Goal: Information Seeking & Learning: Find specific page/section

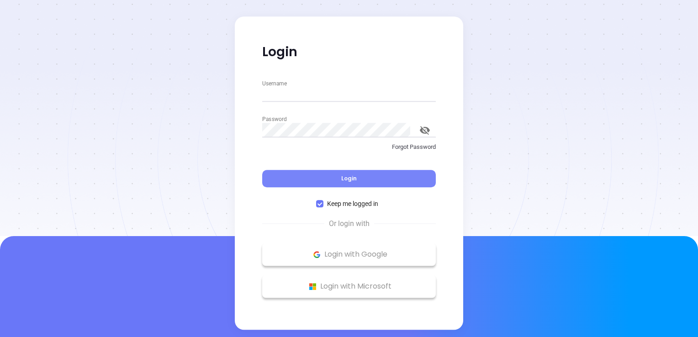
type input "[EMAIL_ADDRESS][DOMAIN_NAME]"
click at [358, 180] on button "Login" at bounding box center [349, 178] width 174 height 17
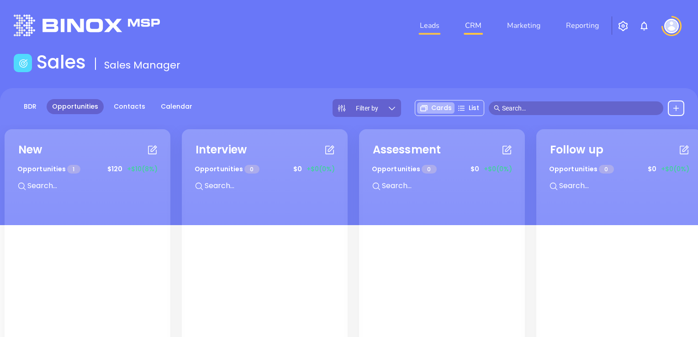
click at [432, 27] on link "Leads" at bounding box center [429, 25] width 27 height 18
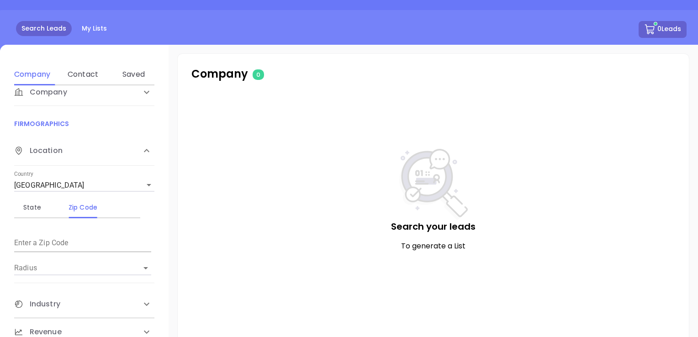
scroll to position [137, 0]
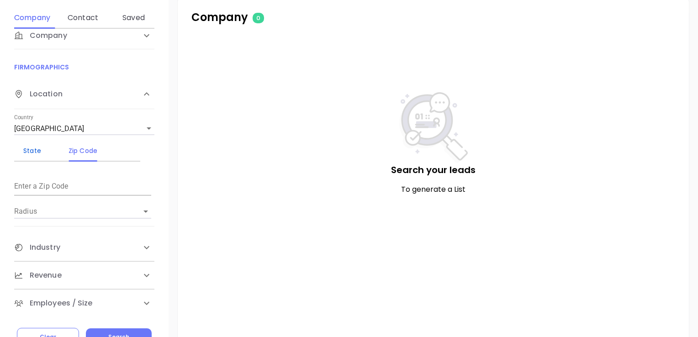
click at [33, 150] on div "State" at bounding box center [32, 150] width 36 height 11
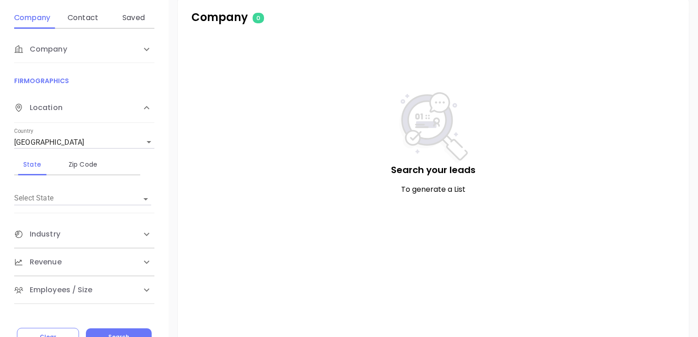
scroll to position [0, 0]
click at [142, 197] on icon "Open" at bounding box center [145, 199] width 11 height 11
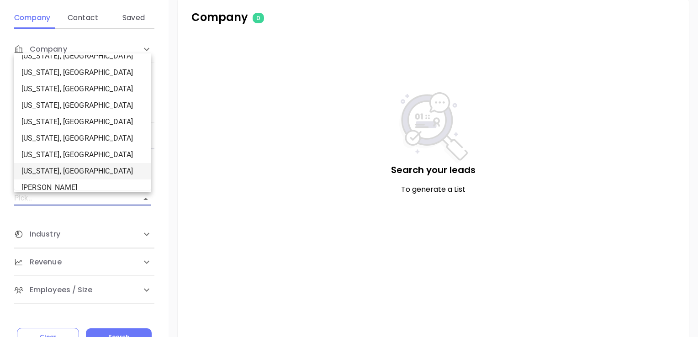
scroll to position [183, 0]
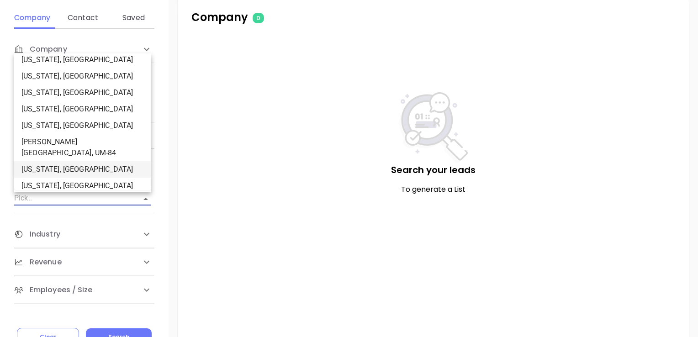
click at [64, 161] on li "[US_STATE], [GEOGRAPHIC_DATA]" at bounding box center [82, 169] width 137 height 16
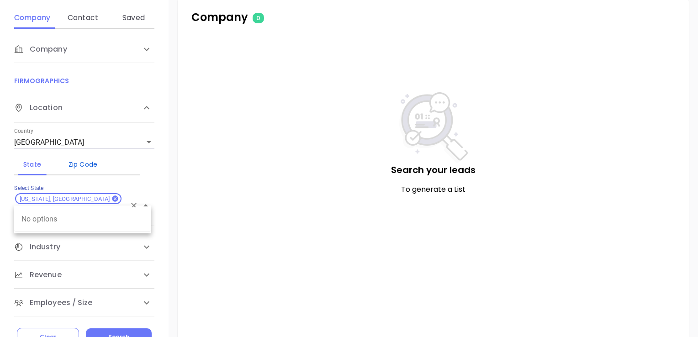
click at [93, 163] on div "Zip Code" at bounding box center [83, 164] width 36 height 11
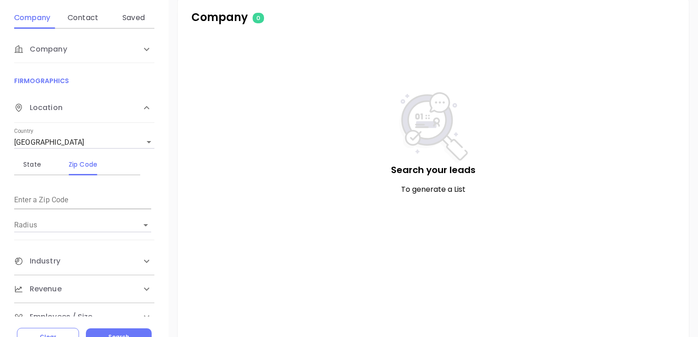
click at [88, 164] on div "Zip Code" at bounding box center [83, 164] width 36 height 11
click at [47, 204] on input "text" at bounding box center [82, 201] width 137 height 15
click at [143, 222] on icon "Open" at bounding box center [145, 225] width 11 height 11
type input "83301"
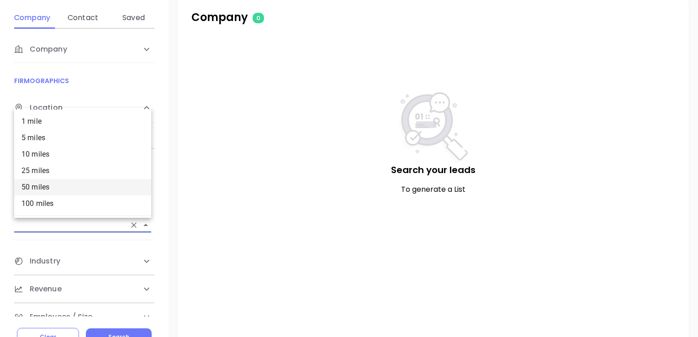
click at [97, 183] on li "50 miles" at bounding box center [82, 187] width 137 height 16
type input "50 miles"
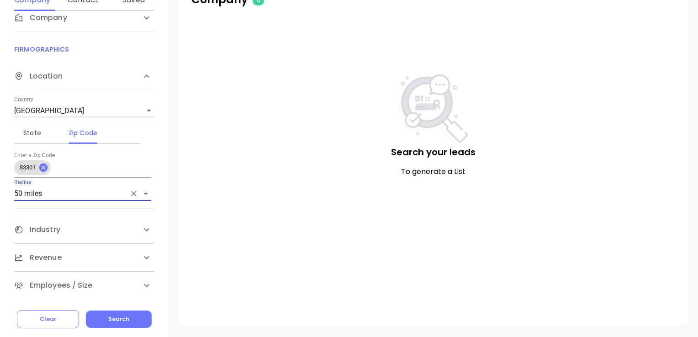
scroll to position [172, 0]
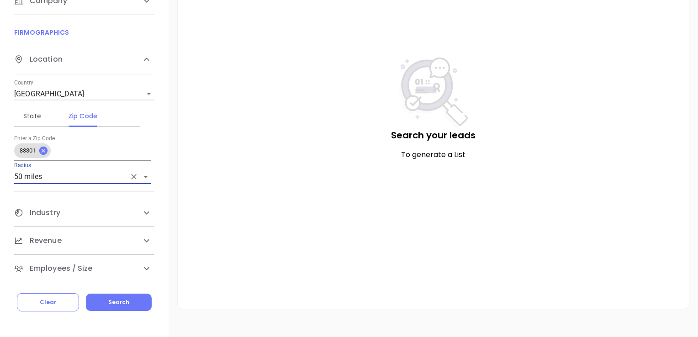
click at [143, 210] on icon at bounding box center [146, 212] width 11 height 11
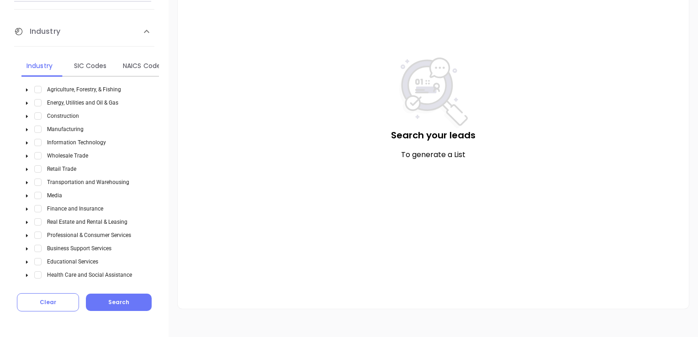
scroll to position [196, 0]
click at [36, 140] on span "Select Information Technology" at bounding box center [37, 141] width 7 height 7
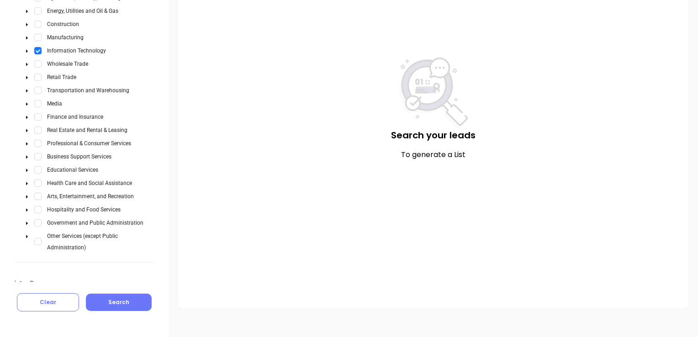
scroll to position [329, 0]
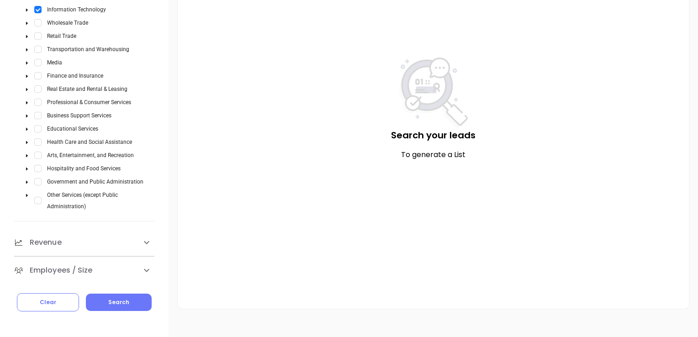
click at [145, 237] on icon at bounding box center [146, 242] width 11 height 11
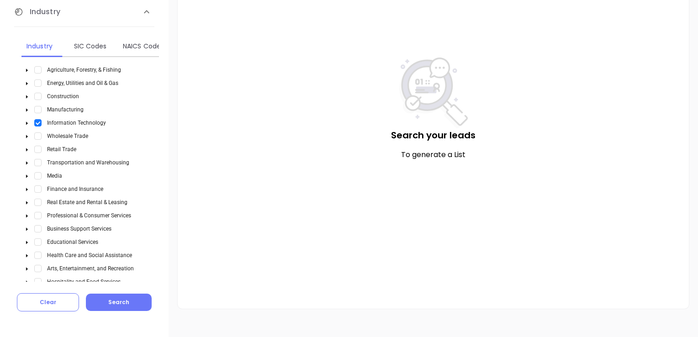
scroll to position [214, 0]
click at [40, 127] on span "Select Information Technology" at bounding box center [37, 124] width 7 height 7
click at [26, 217] on icon "caret-down" at bounding box center [27, 218] width 5 height 5
click at [49, 228] on span "Select Law Firms & Legal Services" at bounding box center [48, 230] width 7 height 7
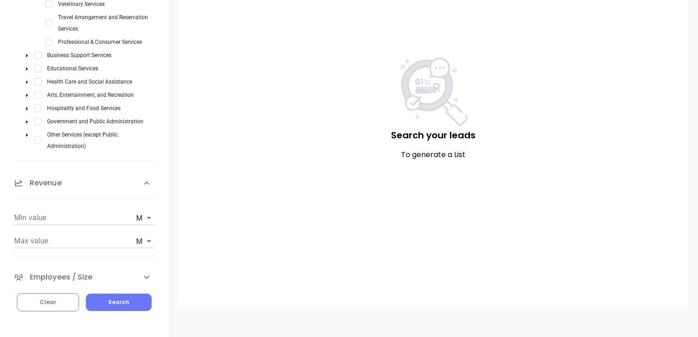
scroll to position [596, 0]
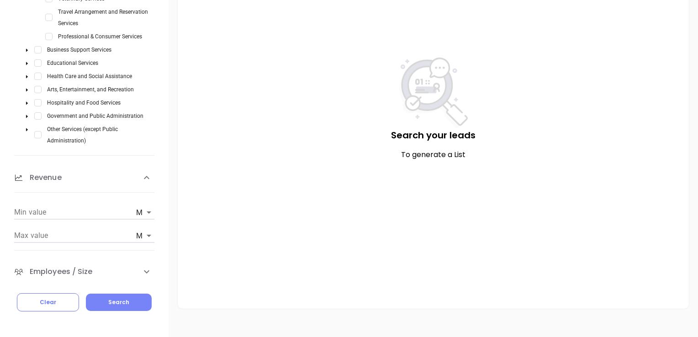
click at [115, 300] on span "Search" at bounding box center [118, 302] width 21 height 8
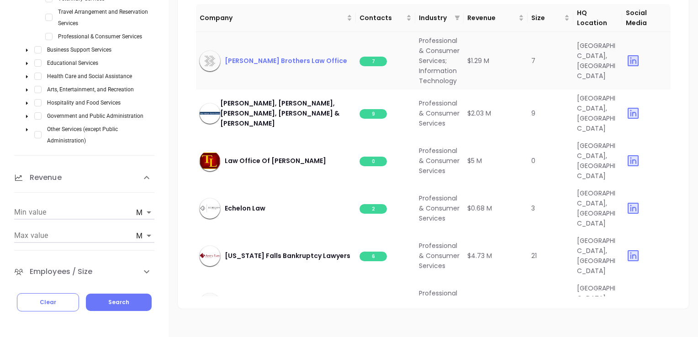
click at [270, 63] on span "[PERSON_NAME] Brothers Law Office" at bounding box center [286, 61] width 122 height 10
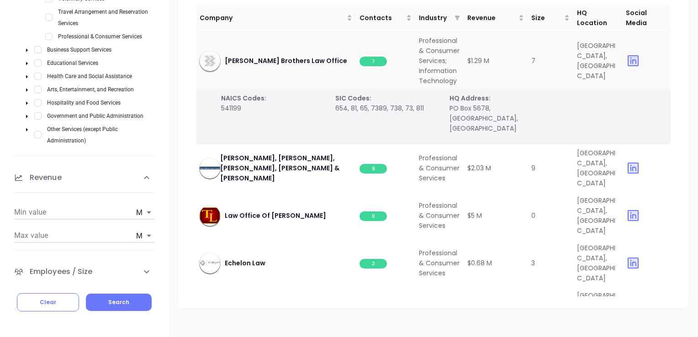
click at [378, 66] on span "7" at bounding box center [373, 62] width 27 height 10
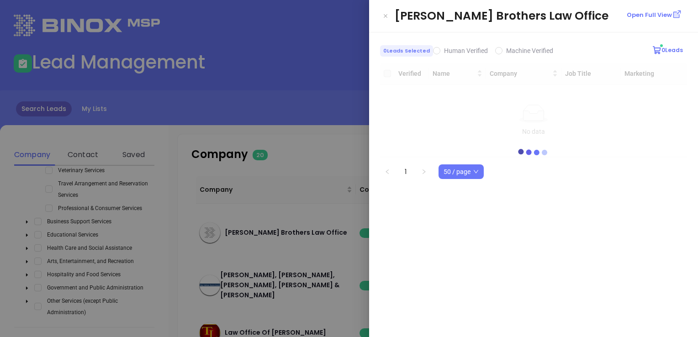
scroll to position [0, 0]
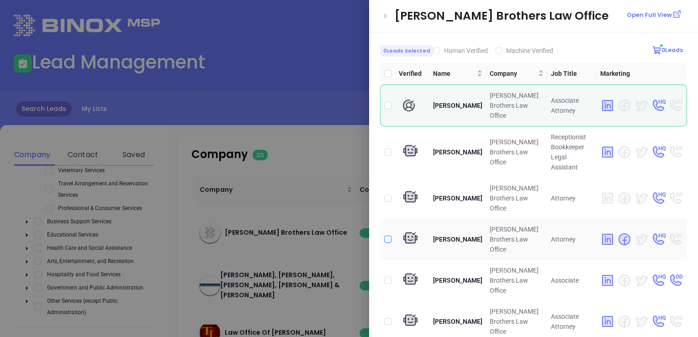
click at [389, 236] on input "checkbox" at bounding box center [387, 239] width 7 height 7
checkbox input "true"
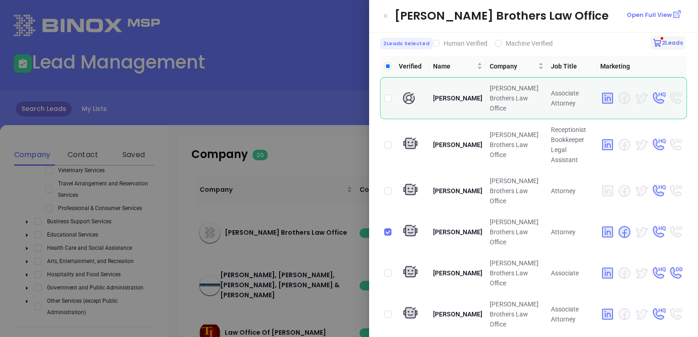
click at [671, 43] on button "2 Leads" at bounding box center [668, 43] width 35 height 14
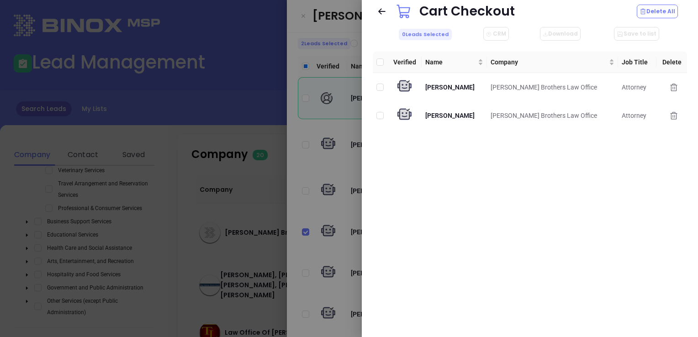
click at [382, 11] on icon at bounding box center [381, 11] width 9 height 9
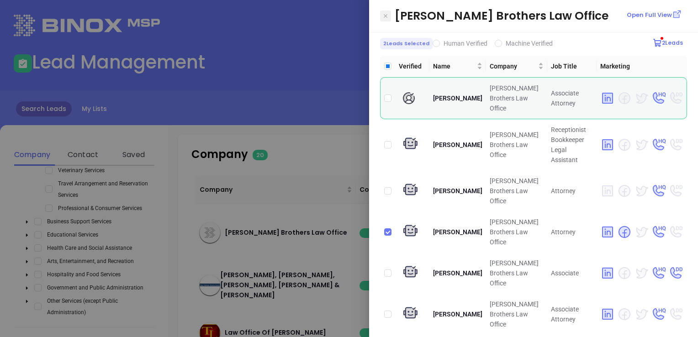
click at [386, 15] on icon "Close" at bounding box center [386, 16] width 4 height 4
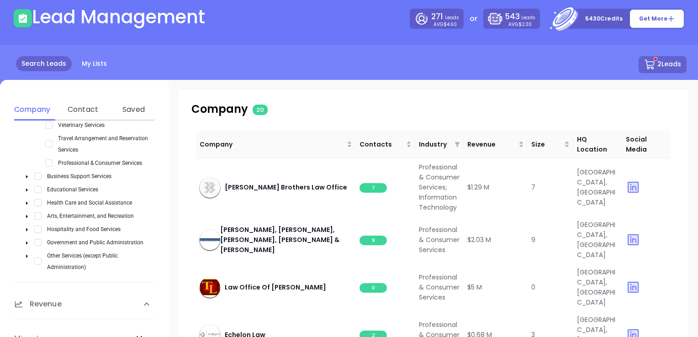
scroll to position [91, 0]
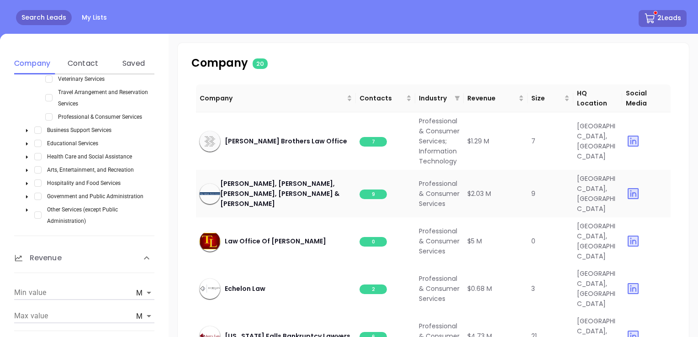
click at [370, 199] on span "9" at bounding box center [373, 195] width 27 height 10
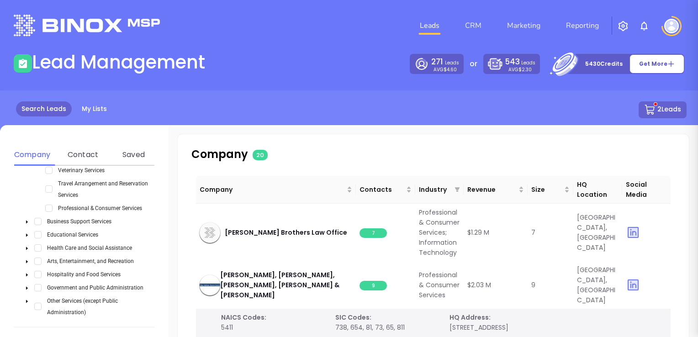
scroll to position [0, 0]
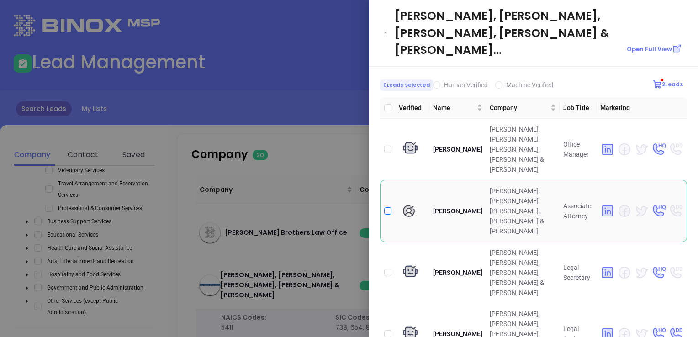
click at [387, 207] on input "checkbox" at bounding box center [387, 210] width 7 height 7
checkbox input "true"
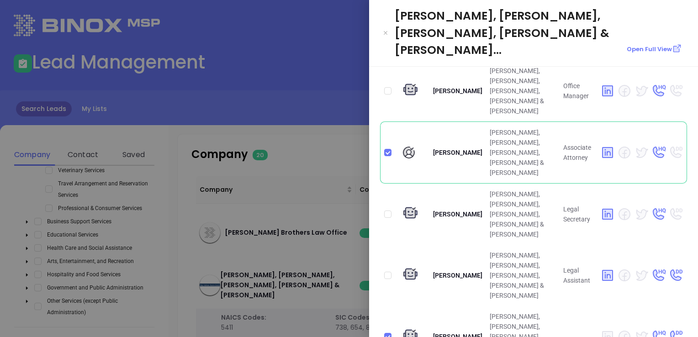
scroll to position [61, 0]
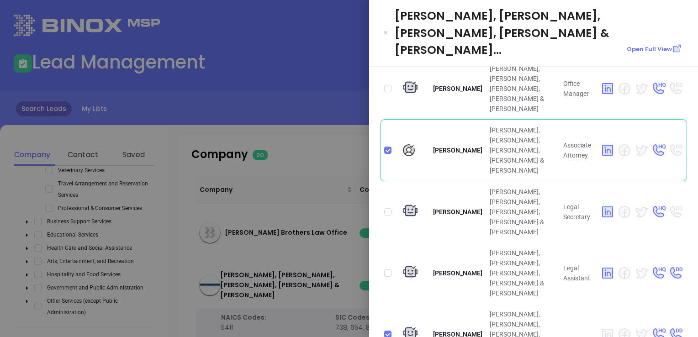
checkbox input "true"
click at [386, 331] on input "checkbox" at bounding box center [387, 334] width 7 height 7
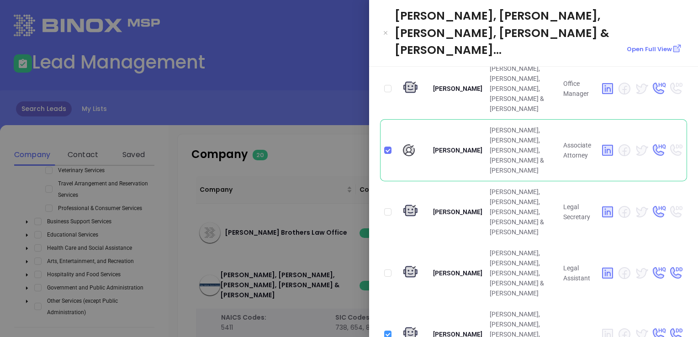
checkbox input "false"
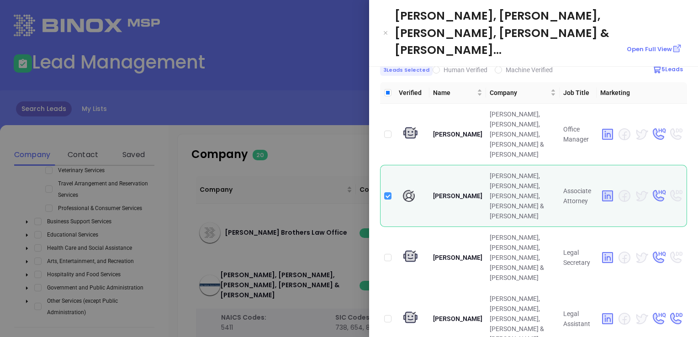
click at [386, 192] on input "checkbox" at bounding box center [387, 195] width 7 height 7
checkbox input "false"
click at [389, 131] on input "checkbox" at bounding box center [387, 134] width 7 height 7
checkbox input "true"
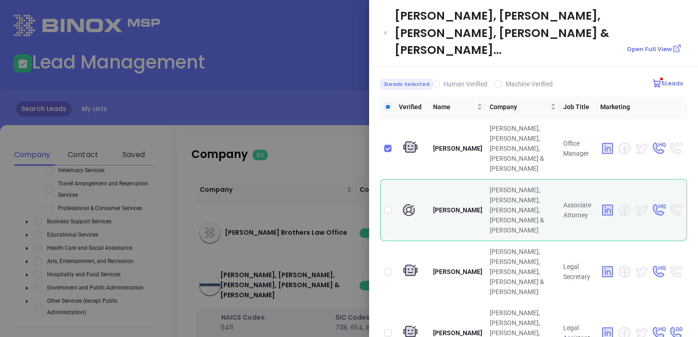
scroll to position [0, 0]
click at [386, 28] on icon "Close" at bounding box center [385, 32] width 5 height 9
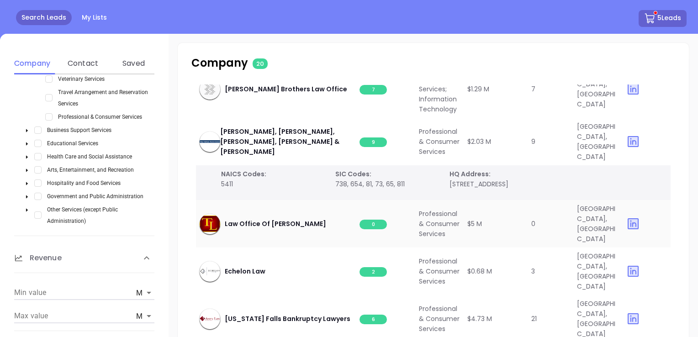
scroll to position [91, 0]
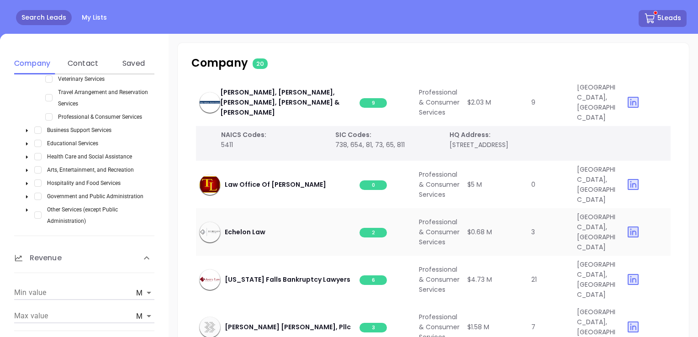
click at [377, 238] on span "2" at bounding box center [373, 233] width 27 height 10
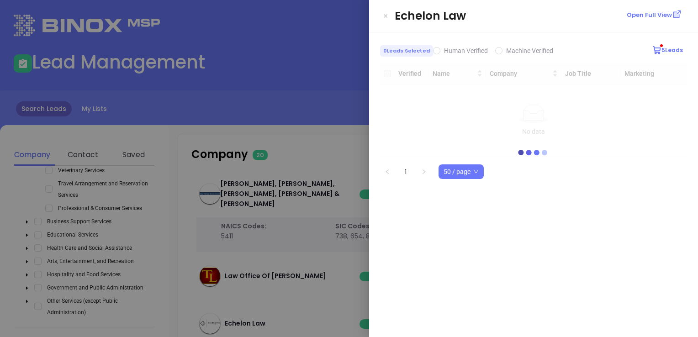
scroll to position [0, 0]
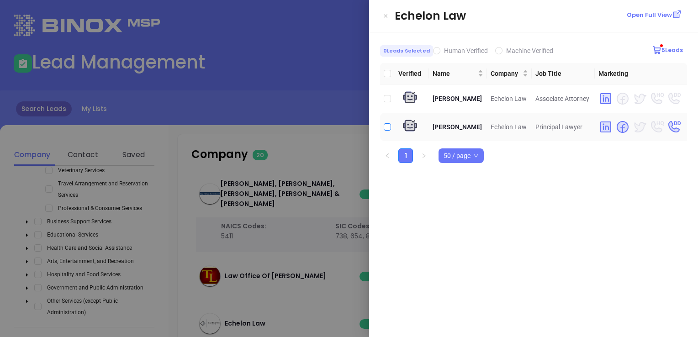
click at [389, 126] on input "checkbox" at bounding box center [387, 126] width 7 height 7
checkbox input "true"
click at [385, 14] on icon "Close" at bounding box center [385, 15] width 5 height 9
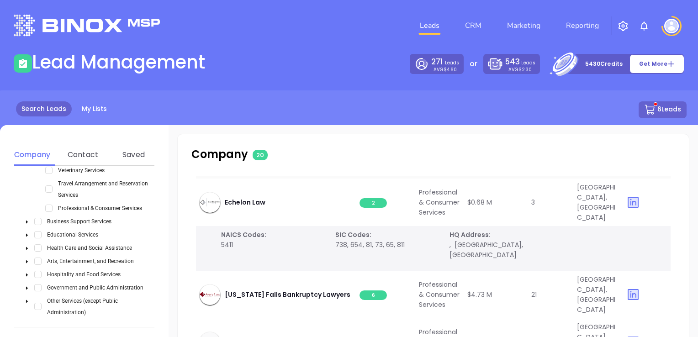
scroll to position [228, 0]
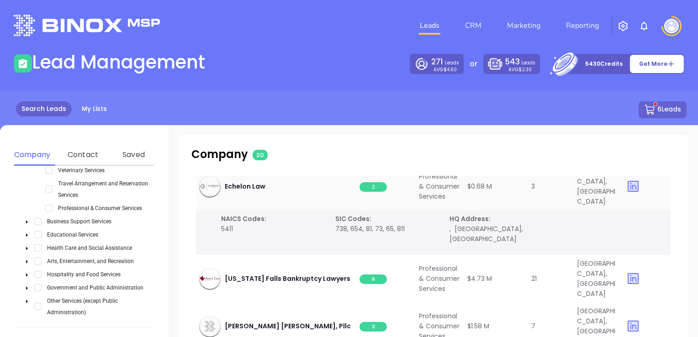
click at [374, 192] on span "2" at bounding box center [373, 187] width 27 height 10
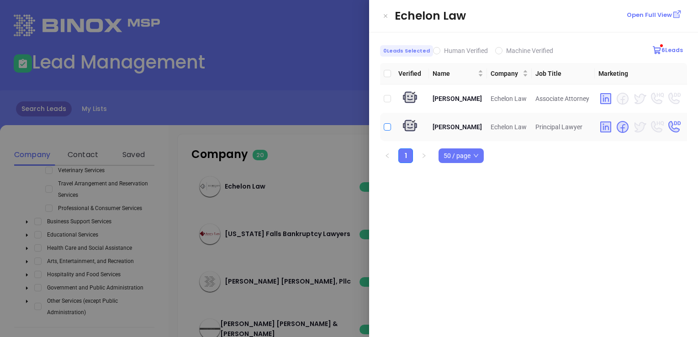
click at [386, 125] on input "checkbox" at bounding box center [387, 126] width 7 height 7
checkbox input "true"
click at [387, 16] on icon "Close" at bounding box center [385, 15] width 5 height 9
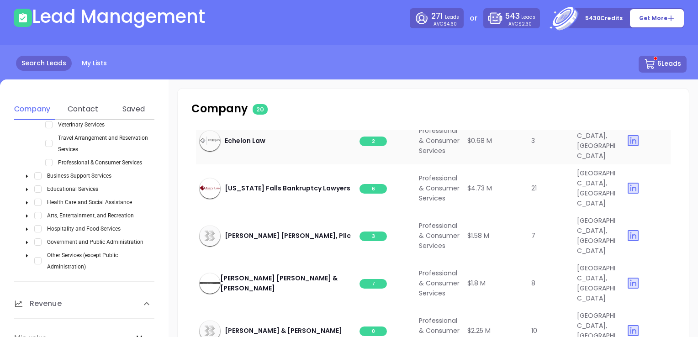
scroll to position [274, 0]
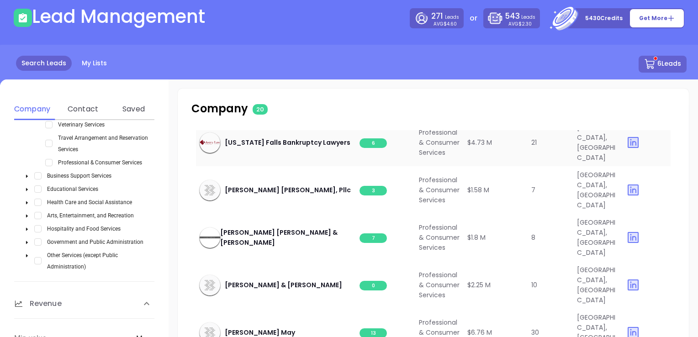
click at [372, 148] on span "6" at bounding box center [373, 143] width 27 height 10
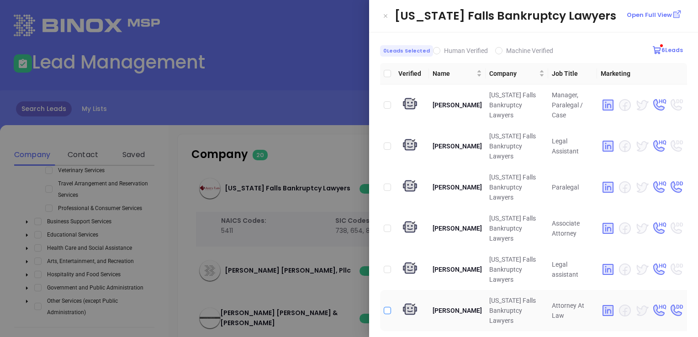
click at [388, 307] on input "checkbox" at bounding box center [387, 310] width 7 height 7
checkbox input "true"
click at [386, 14] on icon "Close" at bounding box center [385, 15] width 5 height 9
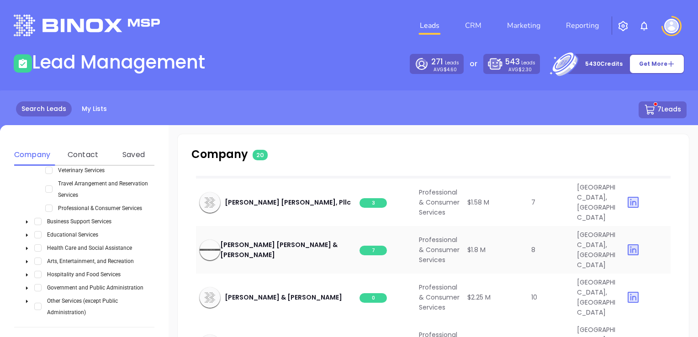
scroll to position [365, 0]
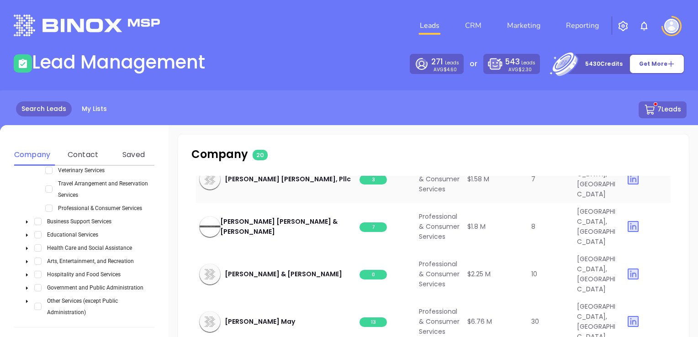
click at [376, 185] on span "3" at bounding box center [373, 180] width 27 height 10
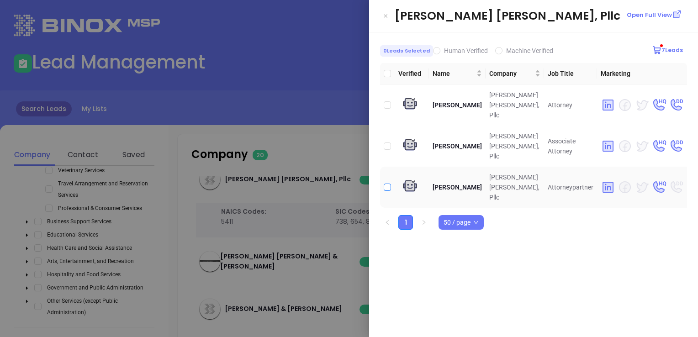
click at [385, 184] on input "checkbox" at bounding box center [387, 187] width 7 height 7
checkbox input "true"
click at [389, 101] on input "checkbox" at bounding box center [387, 104] width 7 height 7
checkbox input "true"
click at [384, 14] on icon "Close" at bounding box center [385, 15] width 5 height 9
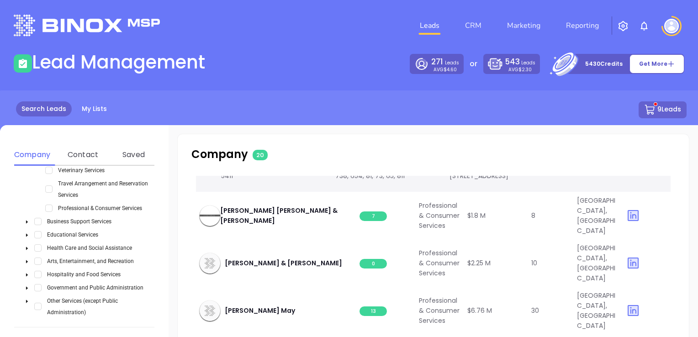
scroll to position [457, 0]
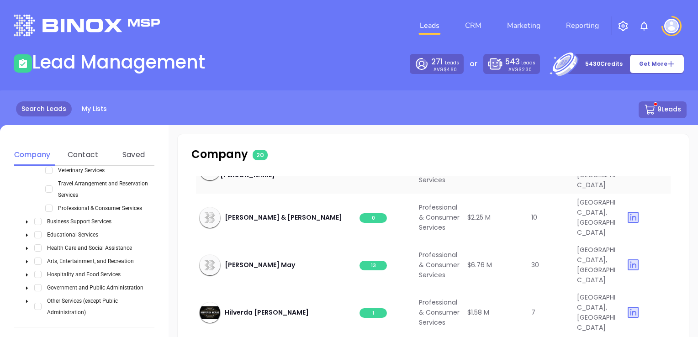
click at [380, 175] on span "7" at bounding box center [373, 171] width 27 height 10
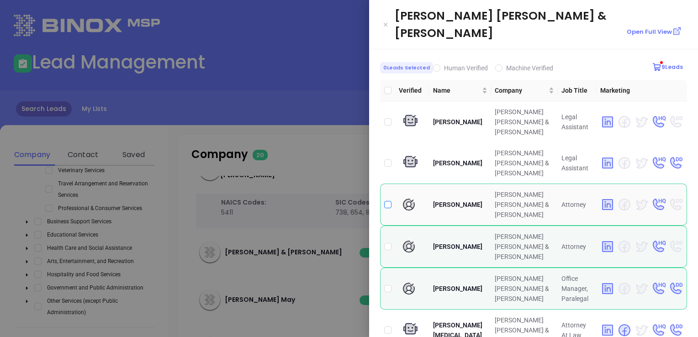
click at [389, 201] on input "checkbox" at bounding box center [387, 204] width 7 height 7
checkbox input "true"
click at [388, 243] on input "checkbox" at bounding box center [387, 246] width 7 height 7
checkbox input "true"
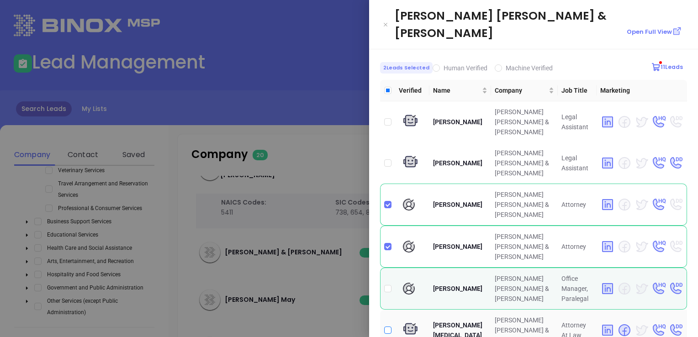
click at [387, 327] on input "checkbox" at bounding box center [387, 330] width 7 height 7
checkbox input "true"
click at [386, 20] on icon "Close" at bounding box center [385, 24] width 5 height 9
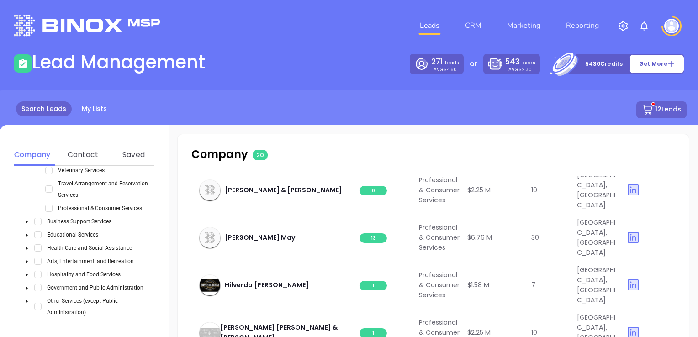
scroll to position [548, 0]
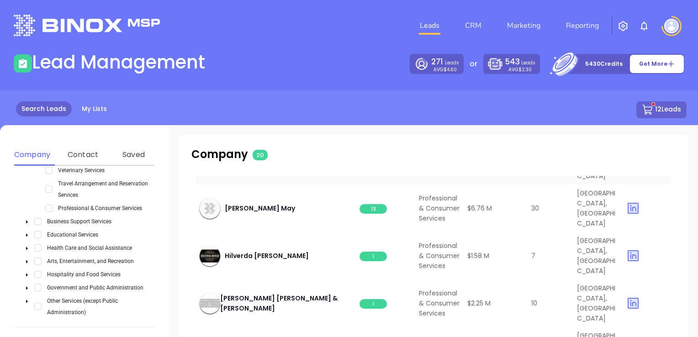
click at [379, 166] on span "0" at bounding box center [373, 162] width 27 height 10
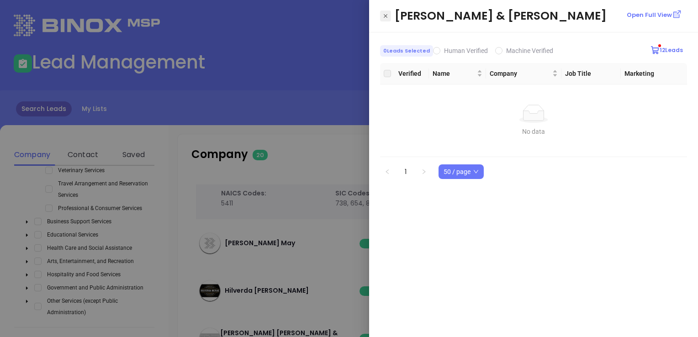
click at [384, 17] on icon "Close" at bounding box center [385, 15] width 5 height 9
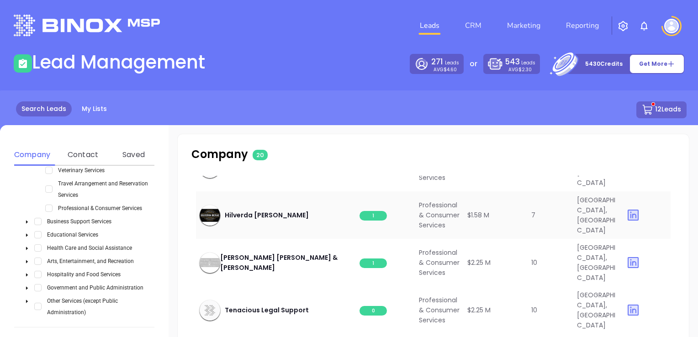
scroll to position [640, 0]
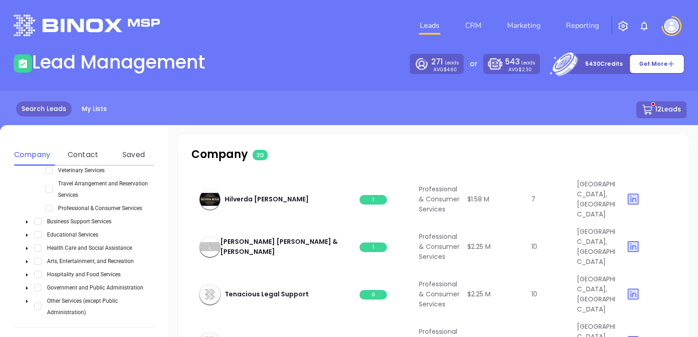
click at [376, 157] on span "13" at bounding box center [373, 153] width 27 height 10
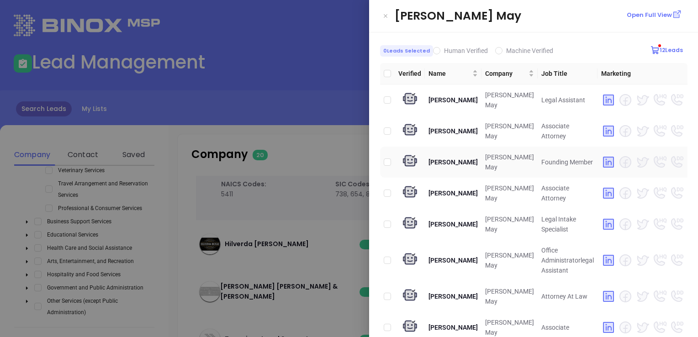
click at [383, 161] on td at bounding box center [387, 162] width 15 height 31
click at [388, 159] on input "checkbox" at bounding box center [387, 162] width 7 height 7
checkbox input "true"
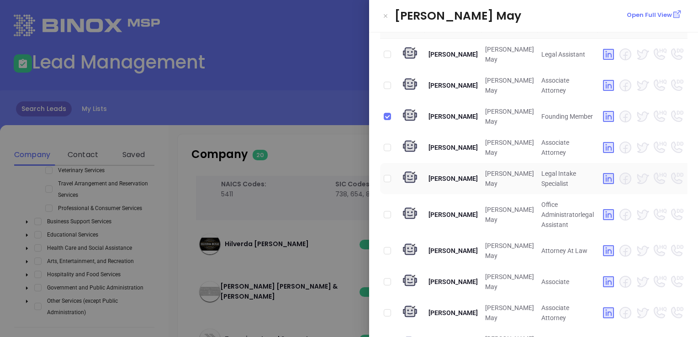
scroll to position [91, 0]
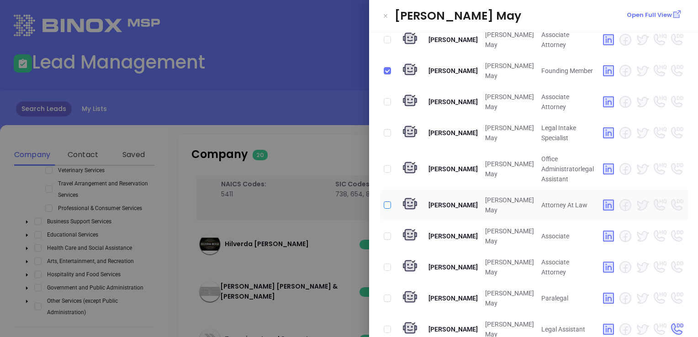
click at [386, 205] on input "checkbox" at bounding box center [387, 204] width 7 height 7
checkbox input "true"
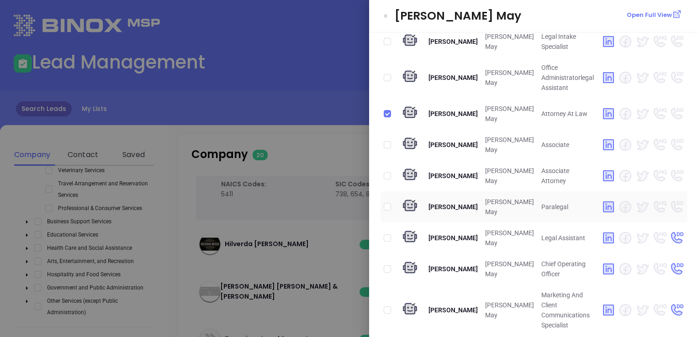
scroll to position [213, 0]
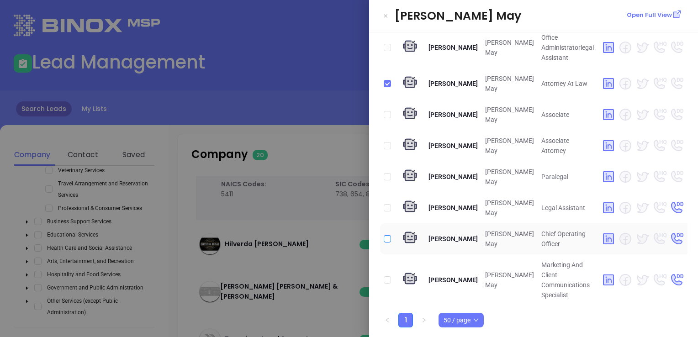
click at [388, 238] on input "checkbox" at bounding box center [387, 238] width 7 height 7
checkbox input "true"
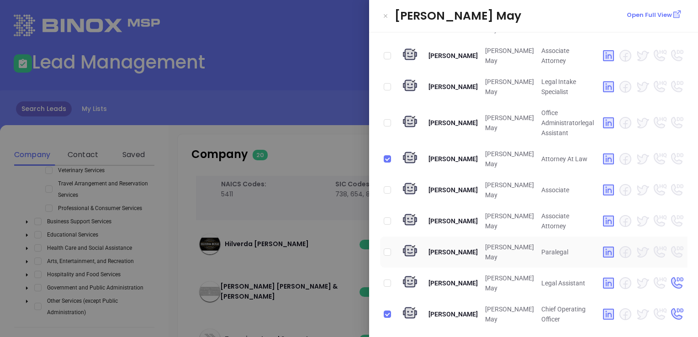
scroll to position [122, 0]
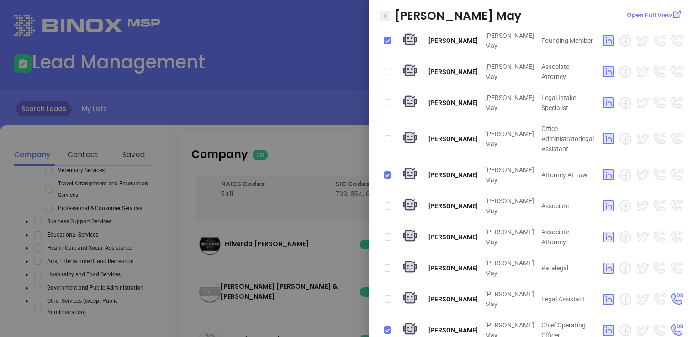
click at [386, 14] on icon "Close" at bounding box center [385, 15] width 5 height 9
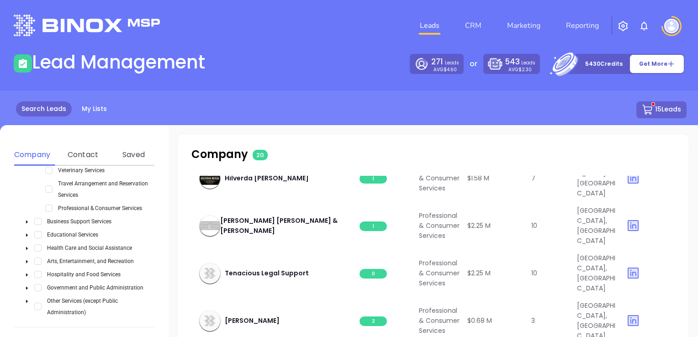
scroll to position [731, 0]
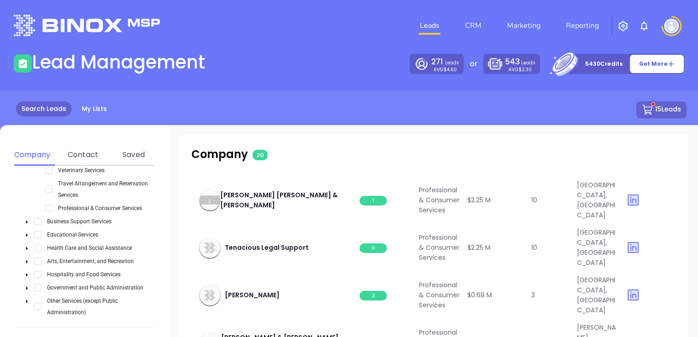
click at [375, 158] on span "1" at bounding box center [373, 153] width 27 height 10
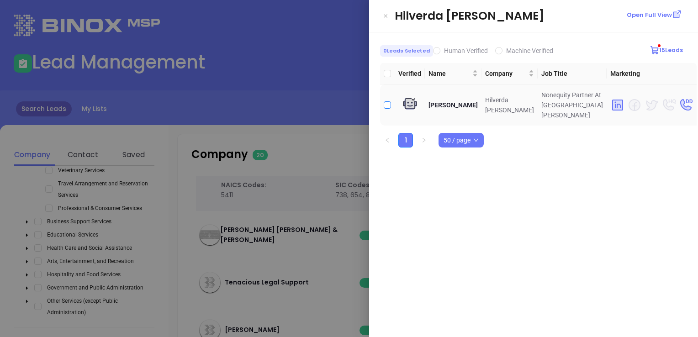
click at [388, 101] on input "checkbox" at bounding box center [387, 104] width 7 height 7
checkbox input "true"
click at [385, 16] on icon "Close" at bounding box center [386, 16] width 4 height 4
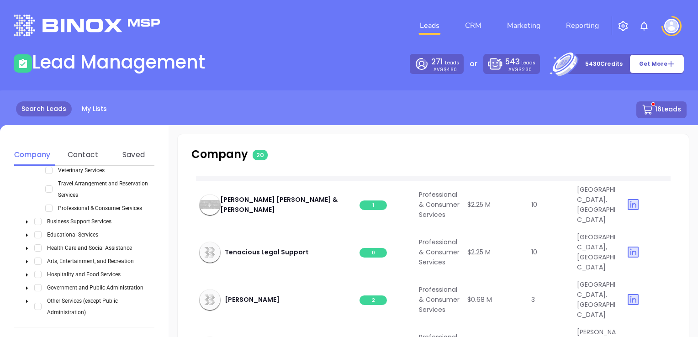
scroll to position [777, 0]
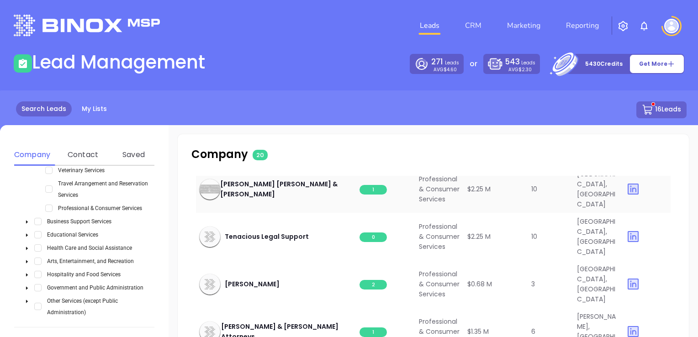
click at [375, 195] on span "1" at bounding box center [373, 190] width 27 height 10
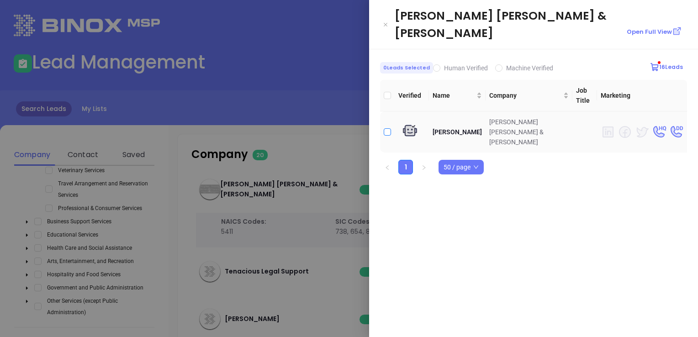
click at [391, 128] on input "checkbox" at bounding box center [387, 131] width 7 height 7
checkbox input "true"
click at [388, 19] on button "Close" at bounding box center [385, 24] width 11 height 11
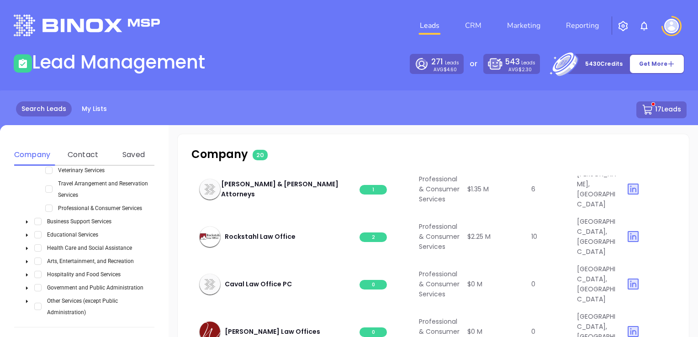
scroll to position [959, 0]
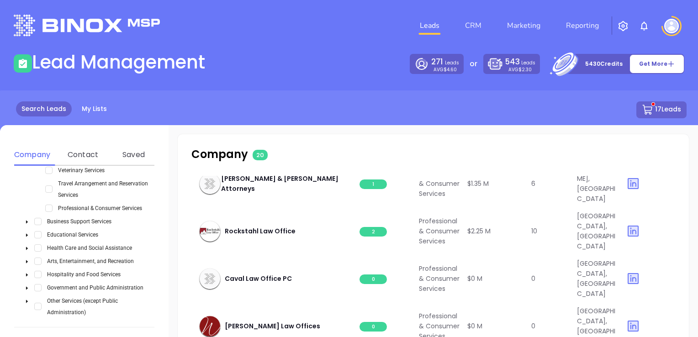
click at [376, 142] on span "2" at bounding box center [373, 137] width 27 height 10
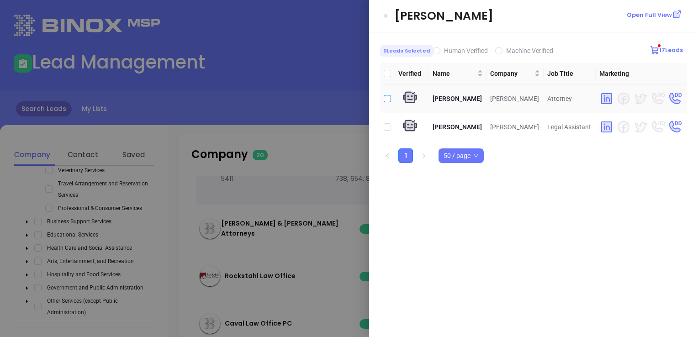
click at [386, 98] on input "checkbox" at bounding box center [387, 98] width 7 height 7
checkbox input "true"
click at [389, 14] on button "Close" at bounding box center [385, 16] width 11 height 11
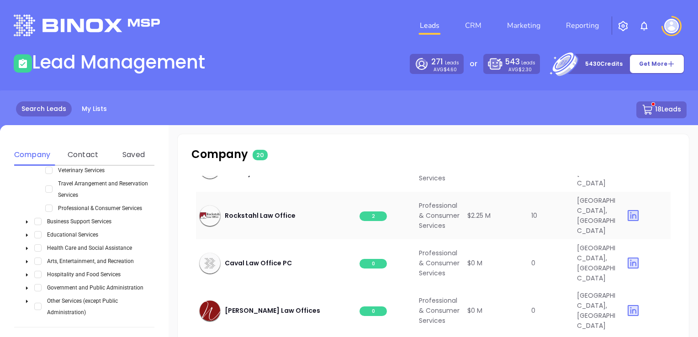
scroll to position [1005, 0]
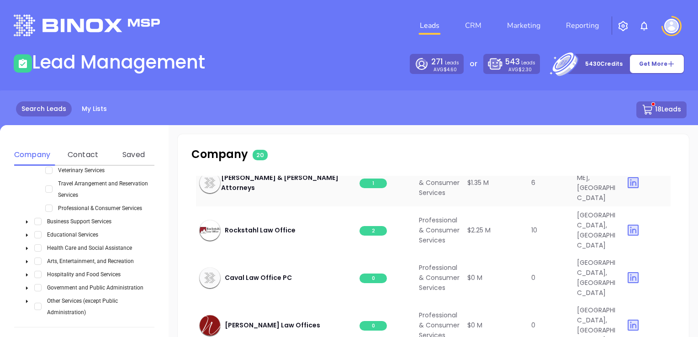
click at [372, 188] on span "1" at bounding box center [373, 184] width 27 height 10
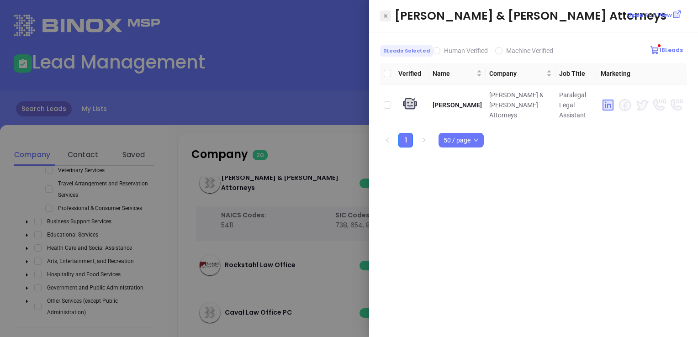
click at [386, 14] on icon "Close" at bounding box center [385, 15] width 5 height 9
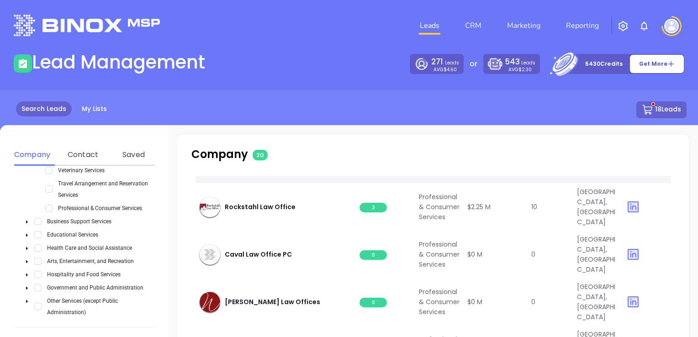
scroll to position [1096, 0]
click at [373, 212] on span "2" at bounding box center [373, 208] width 27 height 10
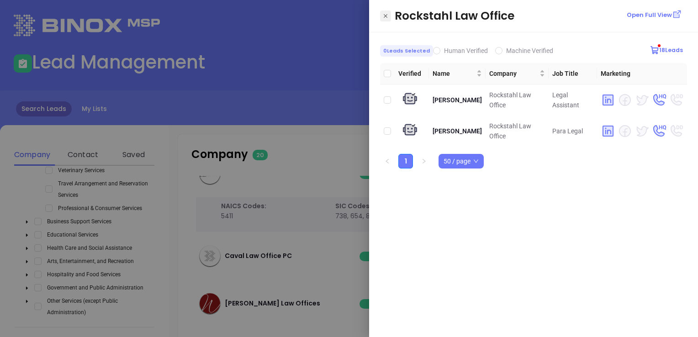
click at [382, 13] on button "Close" at bounding box center [385, 16] width 11 height 11
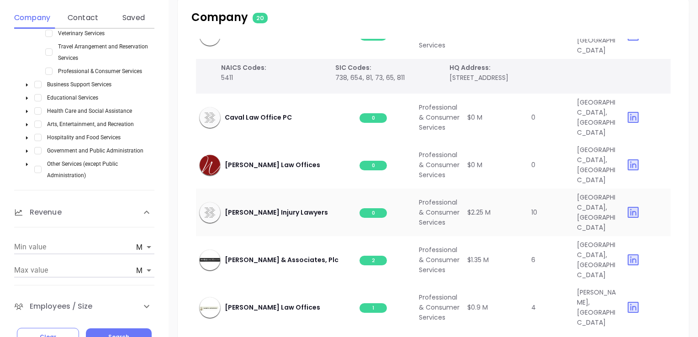
scroll to position [172, 0]
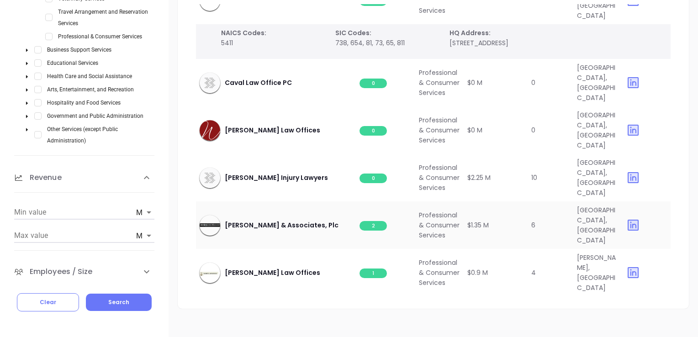
click at [380, 221] on span "2" at bounding box center [373, 226] width 27 height 10
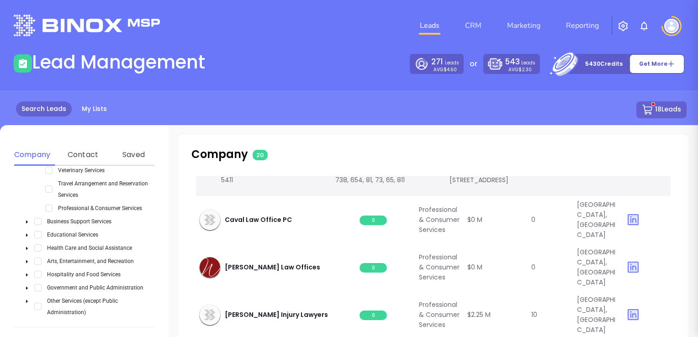
scroll to position [0, 0]
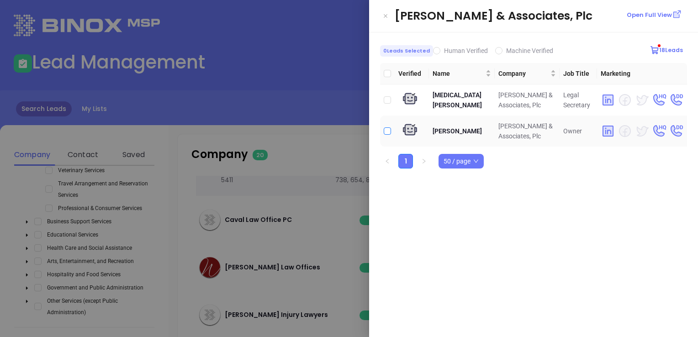
click at [388, 130] on input "checkbox" at bounding box center [387, 130] width 7 height 7
checkbox input "true"
click at [386, 15] on icon "Close" at bounding box center [385, 15] width 5 height 9
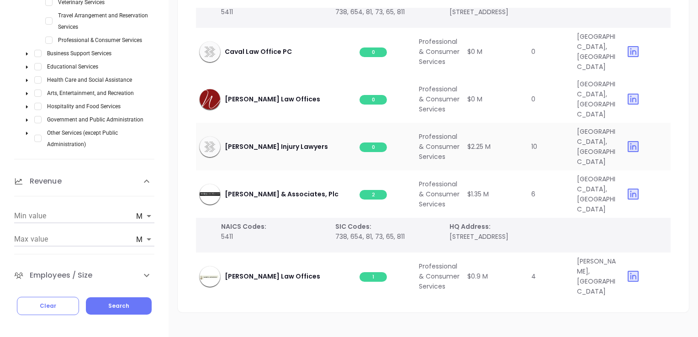
scroll to position [172, 0]
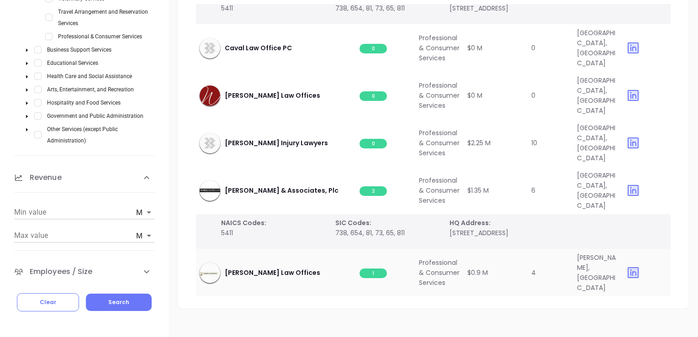
click at [376, 269] on span "1" at bounding box center [373, 274] width 27 height 10
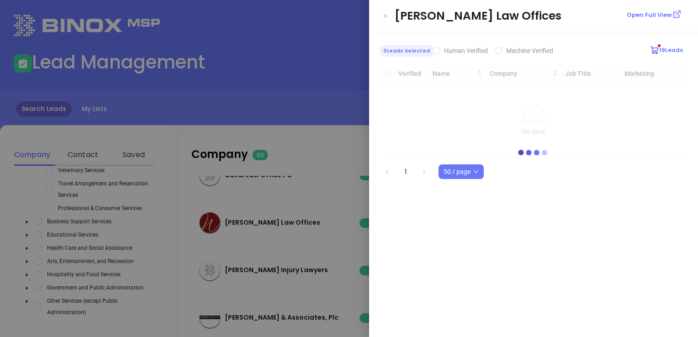
scroll to position [0, 0]
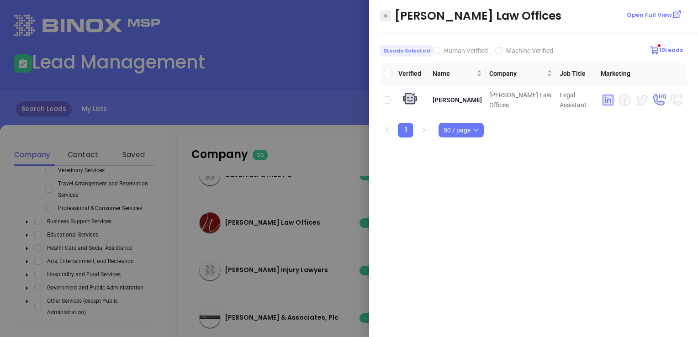
click at [387, 14] on icon "Close" at bounding box center [385, 15] width 5 height 9
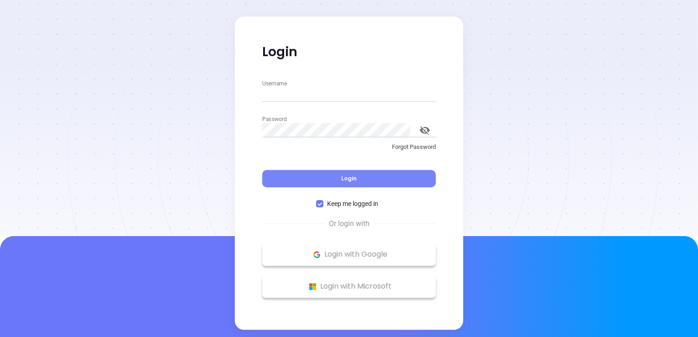
type input "[EMAIL_ADDRESS][DOMAIN_NAME]"
click at [349, 175] on span "Login" at bounding box center [349, 179] width 16 height 8
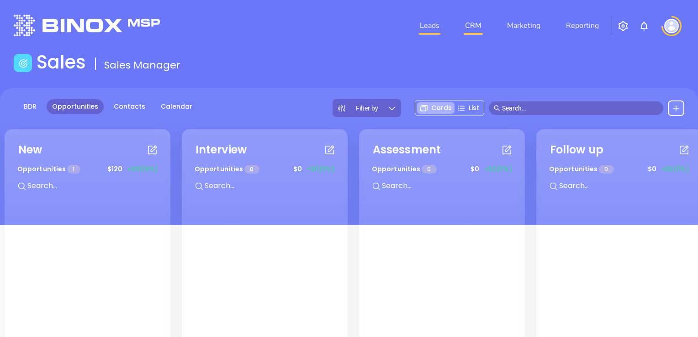
click at [427, 25] on link "Leads" at bounding box center [429, 25] width 27 height 18
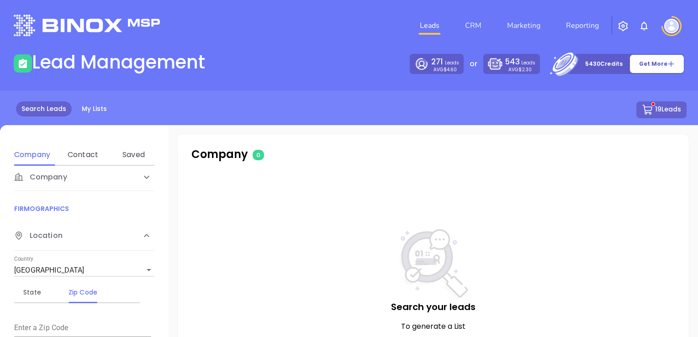
scroll to position [14, 0]
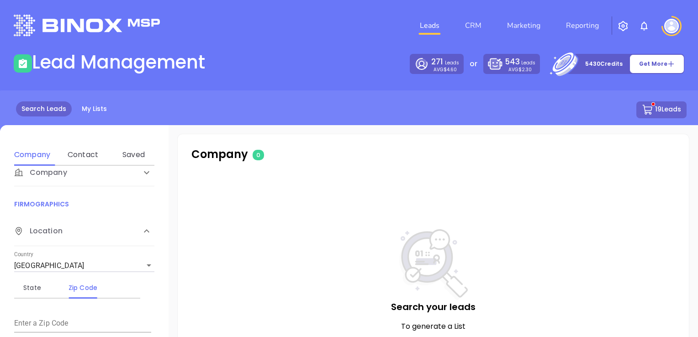
click at [74, 318] on input "text" at bounding box center [82, 324] width 137 height 15
click at [17, 323] on input "93303" at bounding box center [82, 324] width 137 height 15
type input "83303"
click at [38, 286] on div "State" at bounding box center [32, 287] width 36 height 11
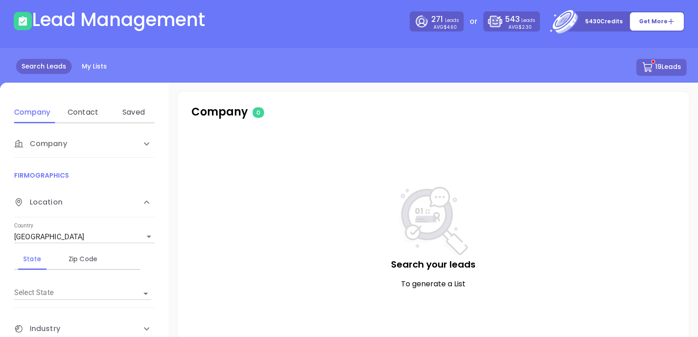
scroll to position [91, 0]
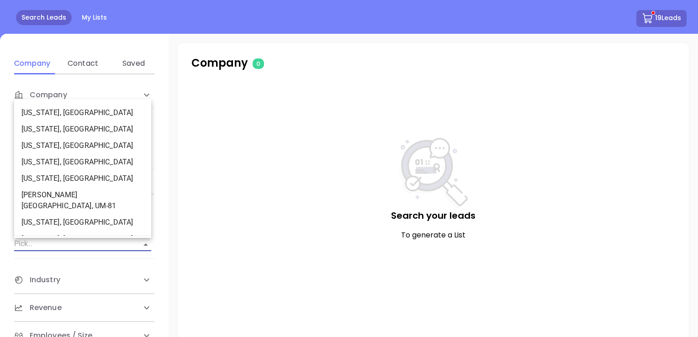
click at [50, 247] on input "Select State" at bounding box center [69, 244] width 111 height 13
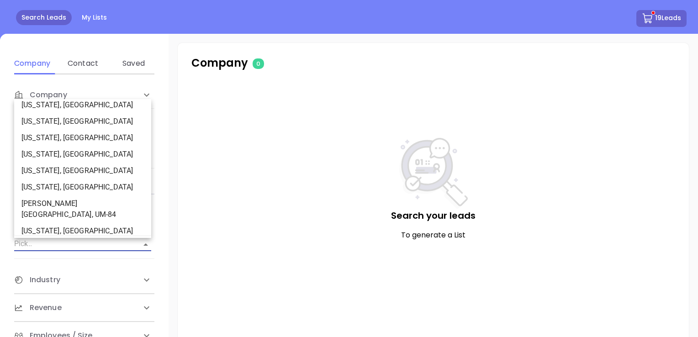
scroll to position [183, 0]
click at [48, 207] on li "[US_STATE], [GEOGRAPHIC_DATA]" at bounding box center [82, 215] width 137 height 16
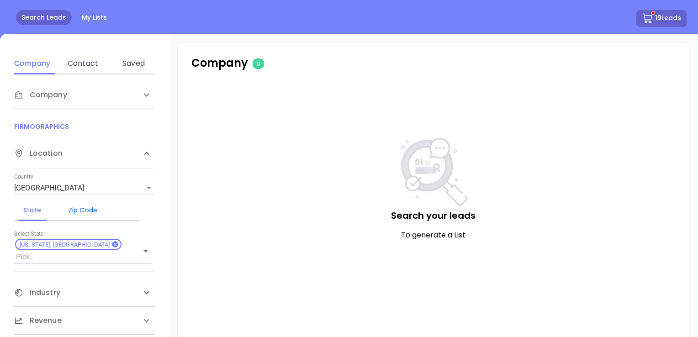
click at [93, 209] on div "Zip Code" at bounding box center [83, 210] width 36 height 11
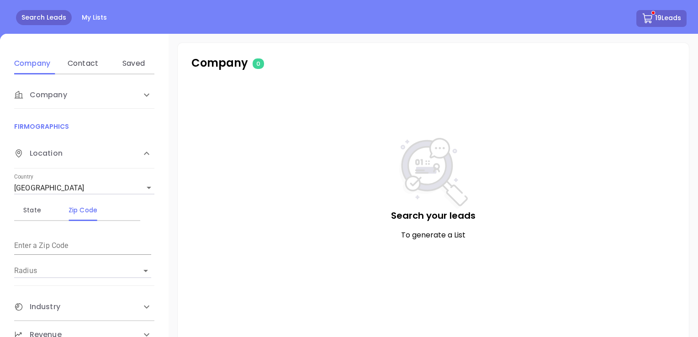
click at [69, 243] on input "text" at bounding box center [82, 246] width 137 height 15
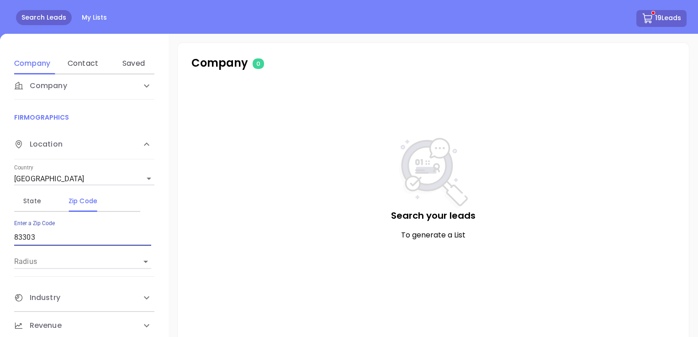
scroll to position [14, 0]
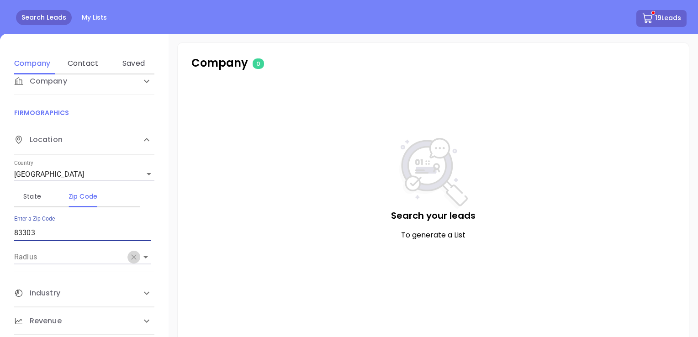
click at [135, 259] on icon "Clear" at bounding box center [133, 256] width 5 height 5
type input "83303"
click at [144, 252] on icon "Open" at bounding box center [145, 257] width 11 height 11
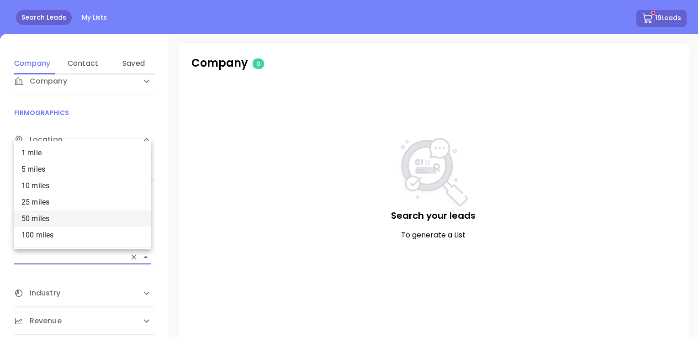
click at [58, 212] on li "50 miles" at bounding box center [82, 219] width 137 height 16
type input "50 miles"
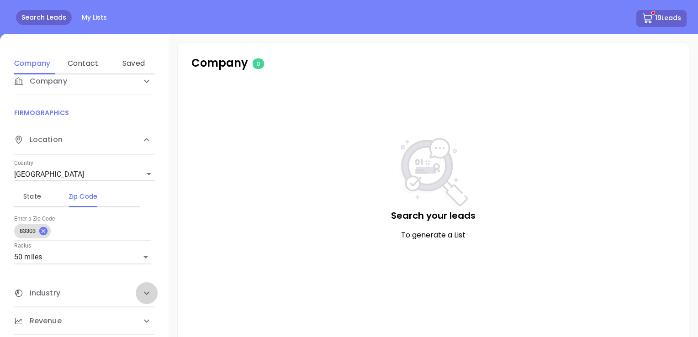
click at [141, 291] on icon at bounding box center [146, 293] width 11 height 11
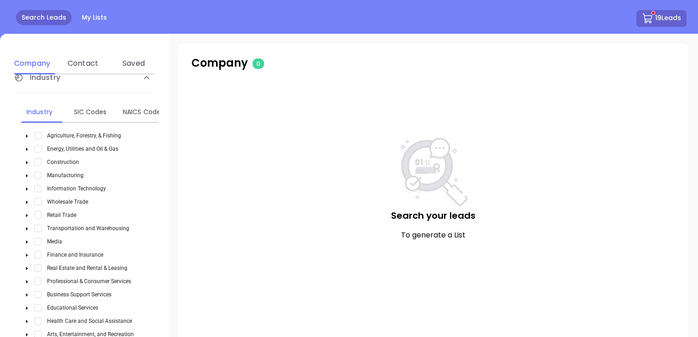
scroll to position [288, 0]
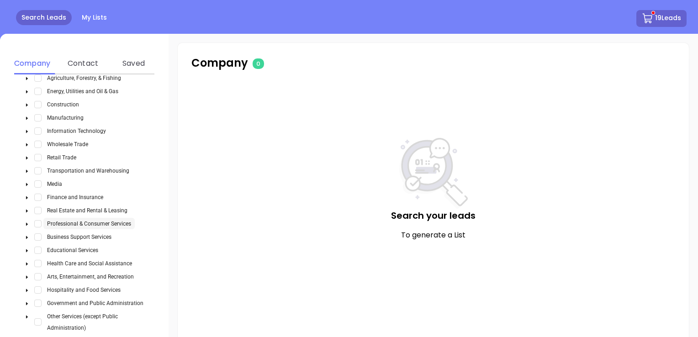
click at [116, 221] on span "Professional & Consumer Services" at bounding box center [89, 224] width 84 height 6
click at [41, 223] on span "Select Professional & Consumer Services" at bounding box center [37, 223] width 7 height 7
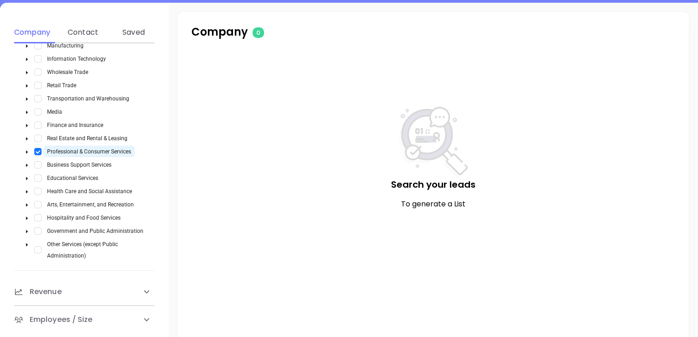
scroll to position [137, 0]
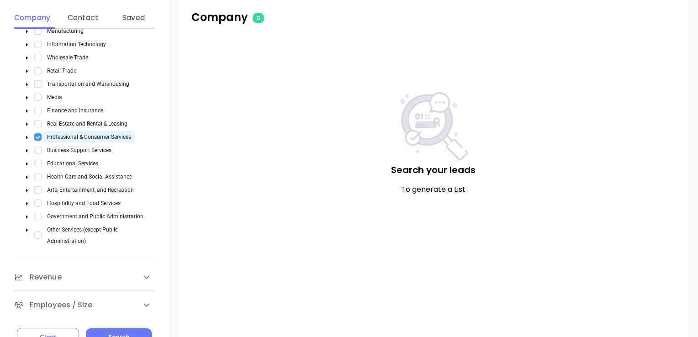
click at [39, 134] on span "Select Professional & Consumer Services" at bounding box center [37, 136] width 7 height 7
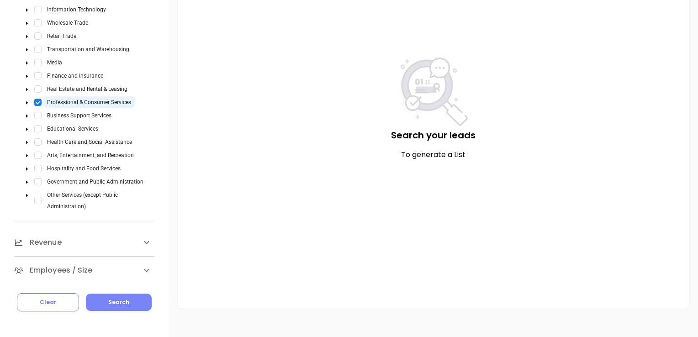
click at [116, 303] on span "Search" at bounding box center [118, 302] width 21 height 8
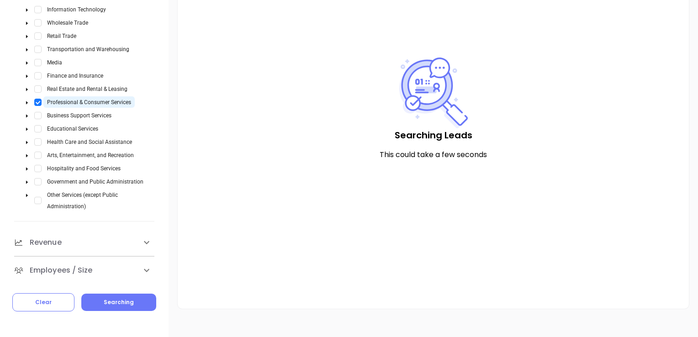
click at [77, 100] on span "Professional & Consumer Services" at bounding box center [89, 102] width 84 height 6
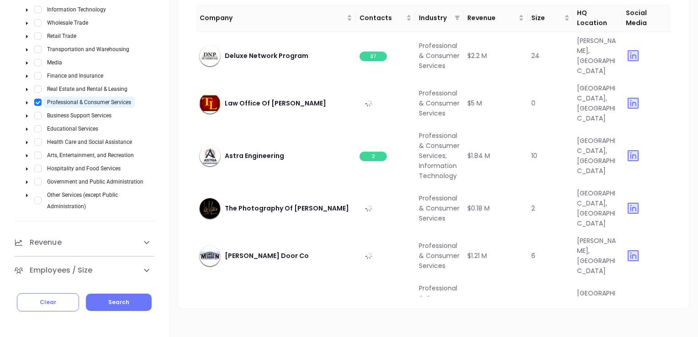
click at [57, 101] on span "Professional & Consumer Services" at bounding box center [89, 102] width 84 height 6
click at [26, 101] on icon "caret-down" at bounding box center [27, 103] width 5 height 5
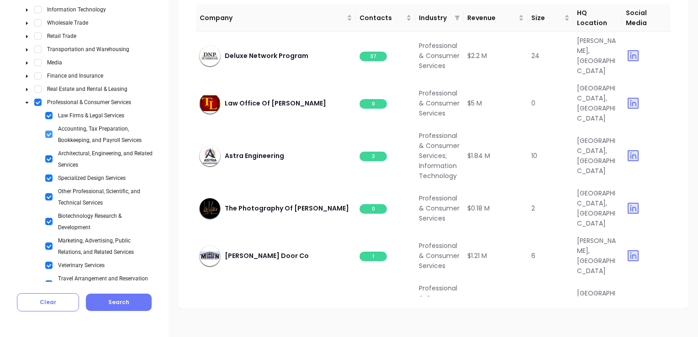
click at [50, 131] on span "Select Accounting, Tax Preparation, Bookkeeping, and Payroll Services" at bounding box center [48, 134] width 7 height 7
click at [48, 155] on span "Select Architectural, Engineering, and Related Services" at bounding box center [48, 158] width 7 height 7
click at [47, 175] on span "Select Specialized Design Services" at bounding box center [48, 178] width 7 height 7
click at [48, 193] on span "Select Other Professional, Scientific, and Technical Services" at bounding box center [48, 196] width 7 height 7
click at [45, 218] on span "Select Biotechnology Research & Development" at bounding box center [48, 221] width 7 height 7
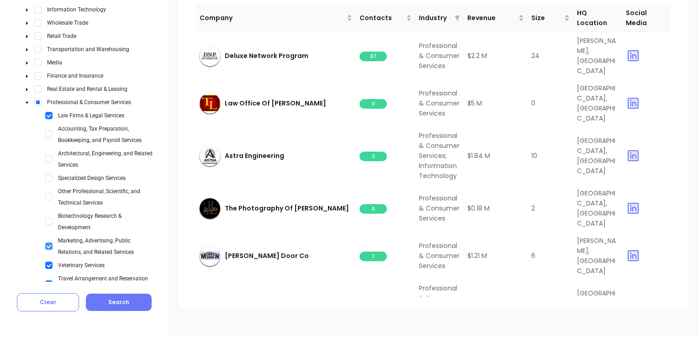
click at [52, 246] on span "Select Marketing, Advertising, Public Relations, and Related Services" at bounding box center [48, 246] width 7 height 7
click at [51, 263] on span "Select Veterinary Services" at bounding box center [48, 265] width 7 height 7
click at [48, 281] on span "Select Travel Arrangement and Reservation Services" at bounding box center [48, 284] width 7 height 7
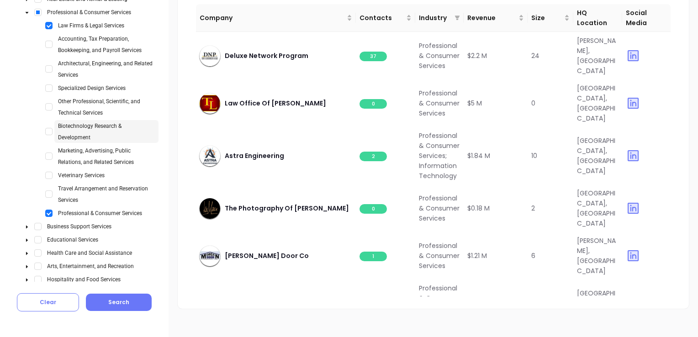
scroll to position [420, 0]
click at [47, 208] on span "Select Professional & Consumer Services" at bounding box center [48, 211] width 7 height 7
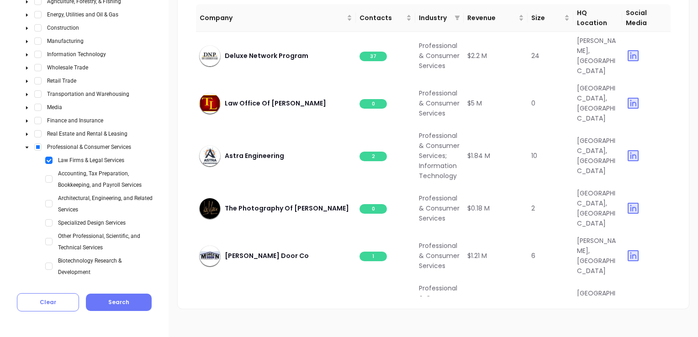
scroll to position [283, 0]
click at [113, 302] on span "Search" at bounding box center [118, 302] width 21 height 8
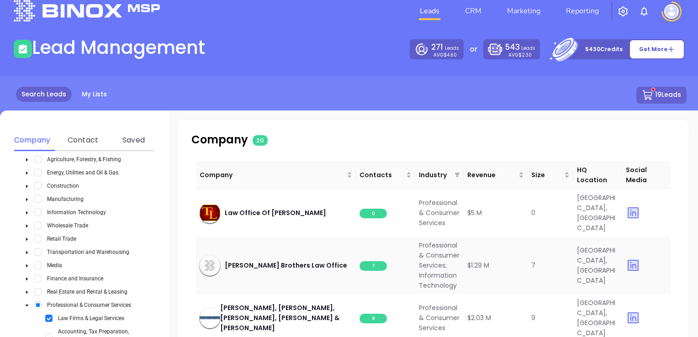
scroll to position [0, 0]
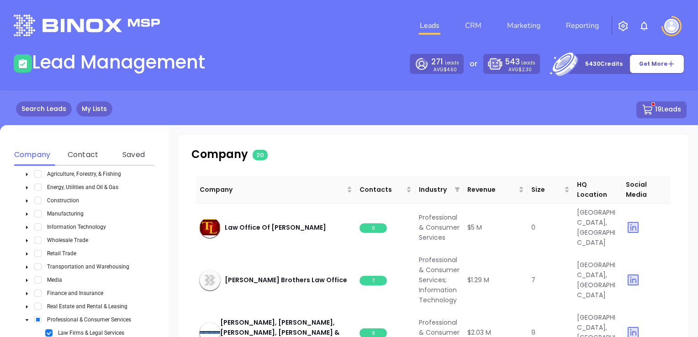
click at [102, 107] on link "My Lists" at bounding box center [94, 108] width 36 height 15
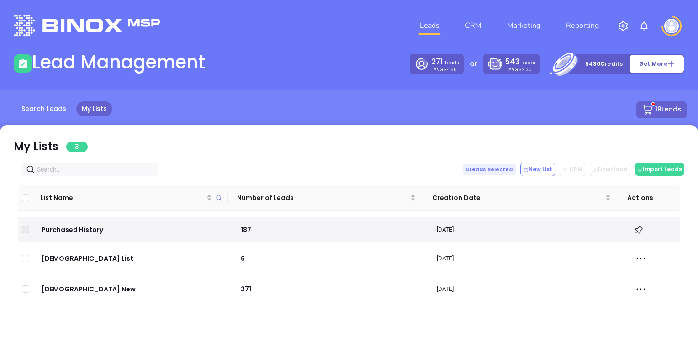
click at [431, 25] on link "Leads" at bounding box center [429, 25] width 27 height 18
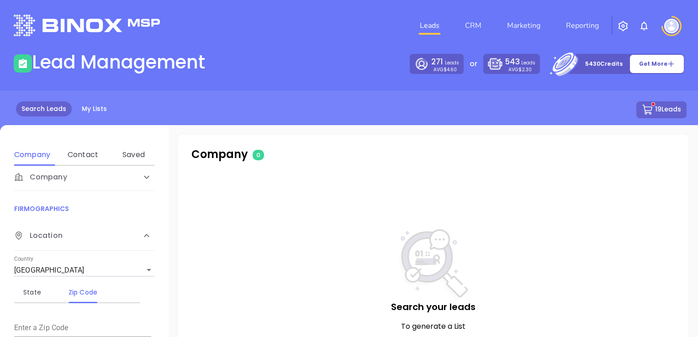
scroll to position [14, 0]
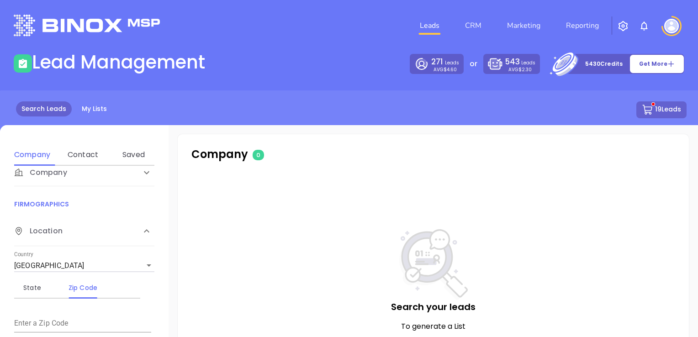
click at [93, 290] on div "Zip Code" at bounding box center [83, 287] width 36 height 11
click at [82, 321] on input "text" at bounding box center [82, 324] width 137 height 15
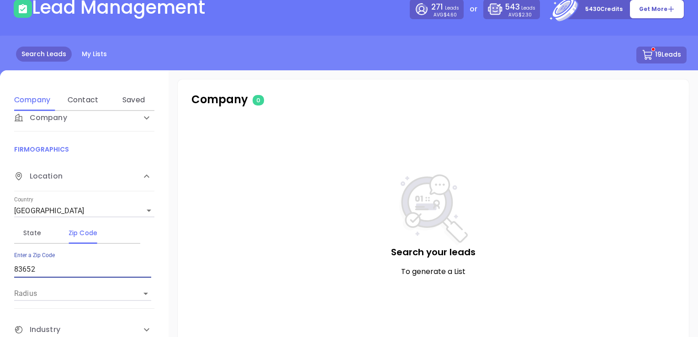
scroll to position [137, 0]
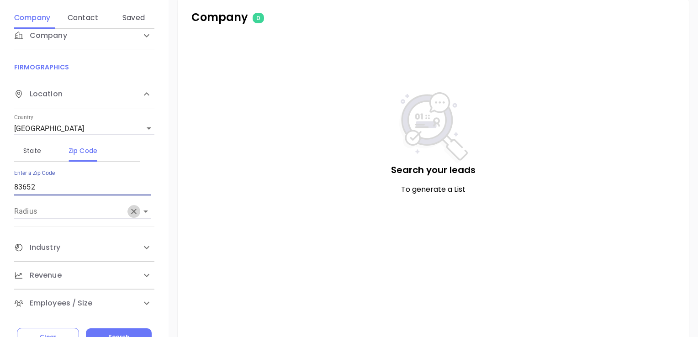
click at [135, 211] on icon "Clear" at bounding box center [133, 211] width 9 height 9
type input "83652"
click at [144, 210] on icon "Open" at bounding box center [145, 211] width 11 height 11
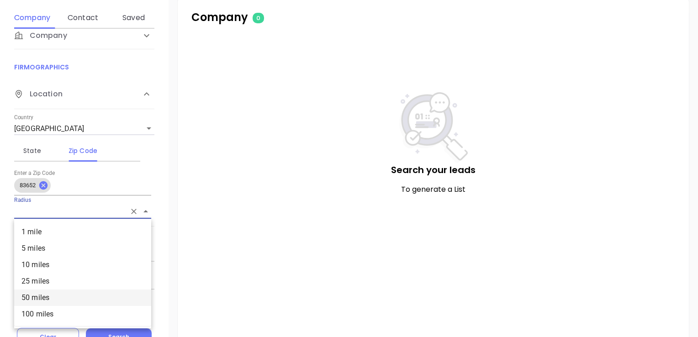
click at [90, 297] on li "50 miles" at bounding box center [82, 298] width 137 height 16
type input "50 miles"
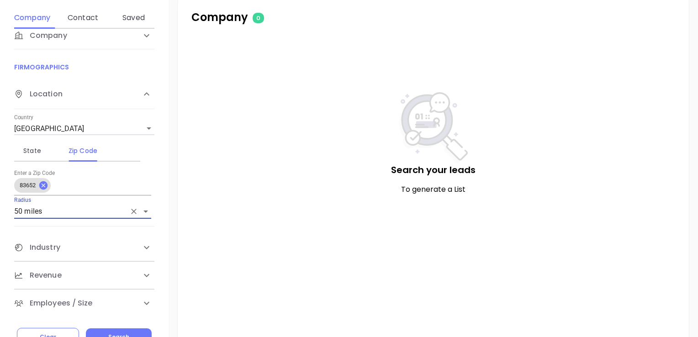
click at [141, 242] on icon at bounding box center [146, 247] width 11 height 11
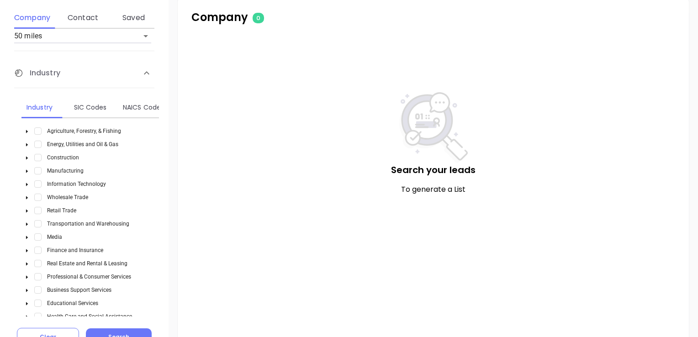
scroll to position [242, 0]
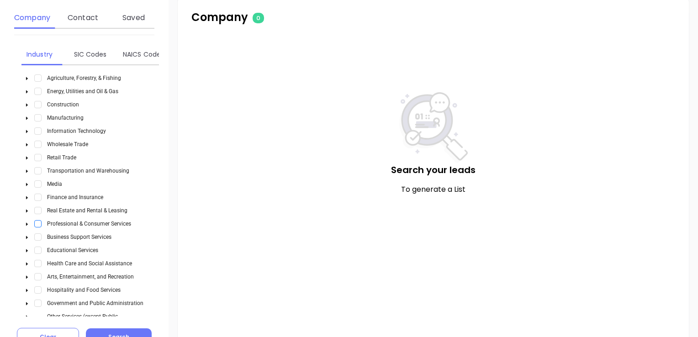
click at [37, 220] on span "Select Professional & Consumer Services" at bounding box center [37, 223] width 7 height 7
click at [27, 222] on icon "caret-down" at bounding box center [27, 224] width 5 height 5
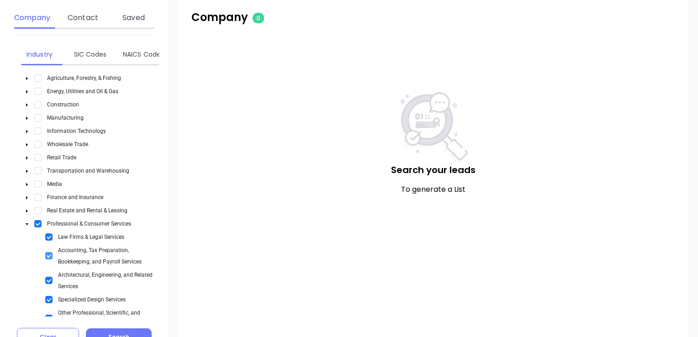
click at [47, 253] on span "Select Accounting, Tax Preparation, Bookkeeping, and Payroll Services" at bounding box center [48, 255] width 7 height 7
click at [49, 272] on div "Architectural, Engineering, and Related Services" at bounding box center [89, 280] width 137 height 23
click at [49, 294] on div "Specialized Design Services" at bounding box center [75, 299] width 108 height 11
click at [50, 280] on span "Select Architectural, Engineering, and Related Services" at bounding box center [48, 280] width 7 height 7
click at [52, 296] on span "Select Specialized Design Services" at bounding box center [48, 299] width 7 height 7
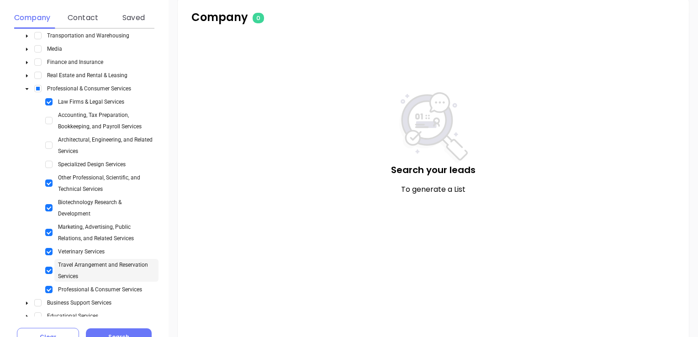
scroll to position [379, 0]
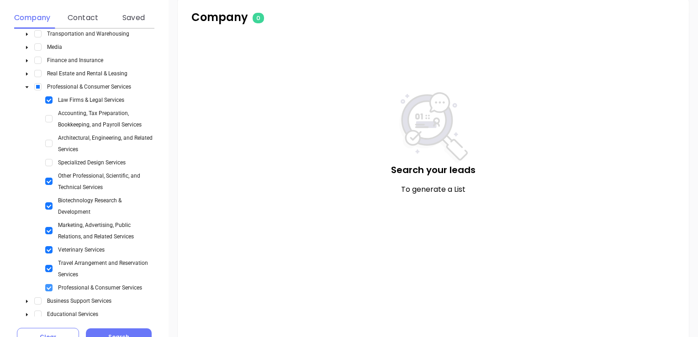
click at [47, 284] on span "Select Professional & Consumer Services" at bounding box center [48, 287] width 7 height 7
click at [46, 259] on div "Travel Arrangement and Reservation Services" at bounding box center [89, 268] width 137 height 23
click at [48, 265] on span "Select Travel Arrangement and Reservation Services" at bounding box center [48, 268] width 7 height 7
click at [48, 249] on span "Select Veterinary Services" at bounding box center [48, 249] width 7 height 7
click at [48, 229] on span "Select Marketing, Advertising, Public Relations, and Related Services" at bounding box center [48, 230] width 7 height 7
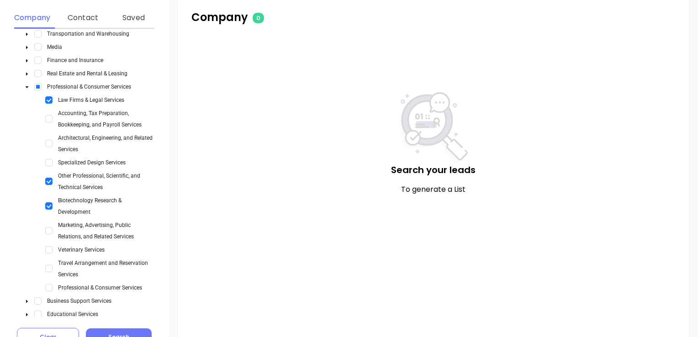
click at [46, 197] on div "Biotechnology Research & Development" at bounding box center [89, 206] width 137 height 23
drag, startPoint x: 46, startPoint y: 178, endPoint x: 46, endPoint y: 191, distance: 13.2
click at [46, 178] on span "Select Other Professional, Scientific, and Technical Services" at bounding box center [48, 181] width 7 height 7
click at [46, 207] on div "Biotechnology Research & Development" at bounding box center [89, 206] width 137 height 23
click at [51, 202] on span "Select Biotechnology Research & Development" at bounding box center [48, 205] width 7 height 7
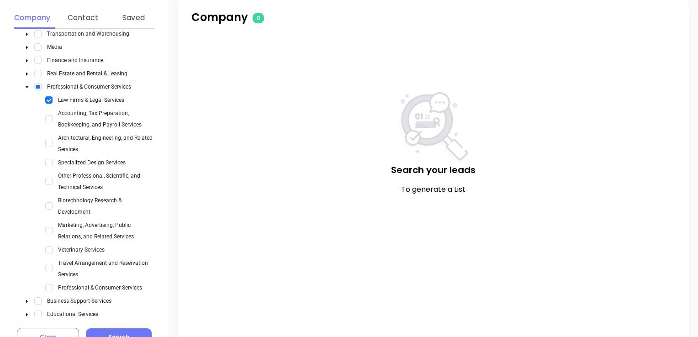
scroll to position [172, 0]
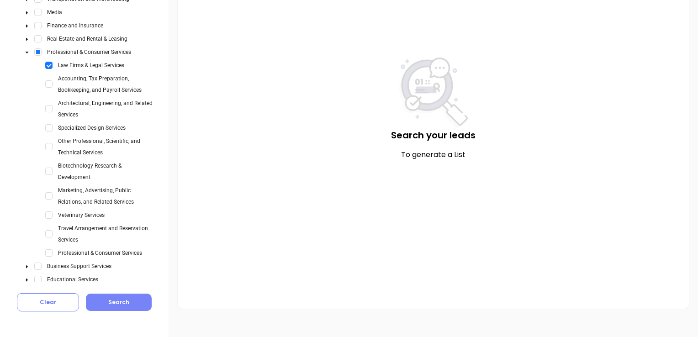
click at [121, 301] on span "Search" at bounding box center [118, 302] width 21 height 8
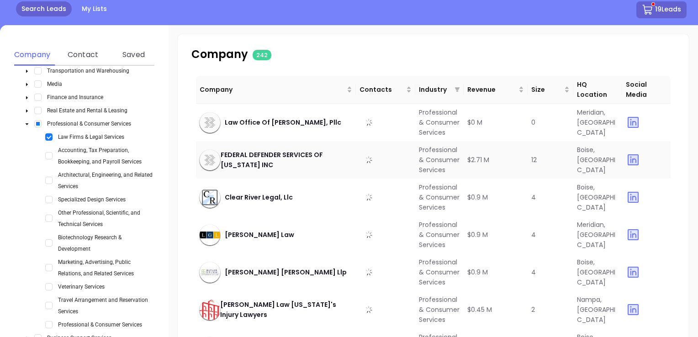
scroll to position [35, 0]
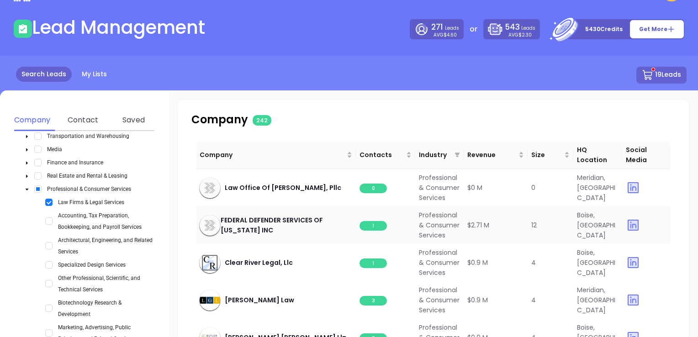
click at [371, 231] on span "1" at bounding box center [373, 226] width 27 height 10
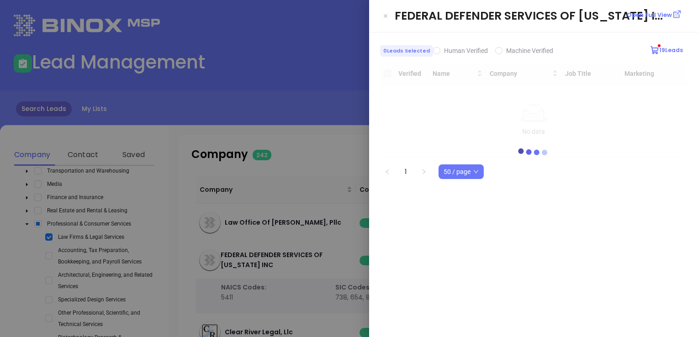
scroll to position [0, 0]
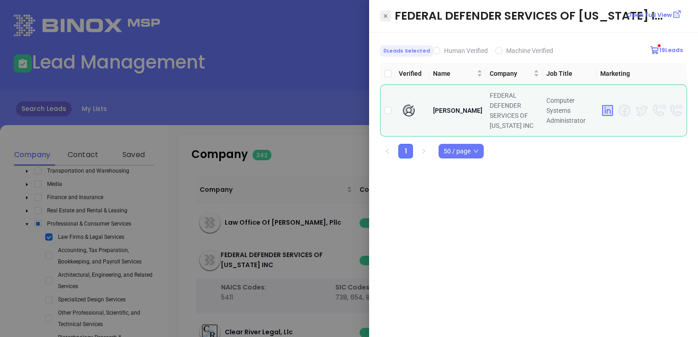
click at [387, 12] on icon "Close" at bounding box center [385, 15] width 5 height 9
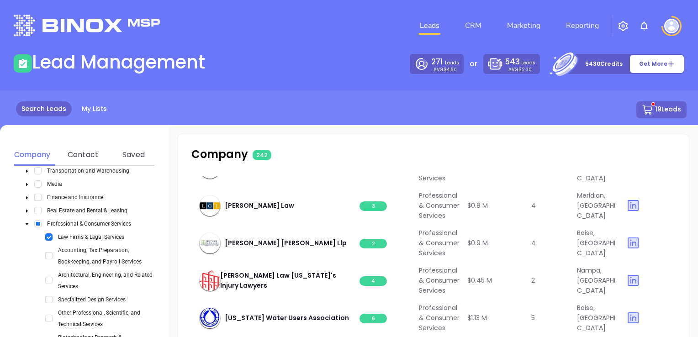
scroll to position [183, 0]
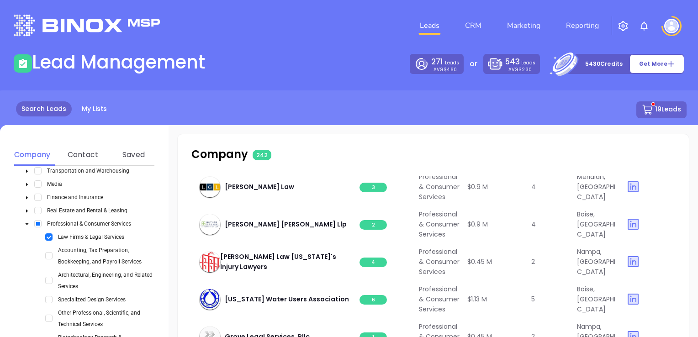
click at [371, 155] on span "1" at bounding box center [373, 150] width 27 height 10
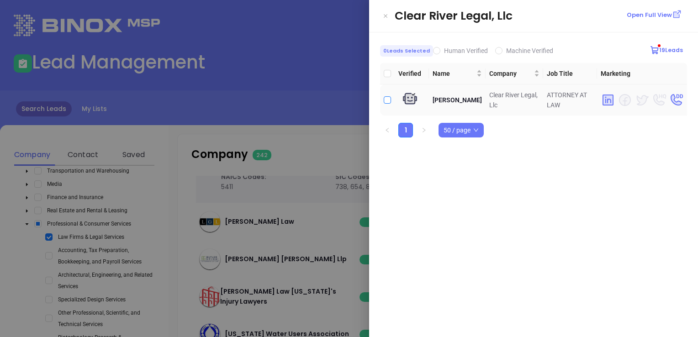
click at [387, 97] on input "checkbox" at bounding box center [387, 99] width 7 height 7
checkbox input "true"
click at [386, 16] on icon "Close" at bounding box center [386, 16] width 4 height 4
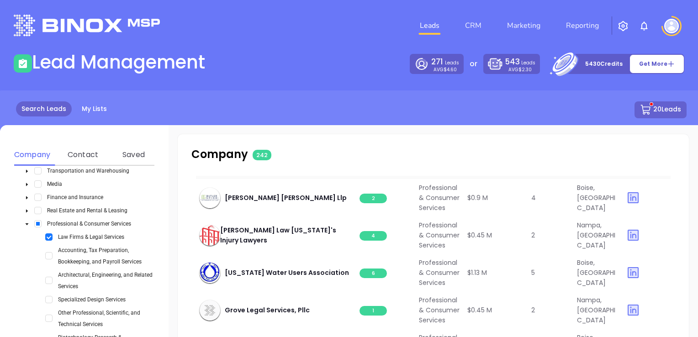
scroll to position [228, 0]
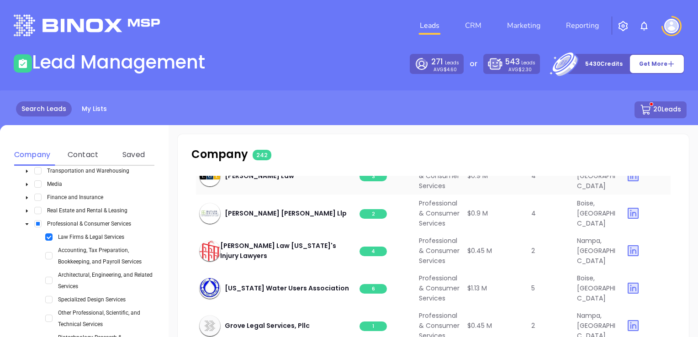
click at [371, 181] on span "3" at bounding box center [373, 177] width 27 height 10
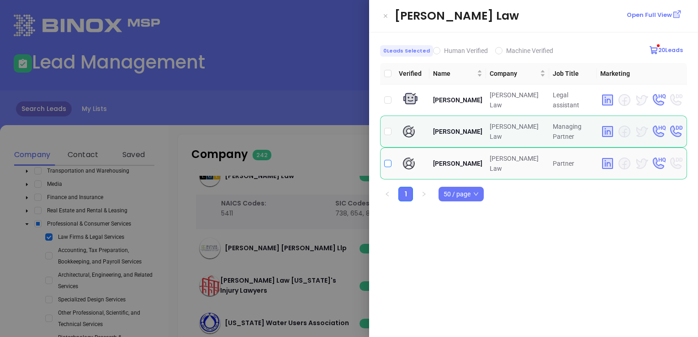
click at [388, 160] on input "checkbox" at bounding box center [387, 163] width 7 height 7
checkbox input "true"
click at [386, 128] on input "checkbox" at bounding box center [387, 131] width 7 height 7
checkbox input "true"
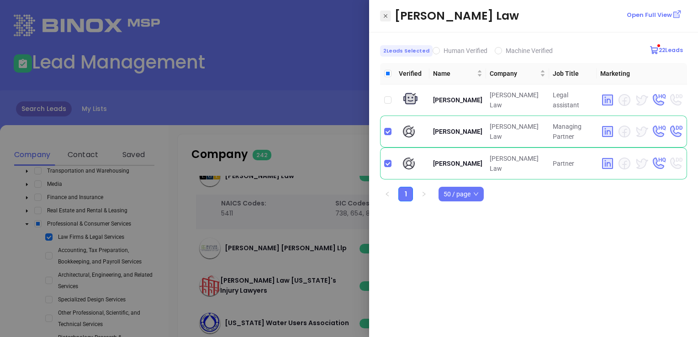
click at [386, 14] on icon "Close" at bounding box center [385, 15] width 5 height 9
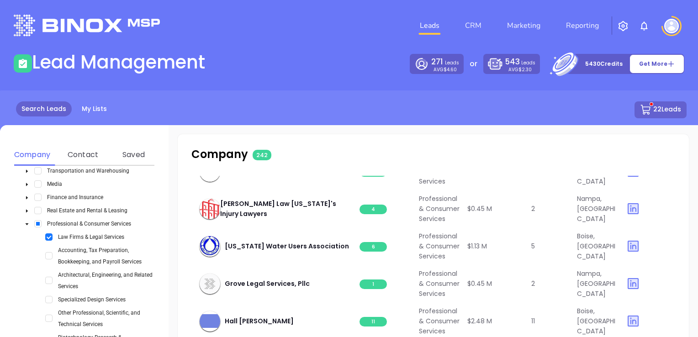
scroll to position [320, 0]
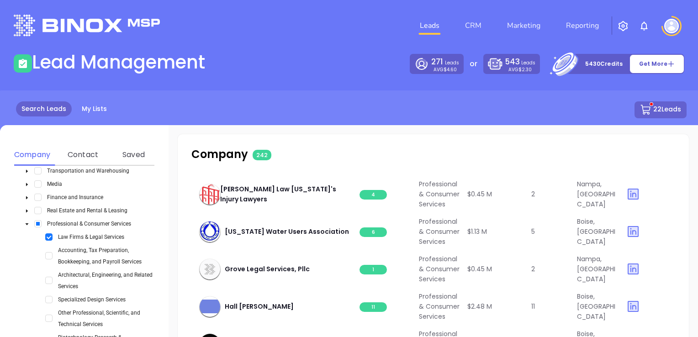
click at [372, 162] on span "2" at bounding box center [373, 158] width 27 height 10
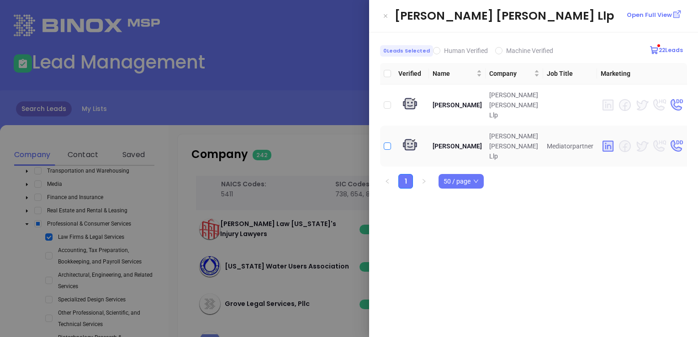
click at [387, 143] on input "checkbox" at bounding box center [387, 146] width 7 height 7
checkbox input "true"
click at [387, 15] on icon "Close" at bounding box center [385, 15] width 5 height 9
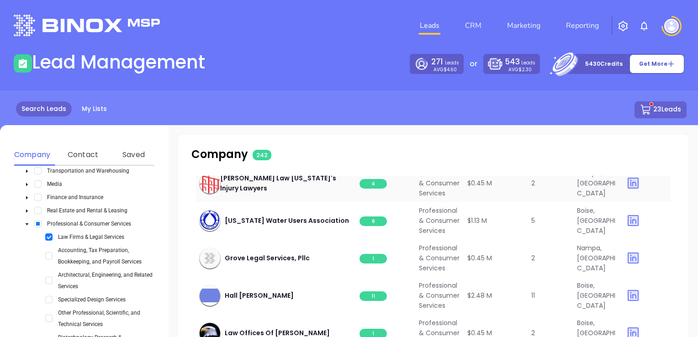
scroll to position [411, 0]
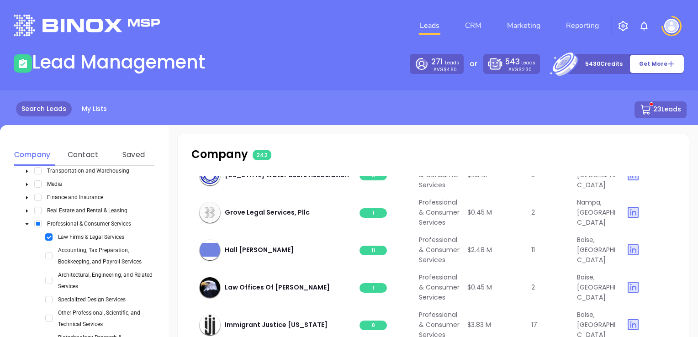
click at [378, 143] on span "4" at bounding box center [373, 138] width 27 height 10
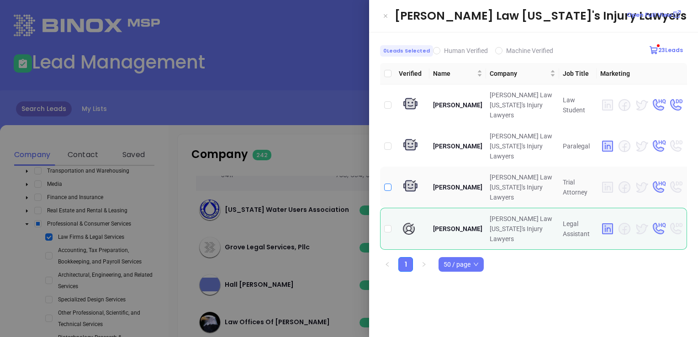
click at [384, 184] on input "checkbox" at bounding box center [387, 187] width 7 height 7
checkbox input "true"
click at [386, 15] on icon "Close" at bounding box center [385, 15] width 5 height 9
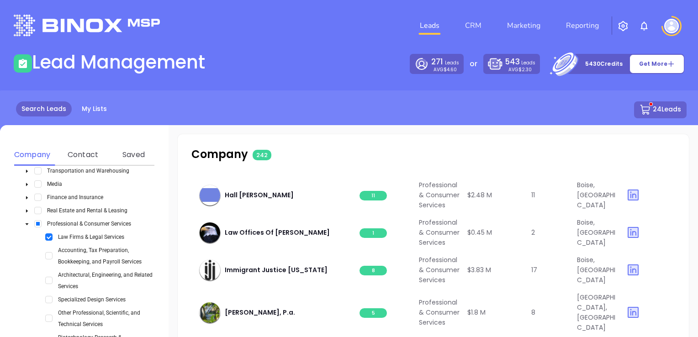
scroll to position [503, 0]
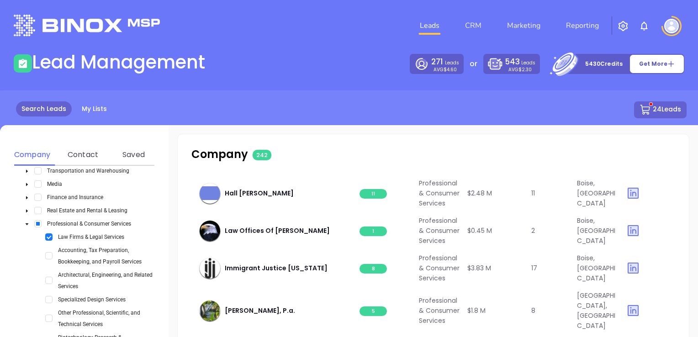
click at [371, 124] on span "6" at bounding box center [373, 119] width 27 height 10
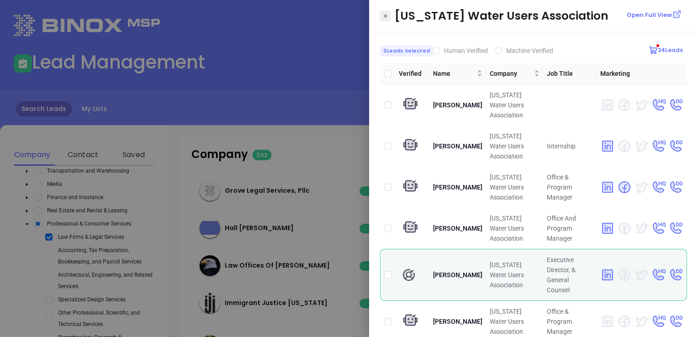
click at [386, 11] on icon "Close" at bounding box center [385, 15] width 5 height 9
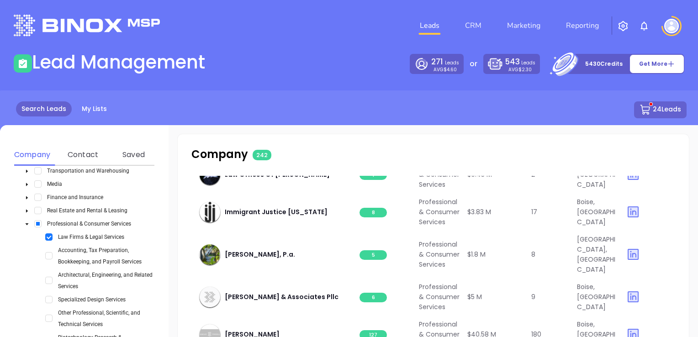
scroll to position [594, 0]
click at [373, 105] on span "1" at bounding box center [373, 100] width 27 height 10
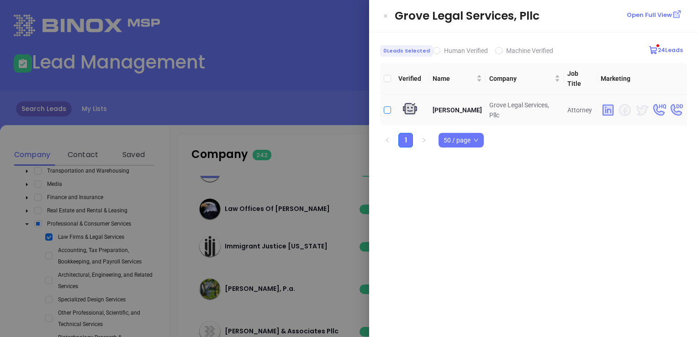
click at [389, 106] on input "checkbox" at bounding box center [387, 109] width 7 height 7
checkbox input "true"
click at [386, 13] on icon "Close" at bounding box center [385, 15] width 5 height 9
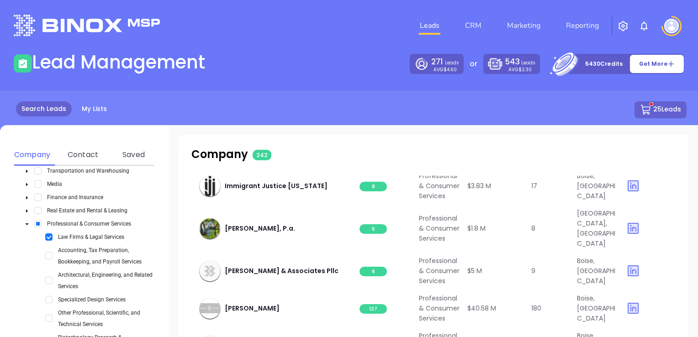
scroll to position [685, 0]
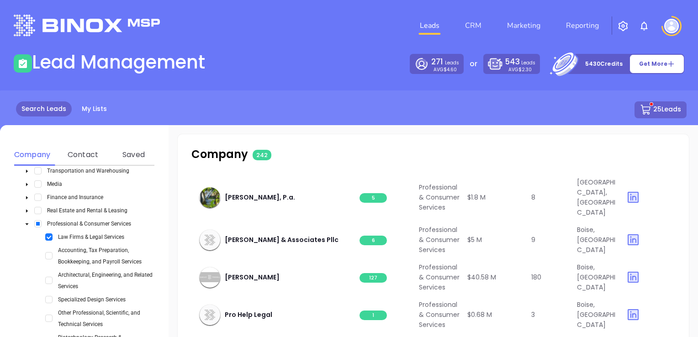
click at [375, 85] on span "11" at bounding box center [373, 81] width 27 height 10
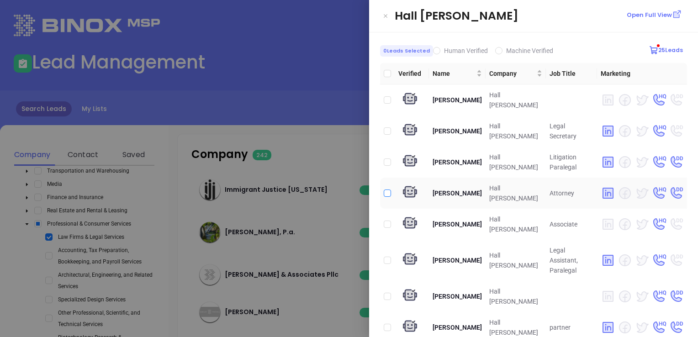
click at [387, 192] on input "checkbox" at bounding box center [387, 193] width 7 height 7
checkbox input "true"
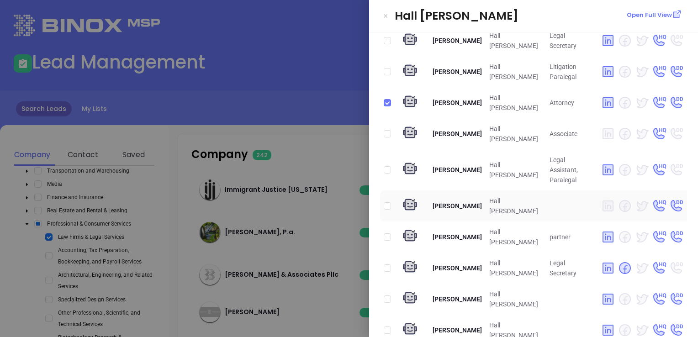
scroll to position [91, 0]
click at [386, 233] on input "checkbox" at bounding box center [387, 236] width 7 height 7
checkbox input "true"
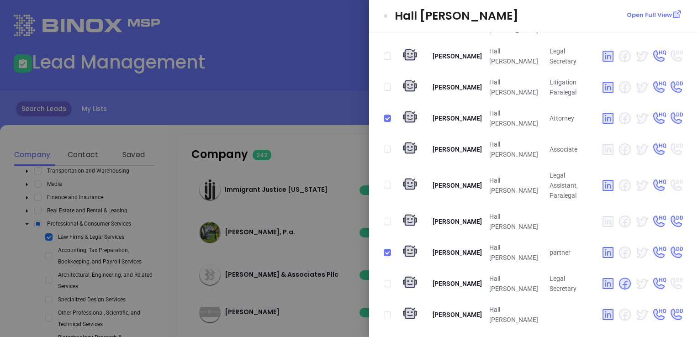
scroll to position [29, 0]
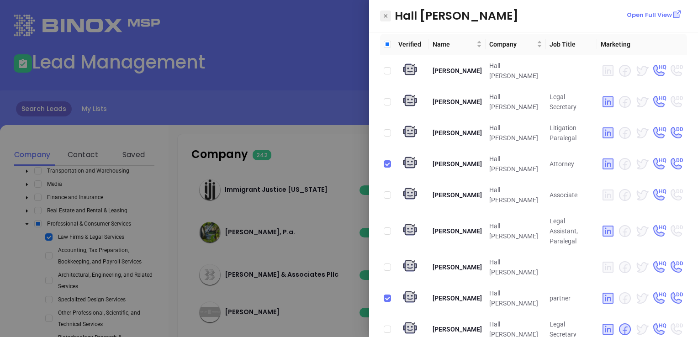
click at [387, 14] on icon "Close" at bounding box center [385, 15] width 5 height 9
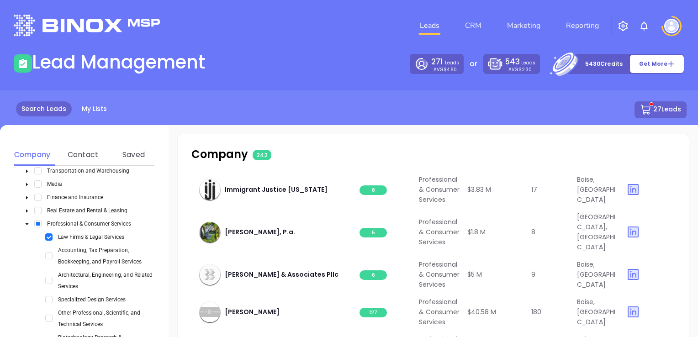
scroll to position [777, 0]
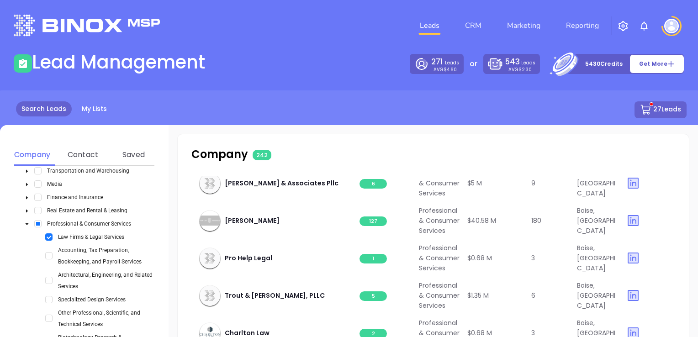
click at [374, 66] on span "1" at bounding box center [373, 62] width 27 height 10
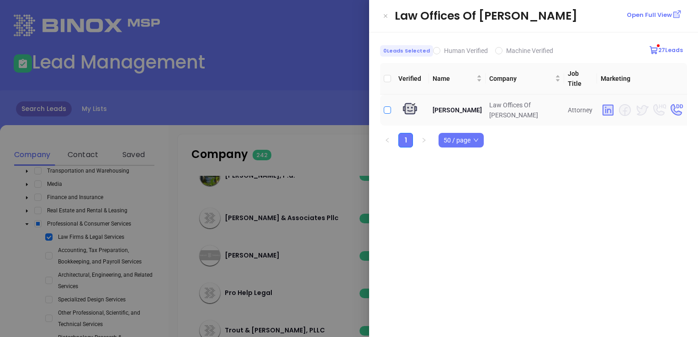
click at [386, 106] on input "checkbox" at bounding box center [387, 109] width 7 height 7
checkbox input "true"
click at [387, 15] on icon "Close" at bounding box center [385, 15] width 5 height 9
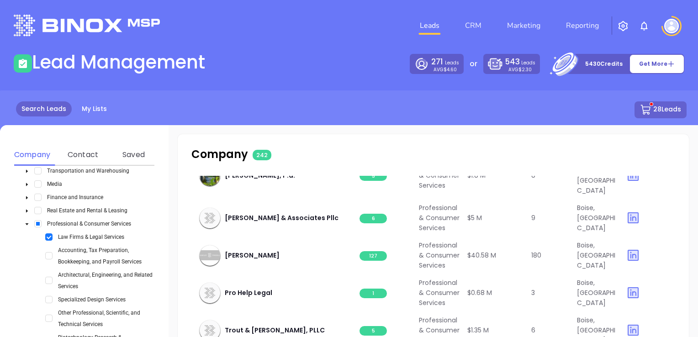
scroll to position [822, 0]
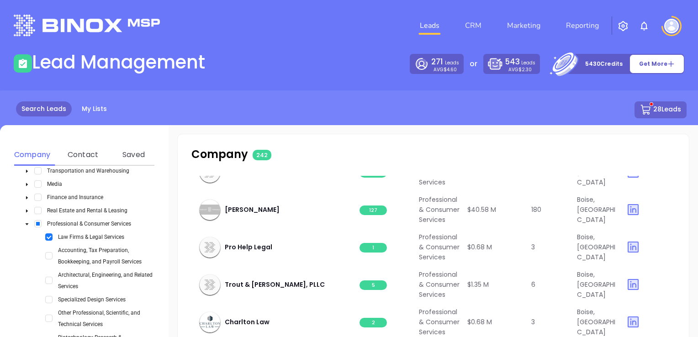
click at [375, 93] on span "8" at bounding box center [373, 88] width 27 height 10
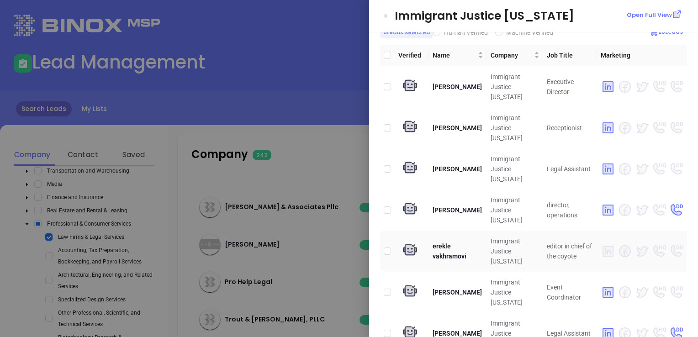
scroll to position [27, 0]
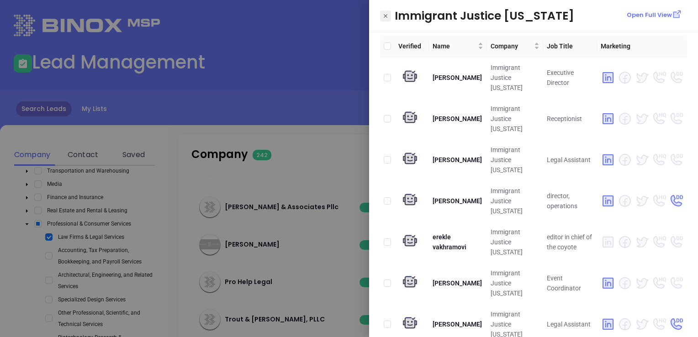
click at [386, 13] on icon "Close" at bounding box center [385, 15] width 5 height 9
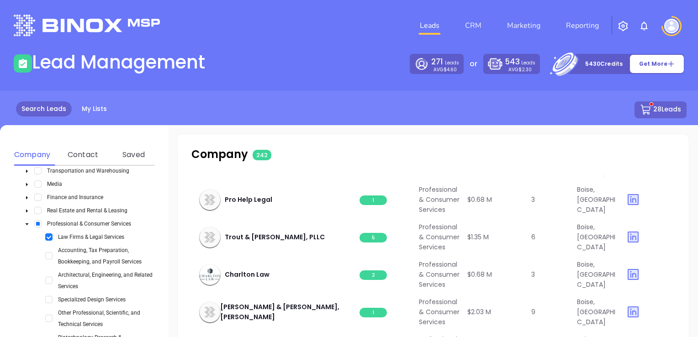
scroll to position [914, 0]
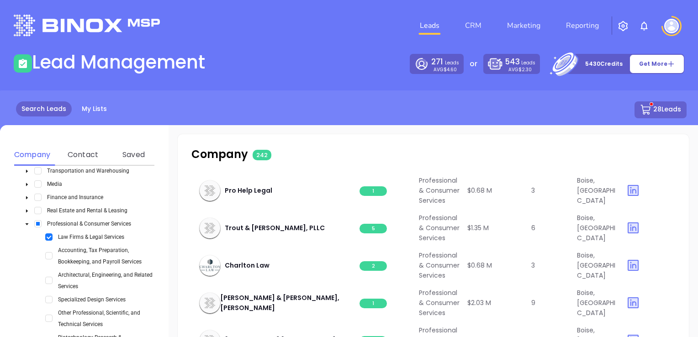
click at [376, 79] on span "5" at bounding box center [373, 74] width 27 height 10
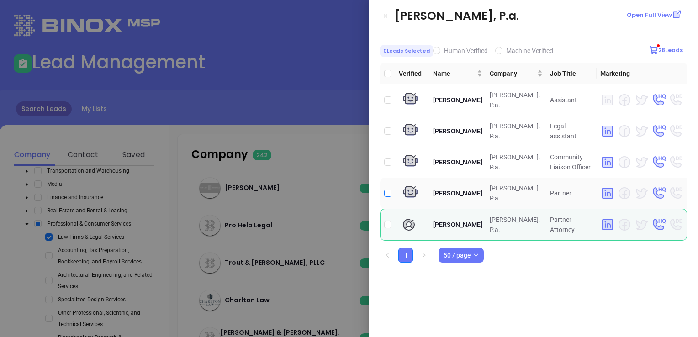
click at [386, 191] on input "checkbox" at bounding box center [387, 193] width 7 height 7
checkbox input "true"
click at [388, 224] on input "checkbox" at bounding box center [387, 224] width 7 height 7
checkbox input "true"
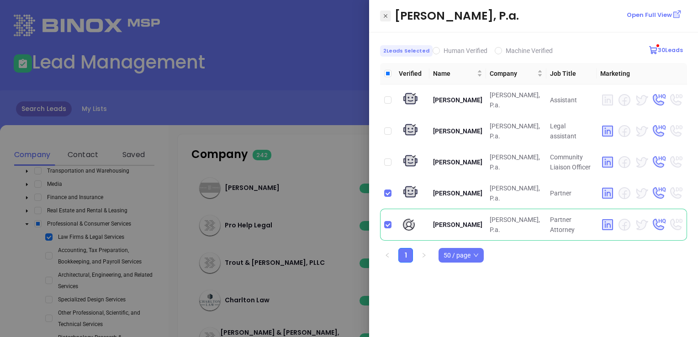
click at [388, 15] on icon "Close" at bounding box center [385, 15] width 5 height 9
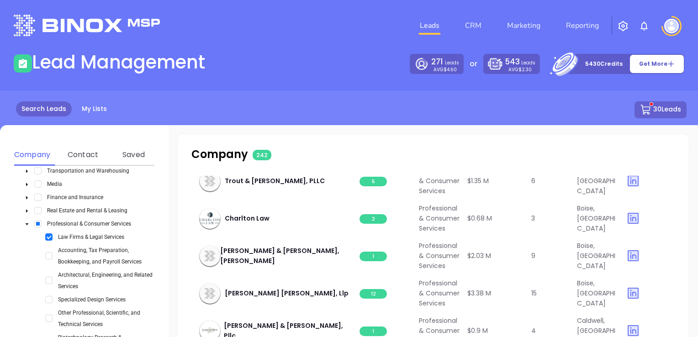
scroll to position [1005, 0]
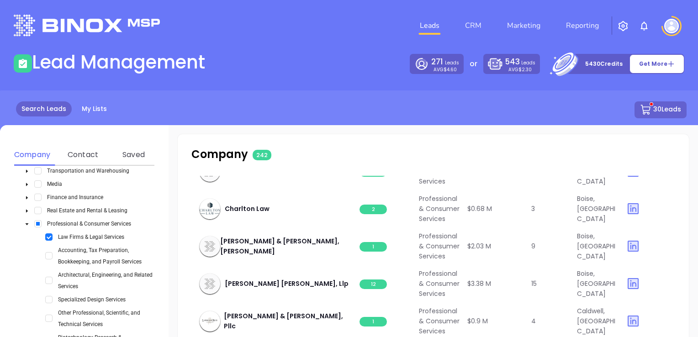
click at [378, 64] on span "6" at bounding box center [373, 60] width 27 height 10
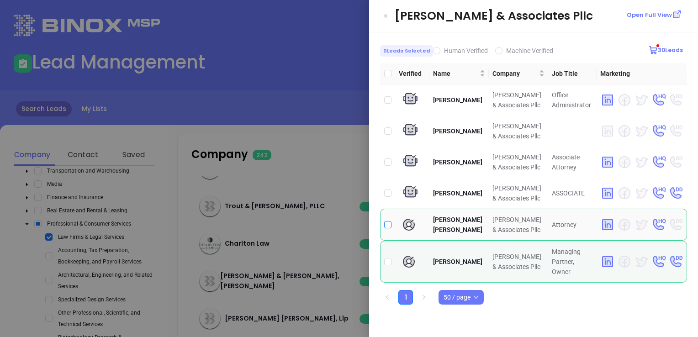
click at [386, 228] on input "checkbox" at bounding box center [387, 224] width 7 height 7
checkbox input "true"
click at [390, 265] on input "checkbox" at bounding box center [387, 261] width 7 height 7
checkbox input "true"
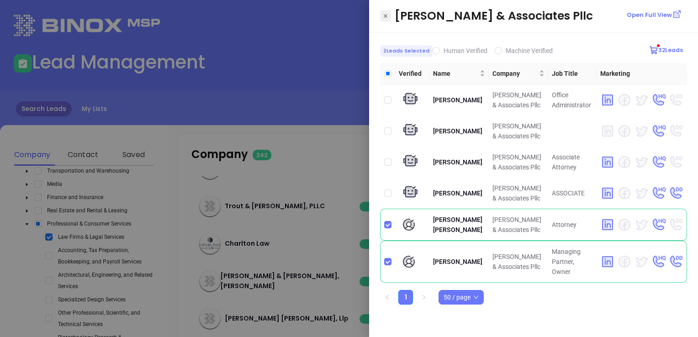
click at [386, 14] on icon "Close" at bounding box center [385, 15] width 5 height 9
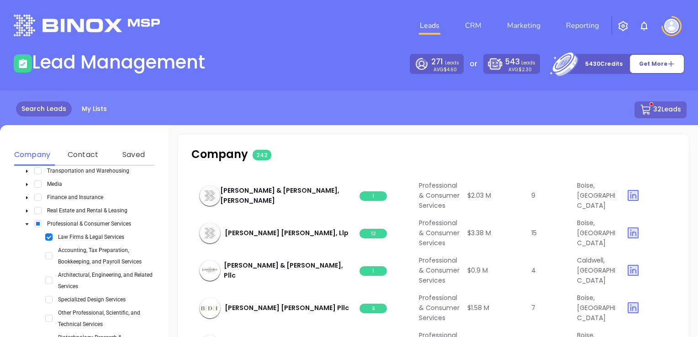
scroll to position [1096, 0]
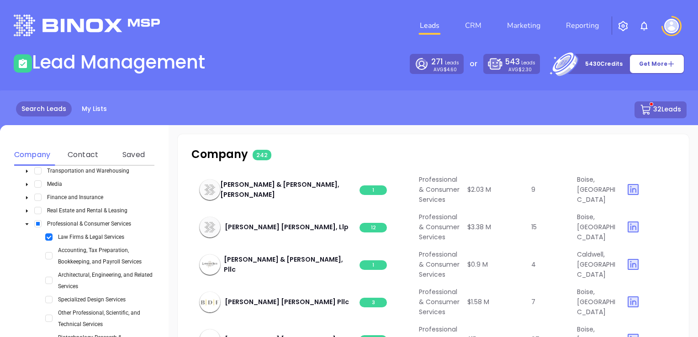
click at [370, 45] on span "127" at bounding box center [373, 41] width 27 height 10
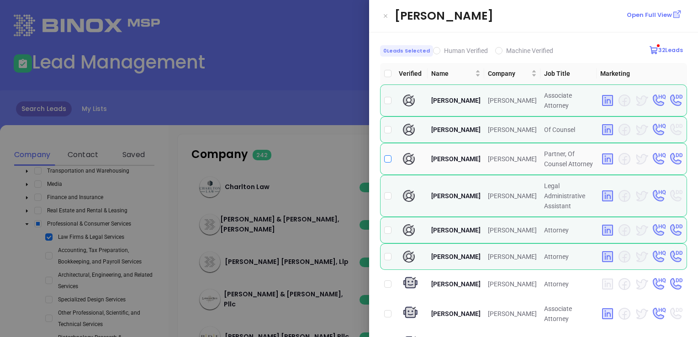
click at [388, 160] on input "checkbox" at bounding box center [387, 158] width 7 height 7
checkbox input "true"
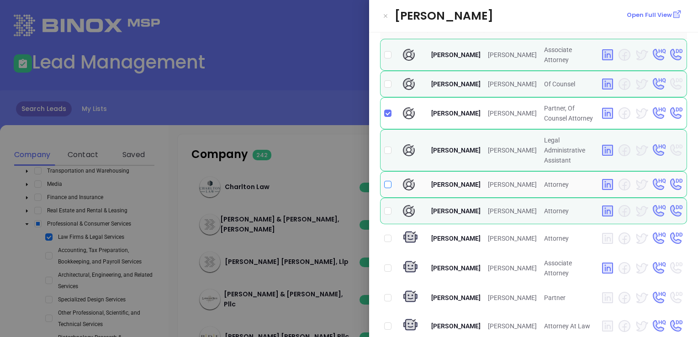
click at [388, 188] on input "checkbox" at bounding box center [387, 184] width 7 height 7
checkbox input "true"
click at [389, 215] on input "checkbox" at bounding box center [387, 210] width 7 height 7
checkbox input "true"
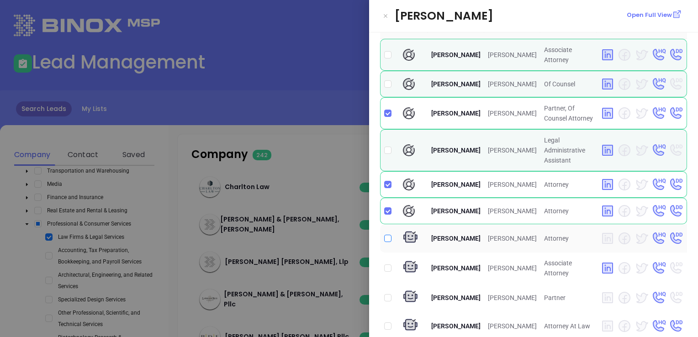
click at [387, 242] on input "checkbox" at bounding box center [387, 238] width 7 height 7
checkbox input "true"
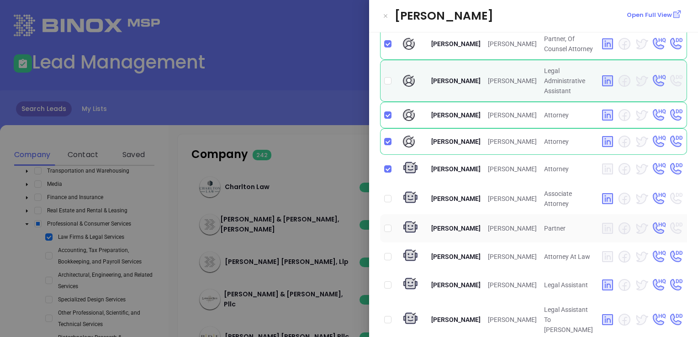
scroll to position [137, 0]
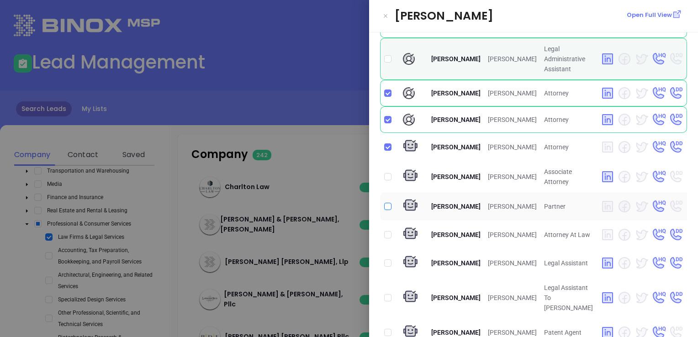
click at [387, 210] on input "checkbox" at bounding box center [387, 206] width 7 height 7
checkbox input "true"
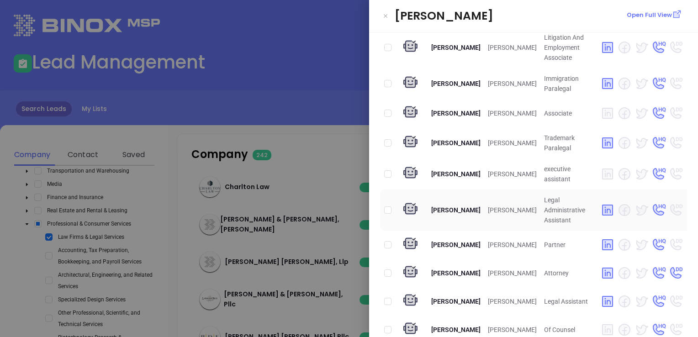
scroll to position [503, 0]
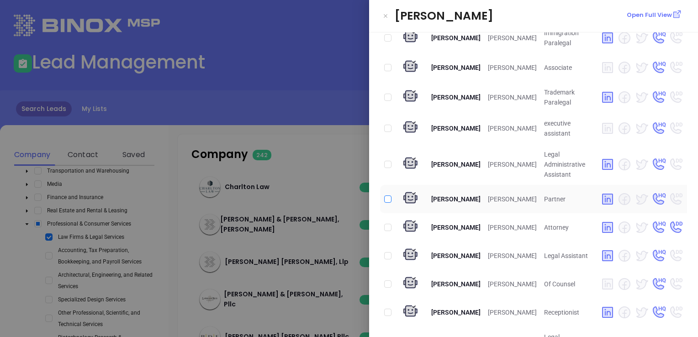
click at [390, 203] on input "checkbox" at bounding box center [387, 199] width 7 height 7
checkbox input "true"
click at [389, 231] on input "checkbox" at bounding box center [387, 227] width 7 height 7
checkbox input "true"
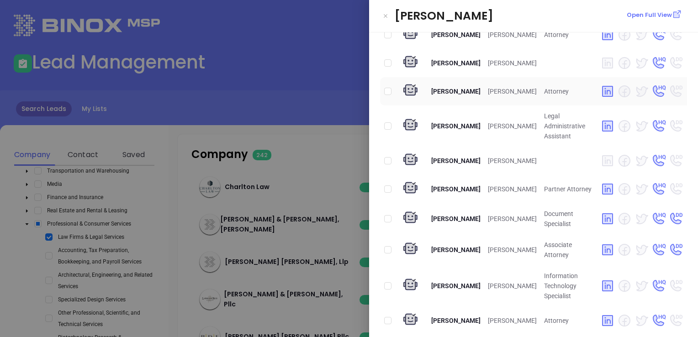
scroll to position [914, 0]
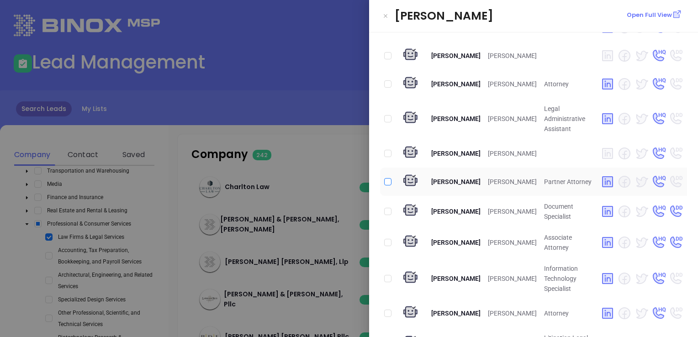
click at [387, 185] on input "checkbox" at bounding box center [387, 181] width 7 height 7
checkbox input "true"
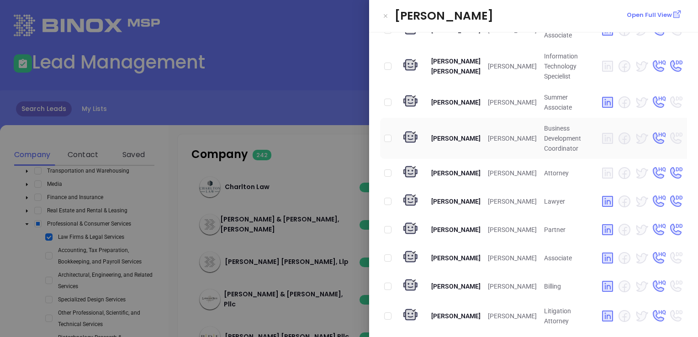
scroll to position [1279, 0]
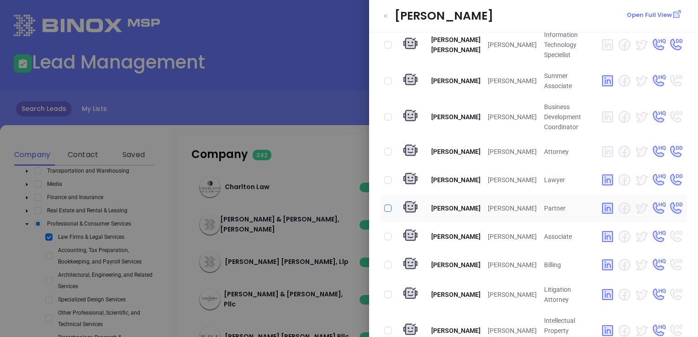
click at [390, 212] on input "checkbox" at bounding box center [387, 208] width 7 height 7
checkbox input "true"
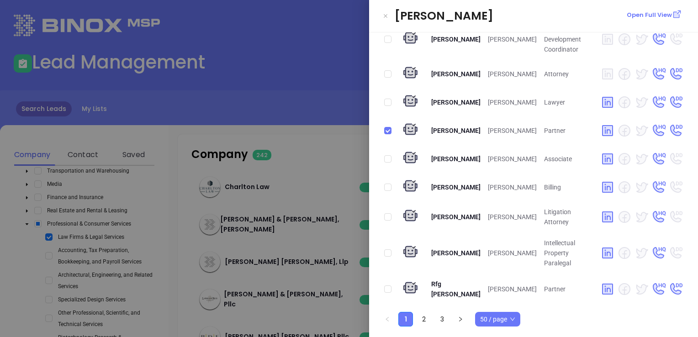
scroll to position [1416, 0]
click at [386, 291] on input "checkbox" at bounding box center [387, 289] width 7 height 7
checkbox input "true"
click at [426, 319] on link "2" at bounding box center [424, 319] width 14 height 14
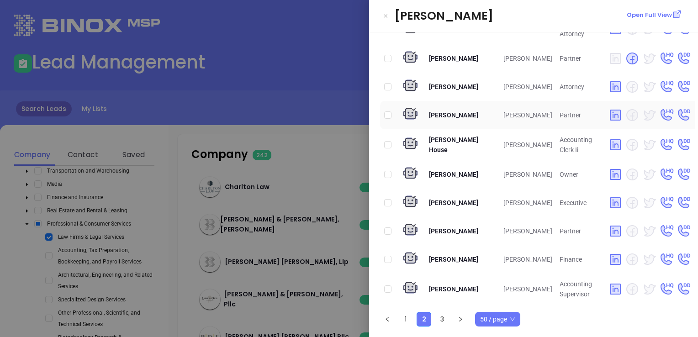
scroll to position [1345, 0]
click at [385, 55] on input "checkbox" at bounding box center [387, 58] width 7 height 7
checkbox input "true"
click at [389, 111] on input "checkbox" at bounding box center [387, 114] width 7 height 7
checkbox input "true"
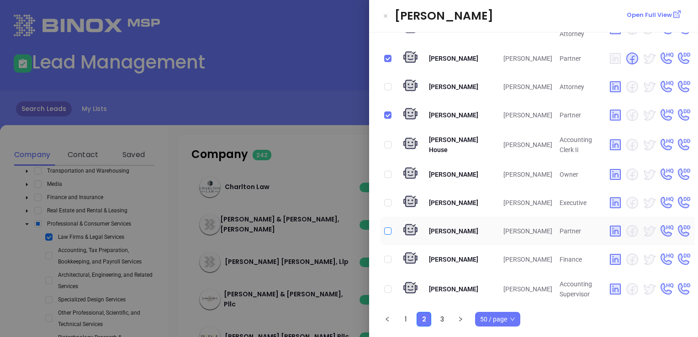
click at [384, 231] on label at bounding box center [387, 231] width 7 height 10
click at [384, 231] on input "checkbox" at bounding box center [387, 231] width 7 height 7
checkbox input "true"
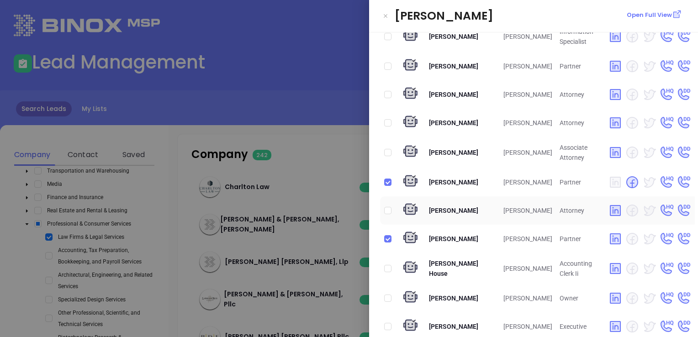
scroll to position [1162, 0]
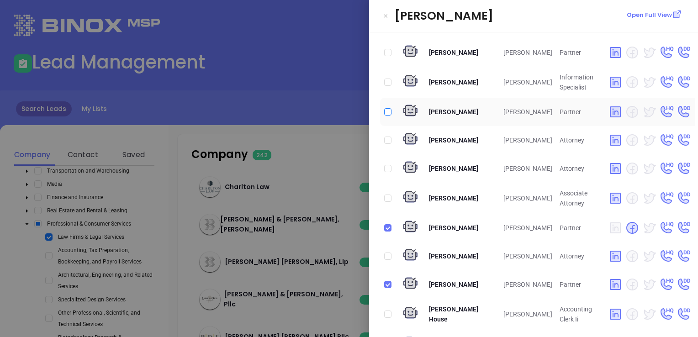
click at [389, 108] on input "checkbox" at bounding box center [387, 111] width 7 height 7
checkbox input "true"
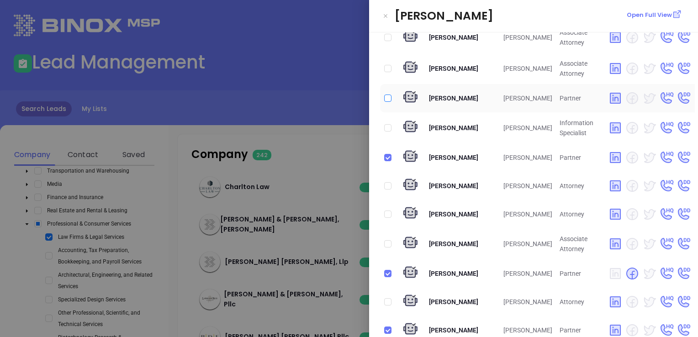
click at [390, 95] on input "checkbox" at bounding box center [387, 98] width 7 height 7
checkbox input "true"
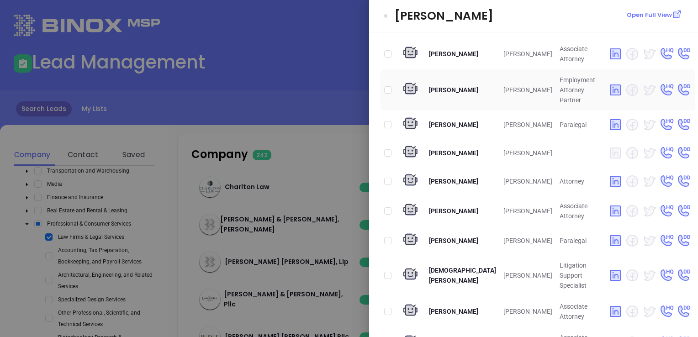
scroll to position [796, 0]
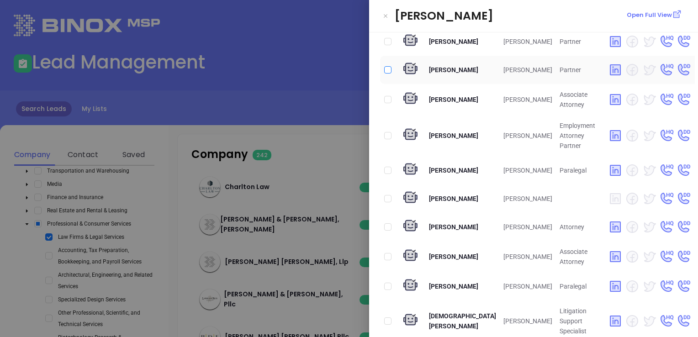
click at [388, 66] on input "checkbox" at bounding box center [387, 69] width 7 height 7
checkbox input "true"
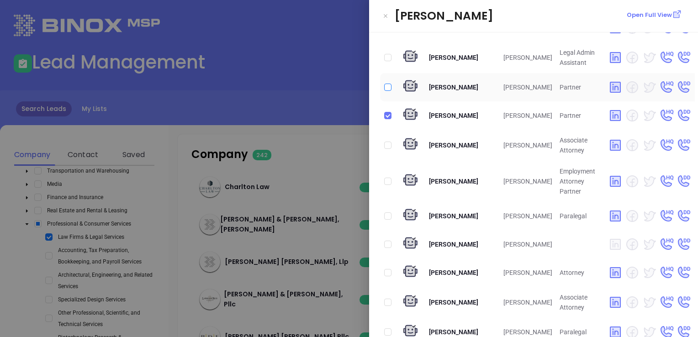
click at [388, 84] on input "checkbox" at bounding box center [387, 87] width 7 height 7
checkbox input "true"
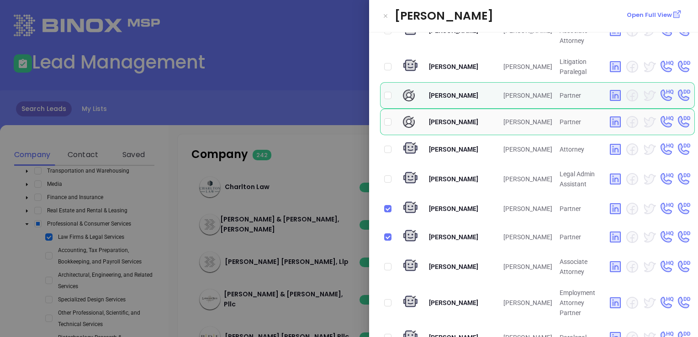
scroll to position [614, 0]
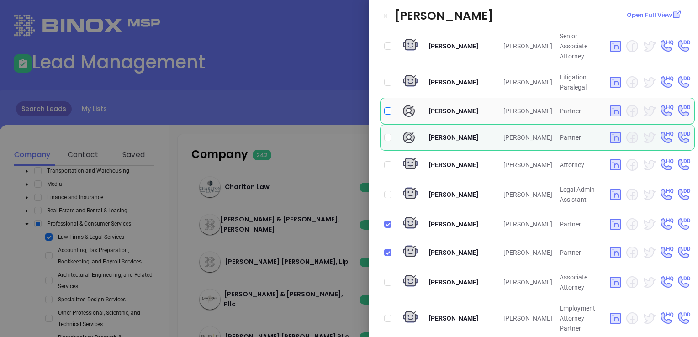
click at [385, 107] on input "checkbox" at bounding box center [387, 110] width 7 height 7
checkbox input "true"
click at [388, 134] on input "checkbox" at bounding box center [387, 137] width 7 height 7
checkbox input "true"
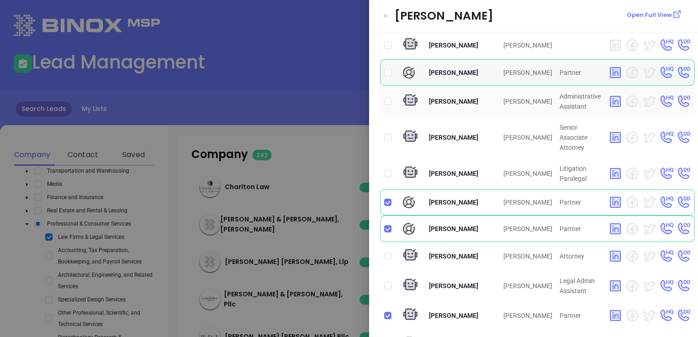
scroll to position [476, 0]
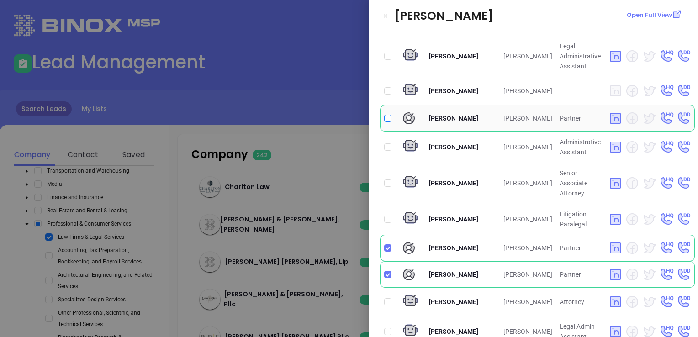
click at [389, 115] on input "checkbox" at bounding box center [387, 118] width 7 height 7
checkbox input "true"
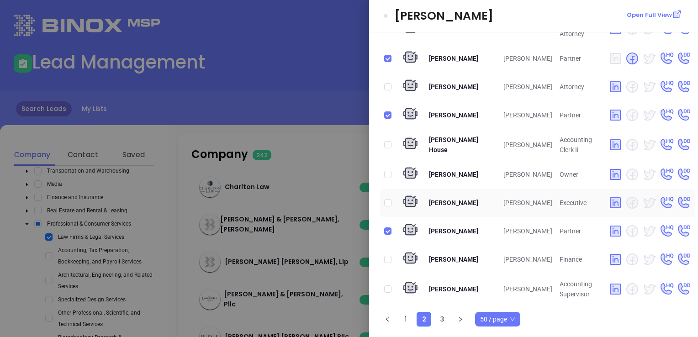
scroll to position [1345, 0]
click at [441, 319] on link "3" at bounding box center [442, 319] width 14 height 14
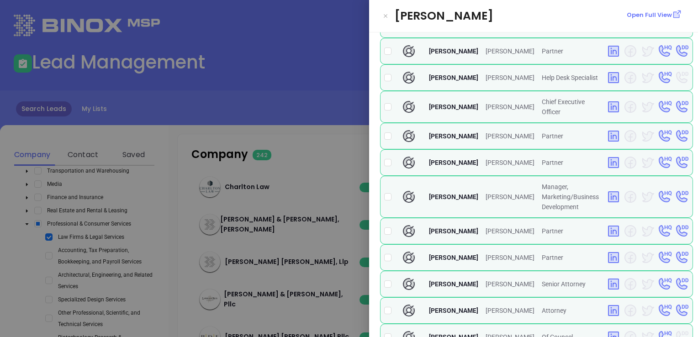
scroll to position [0, 0]
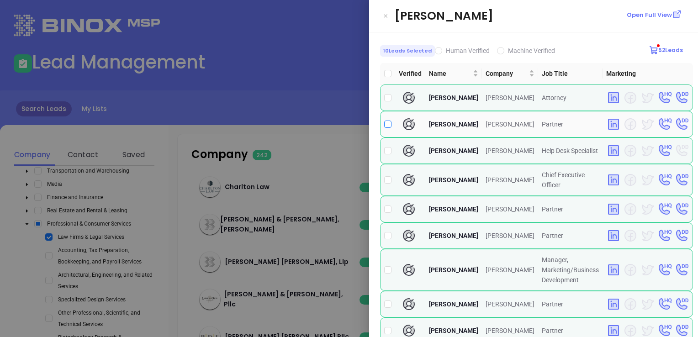
click at [385, 128] on input "checkbox" at bounding box center [387, 124] width 7 height 7
checkbox input "true"
click at [386, 213] on input "checkbox" at bounding box center [387, 209] width 7 height 7
checkbox input "true"
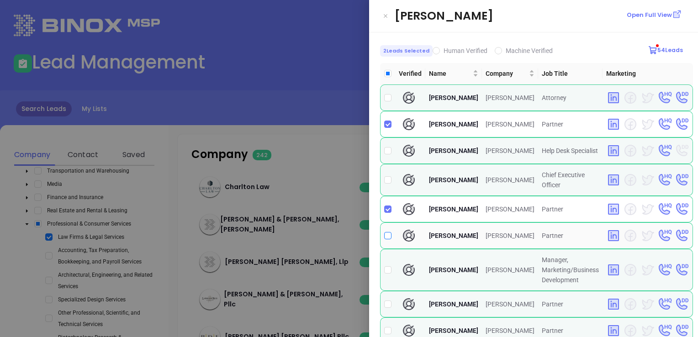
click at [387, 239] on input "checkbox" at bounding box center [387, 235] width 7 height 7
checkbox input "true"
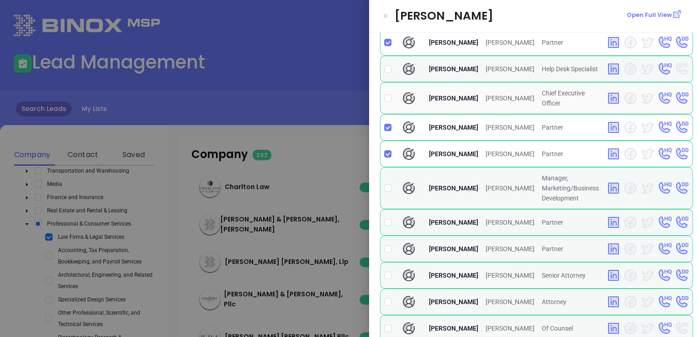
scroll to position [91, 0]
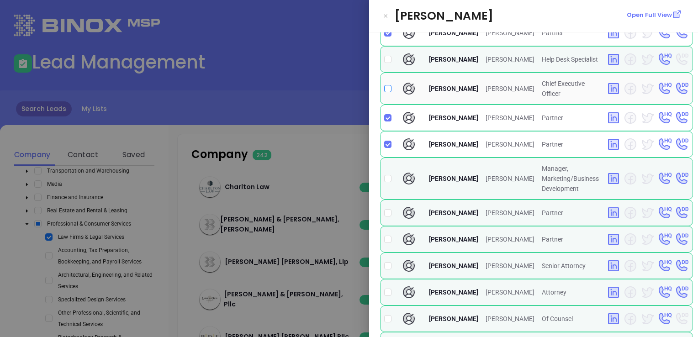
click at [390, 92] on input "checkbox" at bounding box center [387, 88] width 7 height 7
checkbox input "true"
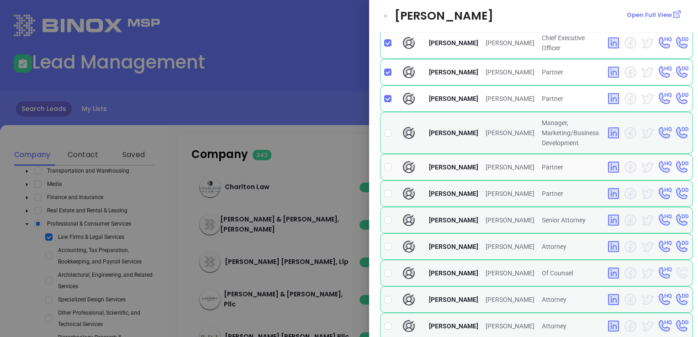
scroll to position [183, 0]
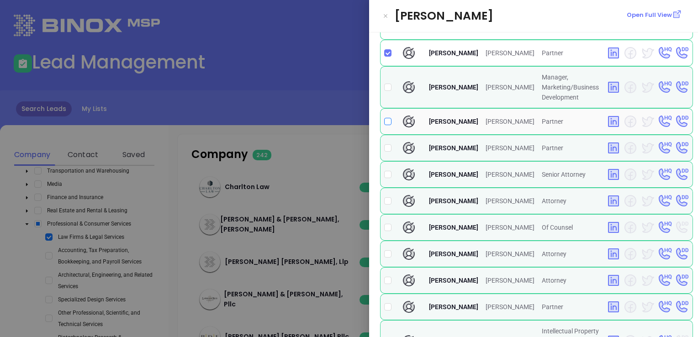
click at [385, 125] on input "checkbox" at bounding box center [387, 121] width 7 height 7
checkbox input "true"
click at [390, 152] on input "checkbox" at bounding box center [387, 147] width 7 height 7
checkbox input "true"
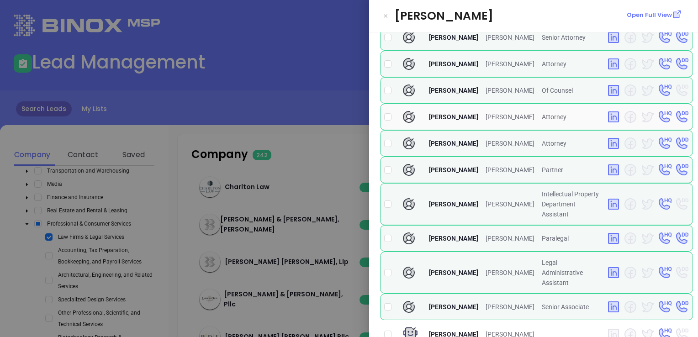
scroll to position [365, 0]
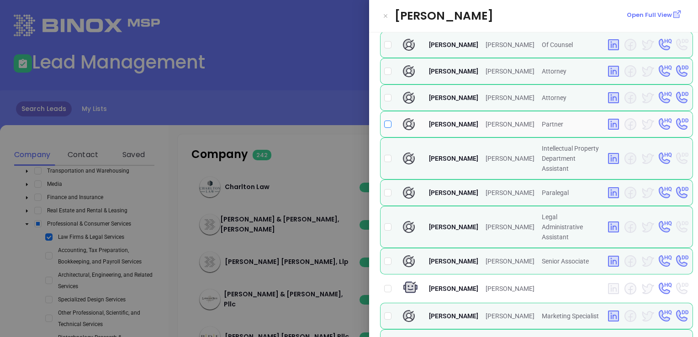
click at [386, 128] on input "checkbox" at bounding box center [387, 124] width 7 height 7
checkbox input "true"
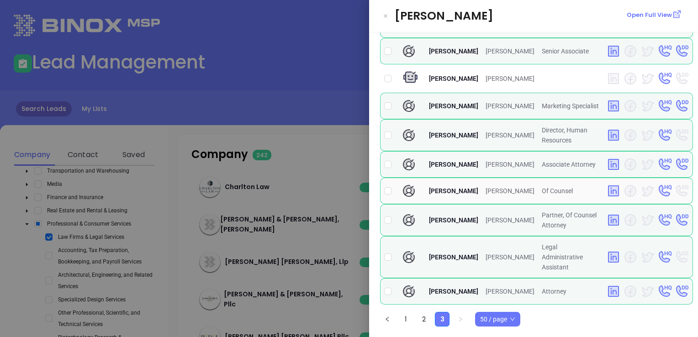
scroll to position [647, 0]
click at [407, 318] on link "1" at bounding box center [406, 319] width 14 height 14
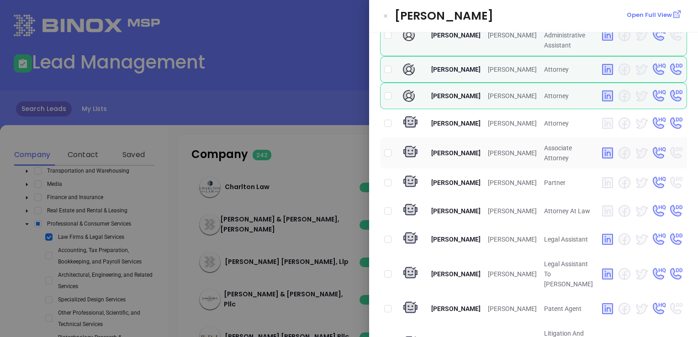
scroll to position [183, 0]
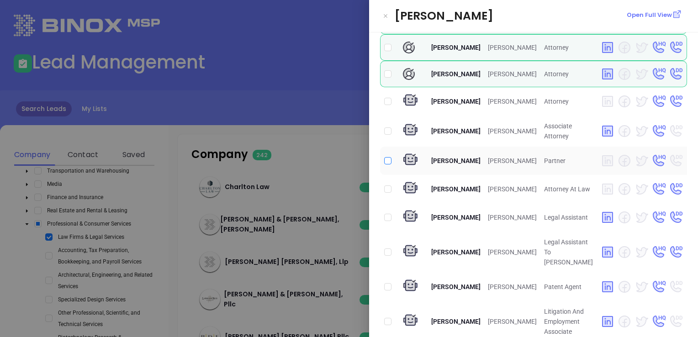
click at [389, 164] on input "checkbox" at bounding box center [387, 160] width 7 height 7
checkbox input "true"
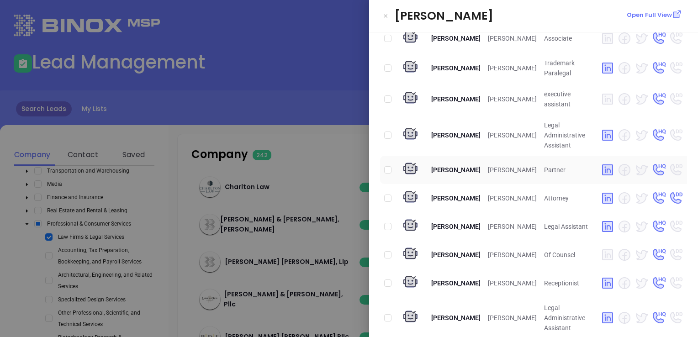
scroll to position [548, 0]
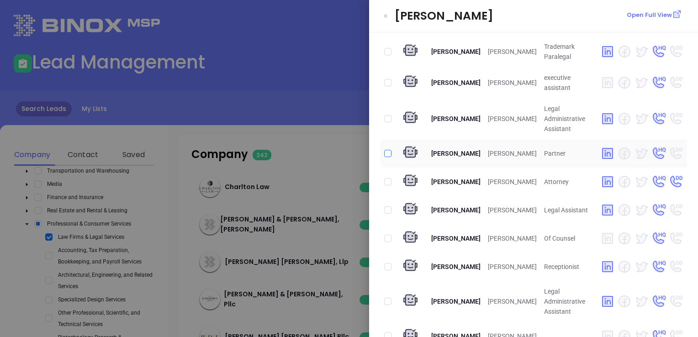
click at [386, 157] on input "checkbox" at bounding box center [387, 153] width 7 height 7
checkbox input "true"
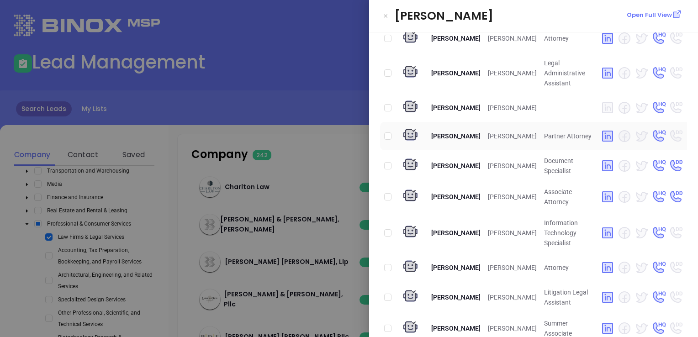
scroll to position [1005, 0]
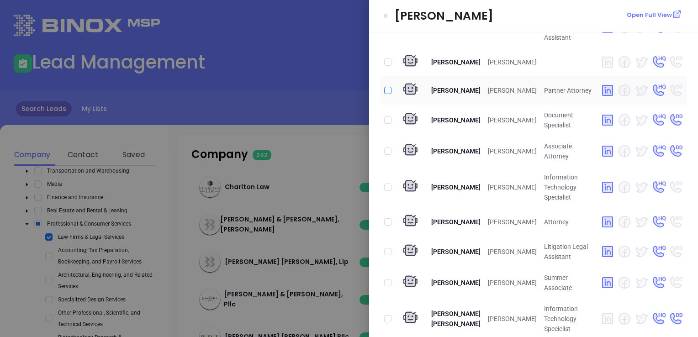
click at [389, 94] on input "checkbox" at bounding box center [387, 90] width 7 height 7
checkbox input "true"
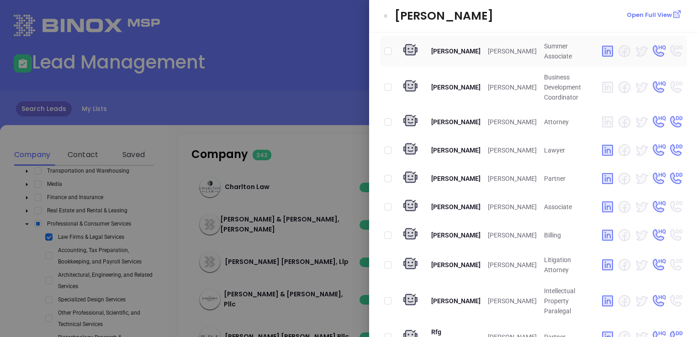
scroll to position [1325, 0]
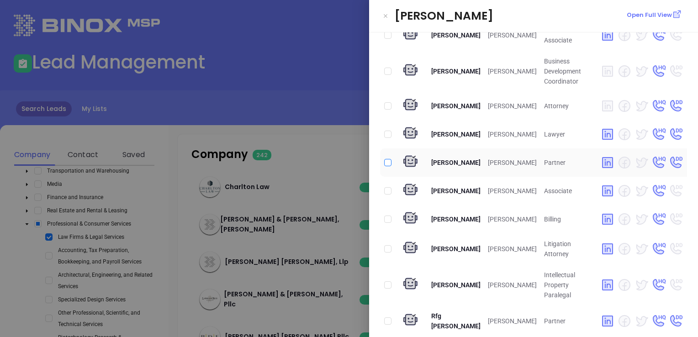
click at [388, 166] on input "checkbox" at bounding box center [387, 162] width 7 height 7
checkbox input "true"
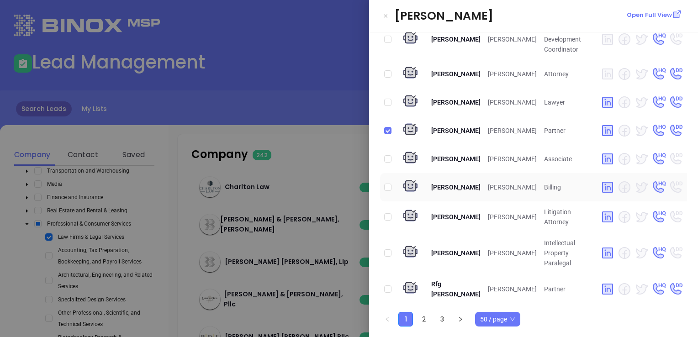
scroll to position [1417, 0]
click at [388, 287] on input "checkbox" at bounding box center [387, 289] width 7 height 7
checkbox input "true"
click at [423, 316] on link "2" at bounding box center [424, 319] width 14 height 14
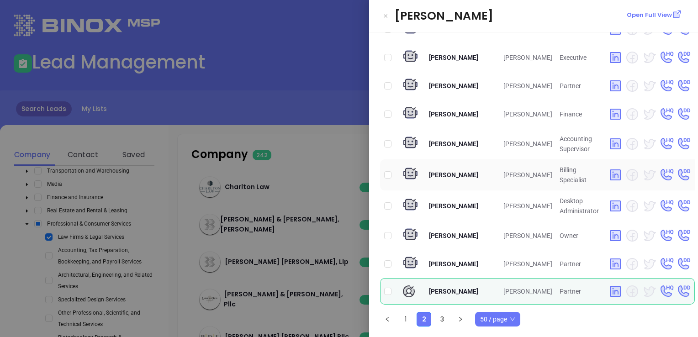
scroll to position [1254, 0]
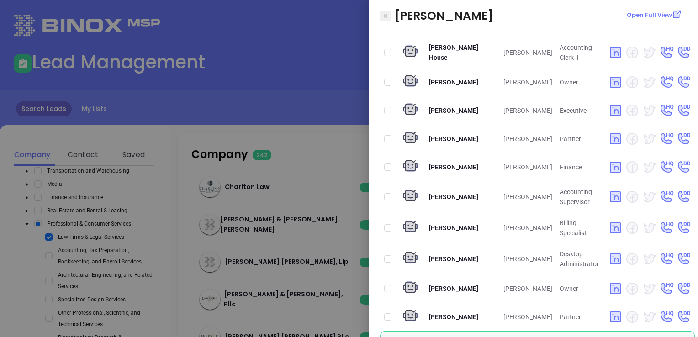
click at [386, 15] on icon "Close" at bounding box center [385, 15] width 5 height 9
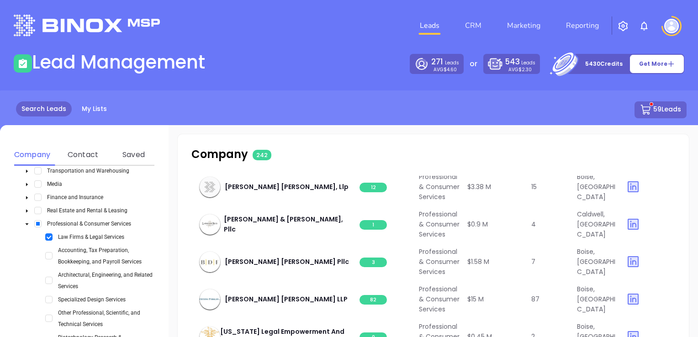
scroll to position [1188, 0]
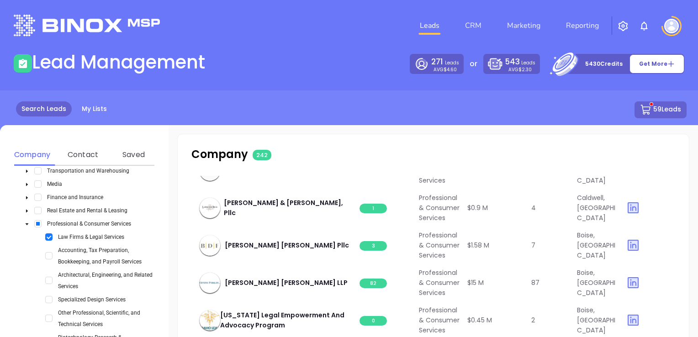
click at [373, 26] on span "1" at bounding box center [373, 21] width 27 height 10
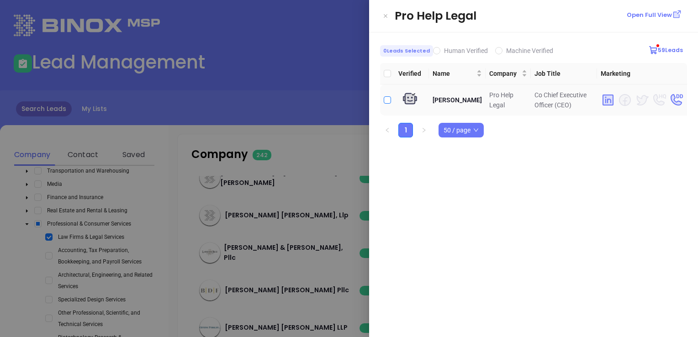
click at [388, 98] on input "checkbox" at bounding box center [387, 99] width 7 height 7
checkbox input "true"
click at [384, 14] on icon "Close" at bounding box center [385, 15] width 5 height 9
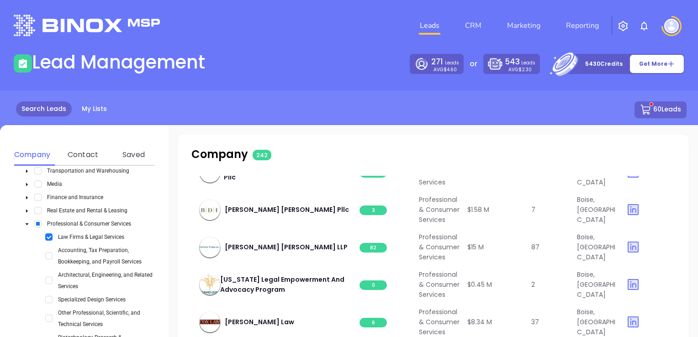
scroll to position [1279, 0]
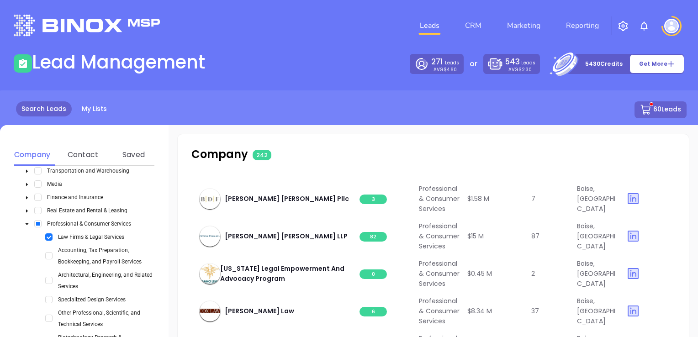
click at [372, 17] on span "5" at bounding box center [373, 12] width 27 height 10
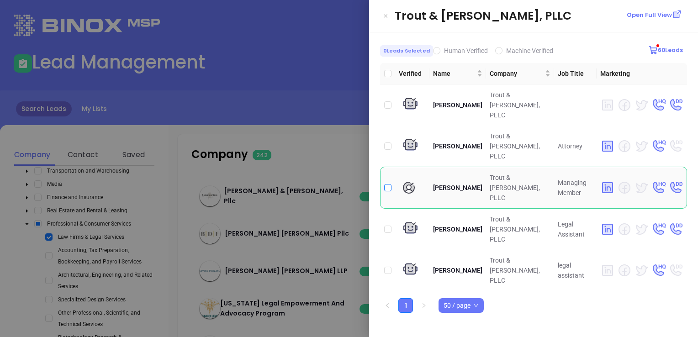
click at [389, 184] on input "checkbox" at bounding box center [387, 187] width 7 height 7
checkbox input "true"
click at [385, 15] on icon "Close" at bounding box center [385, 15] width 5 height 9
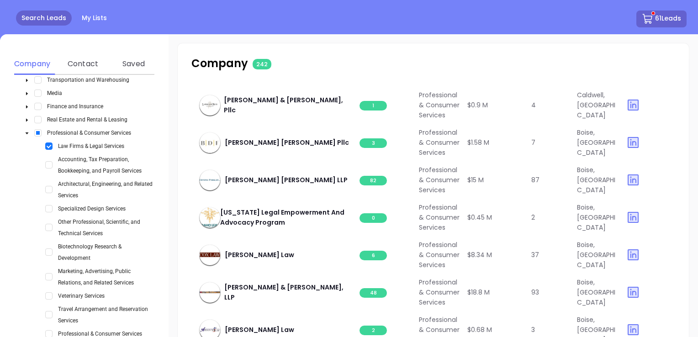
scroll to position [91, 0]
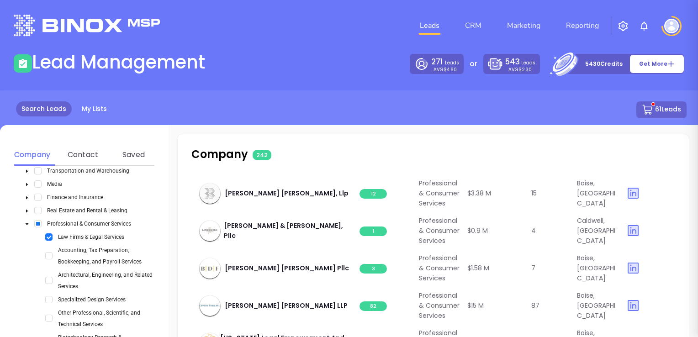
scroll to position [0, 0]
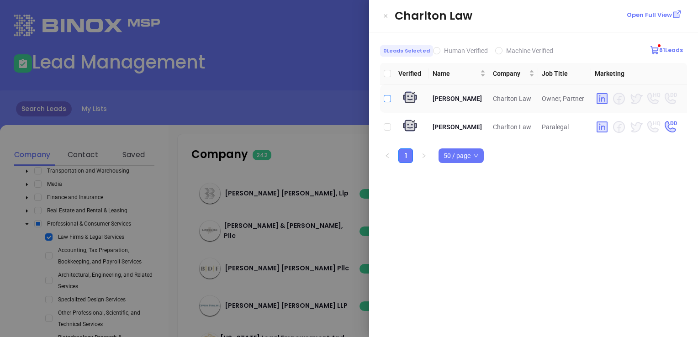
click at [386, 98] on input "checkbox" at bounding box center [387, 98] width 7 height 7
checkbox input "true"
click at [384, 12] on icon "Close" at bounding box center [385, 15] width 5 height 9
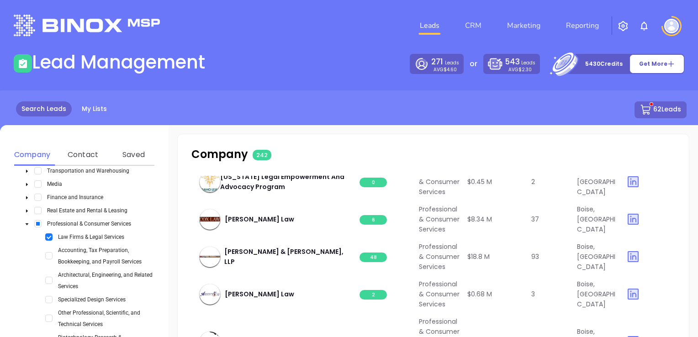
scroll to position [1462, 0]
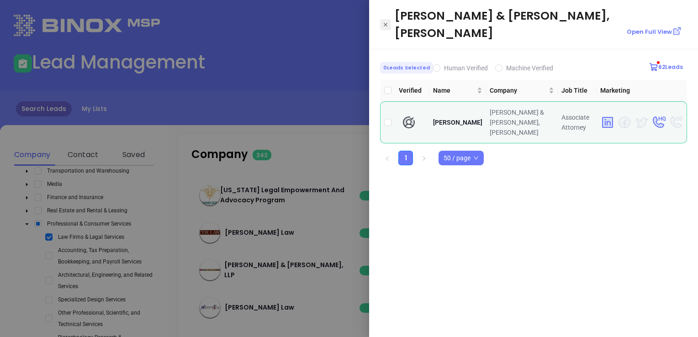
click at [383, 20] on icon "Close" at bounding box center [385, 24] width 5 height 9
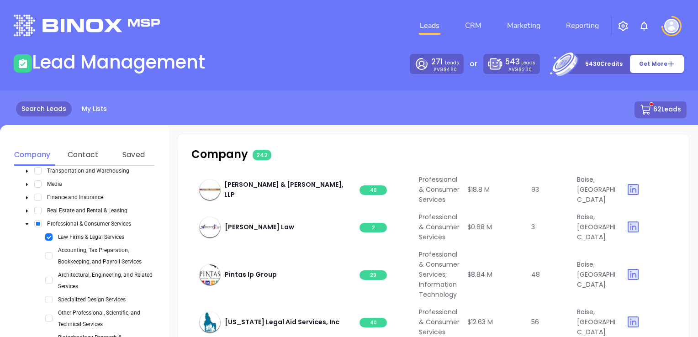
scroll to position [1553, 0]
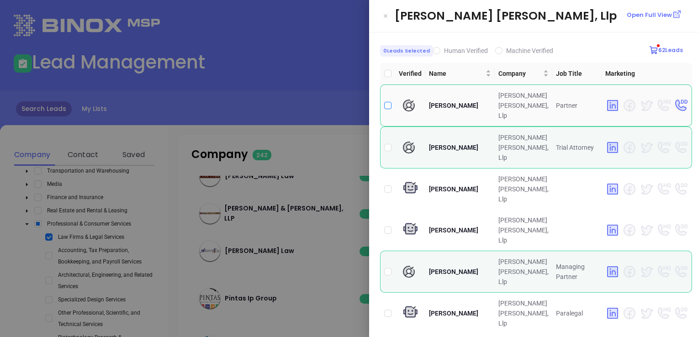
click at [386, 102] on input "checkbox" at bounding box center [387, 105] width 7 height 7
checkbox input "true"
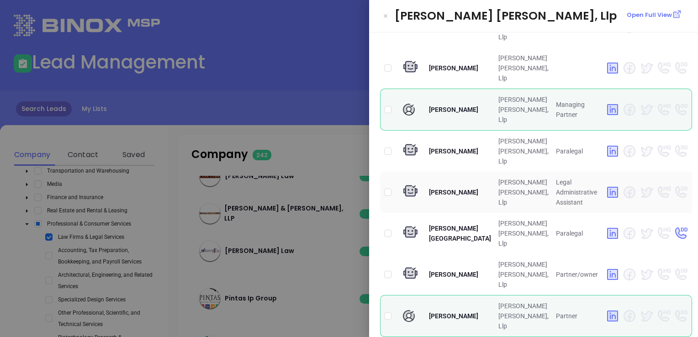
scroll to position [165, 0]
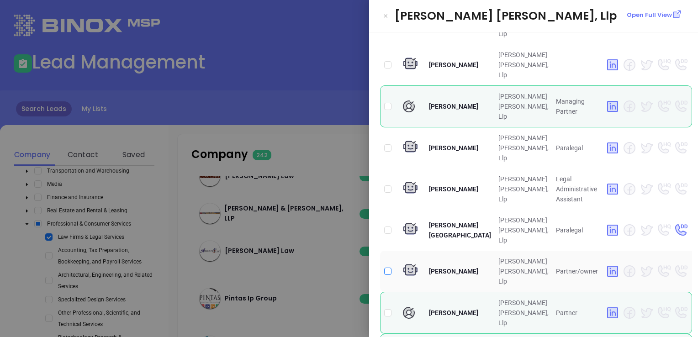
click at [387, 268] on input "checkbox" at bounding box center [387, 271] width 7 height 7
checkbox input "true"
click at [386, 309] on input "checkbox" at bounding box center [387, 312] width 7 height 7
checkbox input "true"
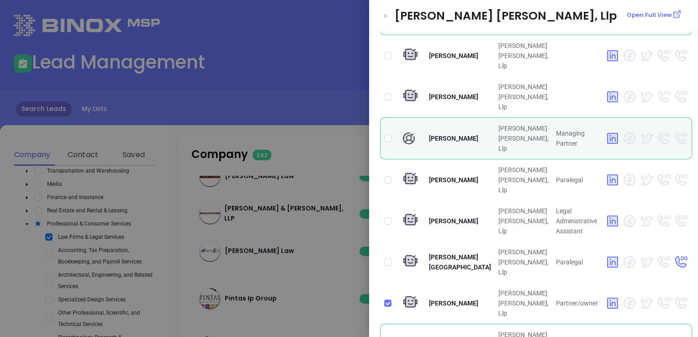
scroll to position [120, 0]
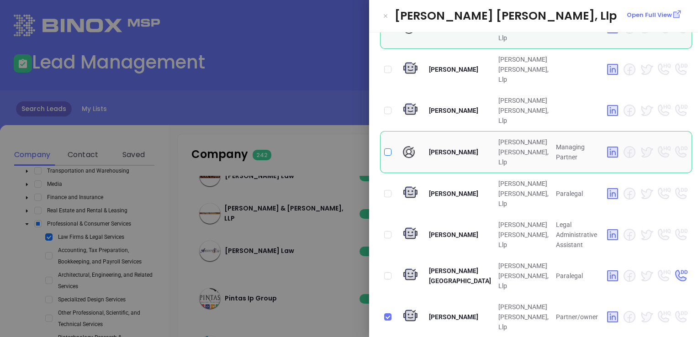
click at [389, 148] on input "checkbox" at bounding box center [387, 151] width 7 height 7
checkbox input "true"
click at [384, 14] on icon "Close" at bounding box center [385, 15] width 5 height 9
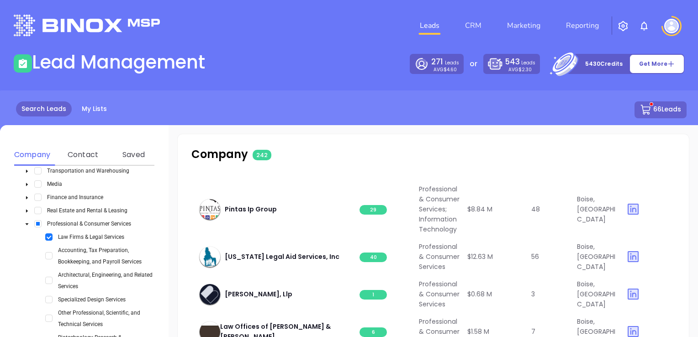
scroll to position [1645, 0]
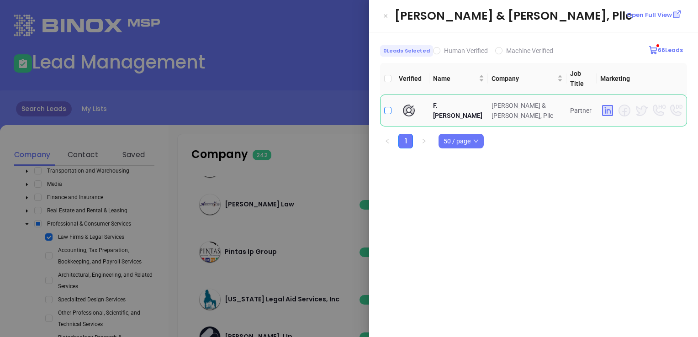
click at [386, 107] on input "checkbox" at bounding box center [387, 110] width 7 height 7
checkbox input "true"
click at [384, 15] on icon "Close" at bounding box center [385, 15] width 5 height 9
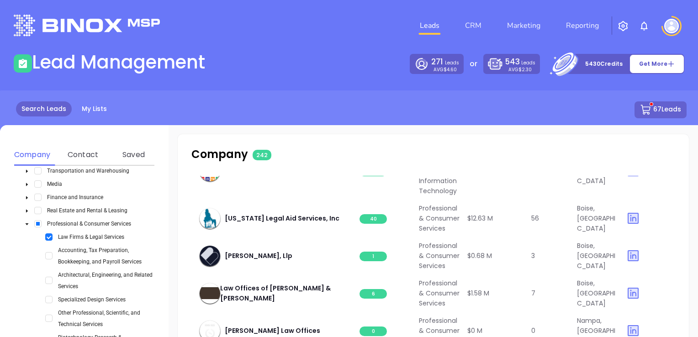
scroll to position [1736, 0]
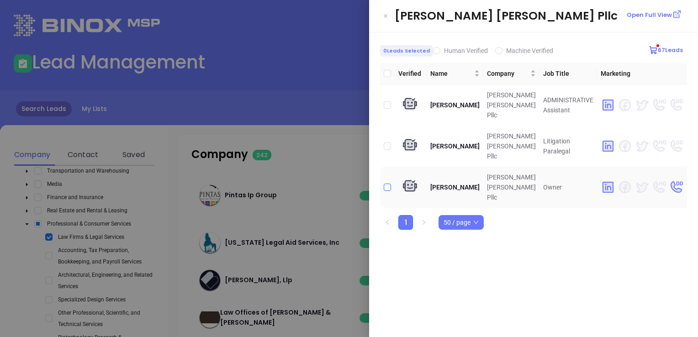
click at [385, 185] on input "checkbox" at bounding box center [387, 187] width 7 height 7
checkbox input "true"
click at [386, 16] on icon "Close" at bounding box center [385, 15] width 5 height 9
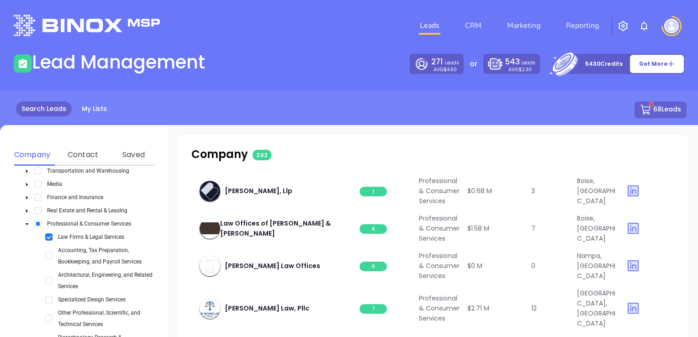
scroll to position [1827, 0]
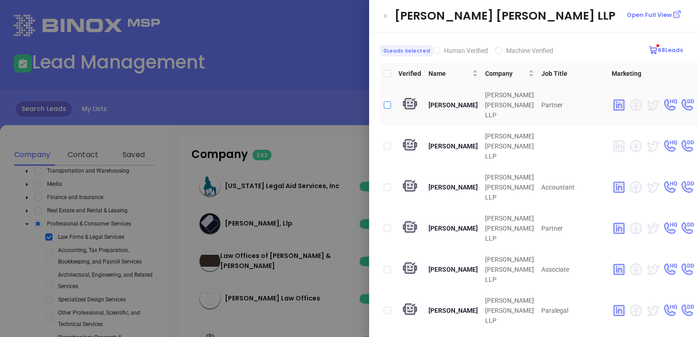
click at [385, 101] on input "checkbox" at bounding box center [387, 104] width 7 height 7
checkbox input "true"
click at [388, 225] on input "checkbox" at bounding box center [387, 228] width 7 height 7
checkbox input "true"
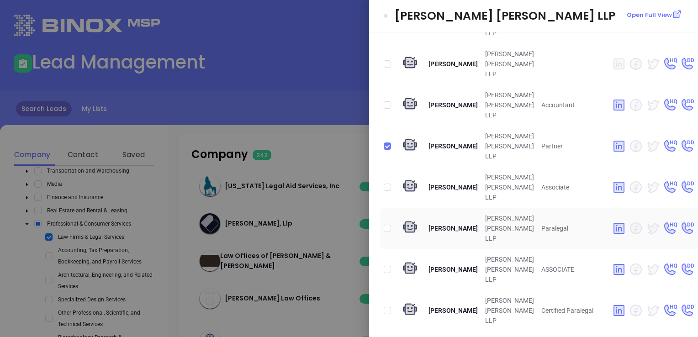
scroll to position [91, 0]
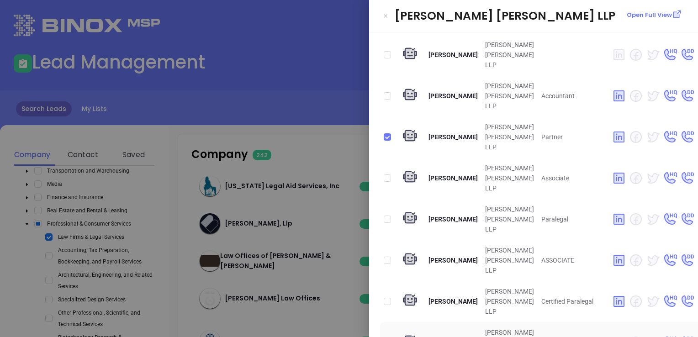
click at [389, 337] on input "checkbox" at bounding box center [387, 342] width 7 height 7
checkbox input "true"
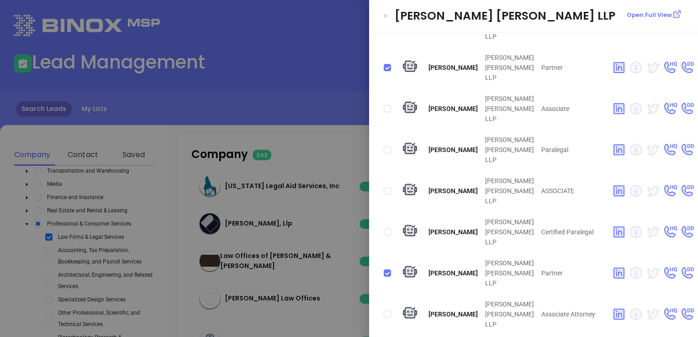
scroll to position [183, 0]
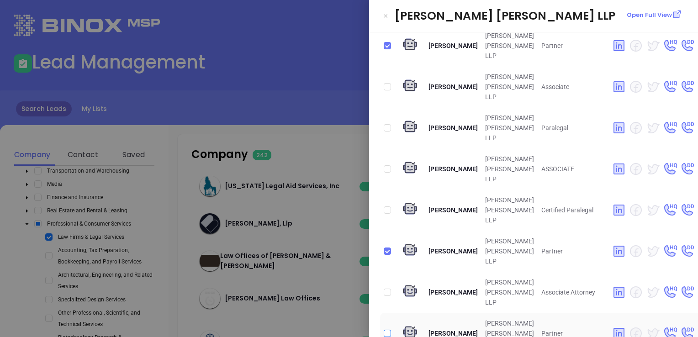
click at [388, 330] on input "checkbox" at bounding box center [387, 333] width 7 height 7
checkbox input "true"
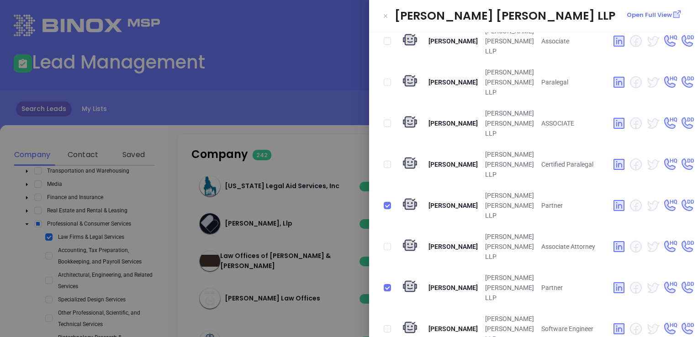
checkbox input "true"
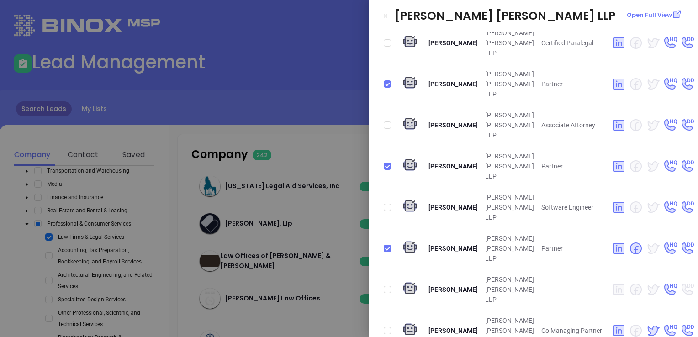
scroll to position [365, 0]
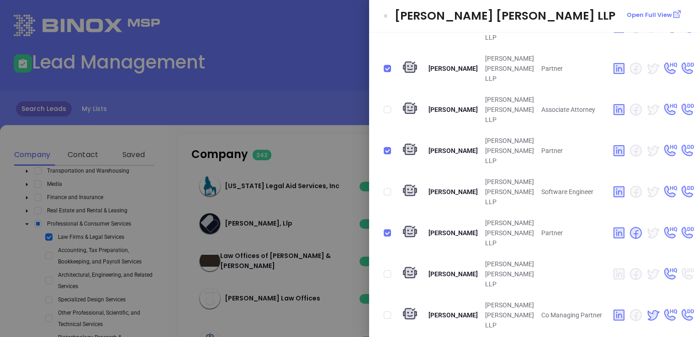
checkbox input "true"
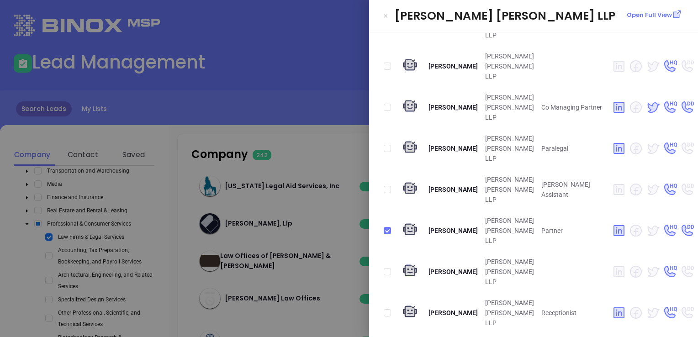
scroll to position [594, 0]
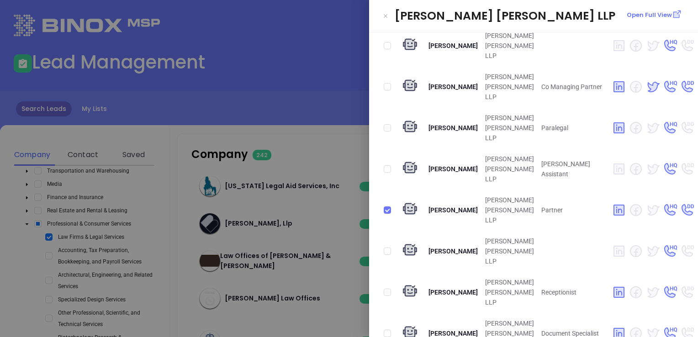
checkbox input "true"
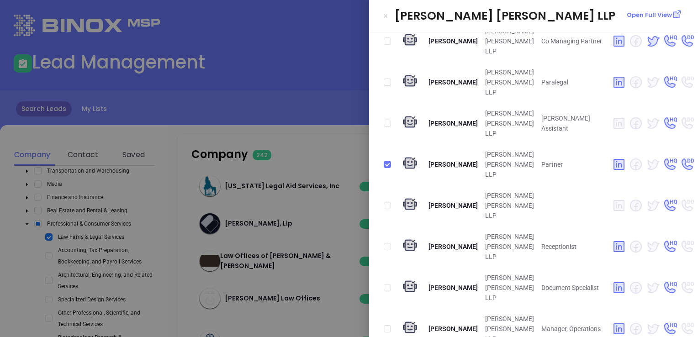
scroll to position [685, 0]
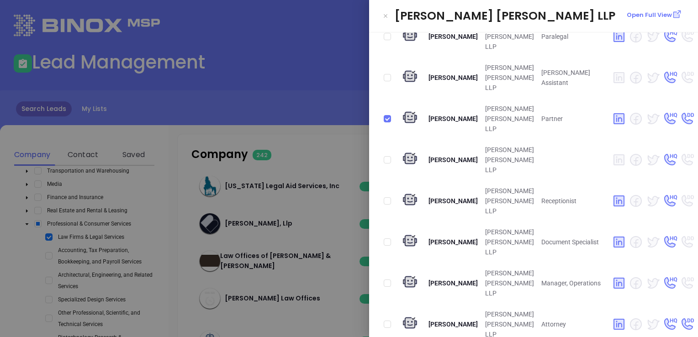
checkbox input "true"
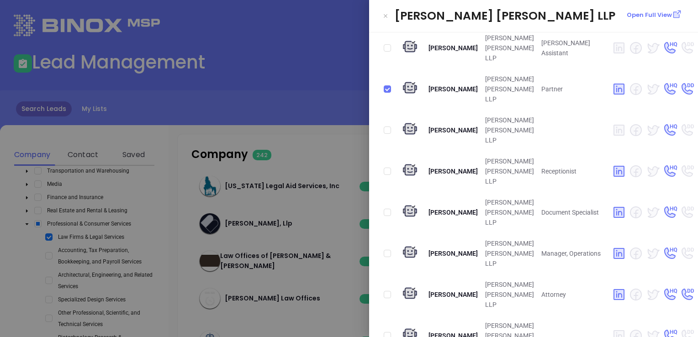
scroll to position [731, 0]
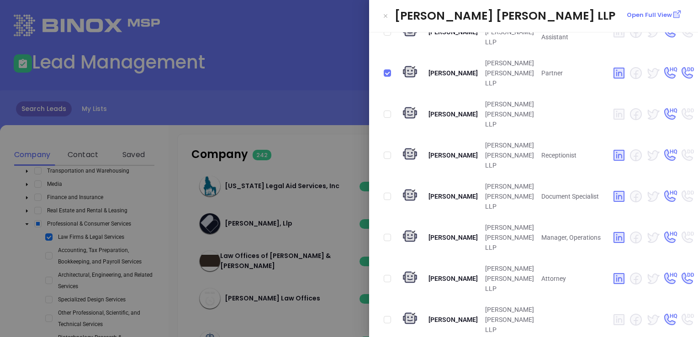
checkbox input "true"
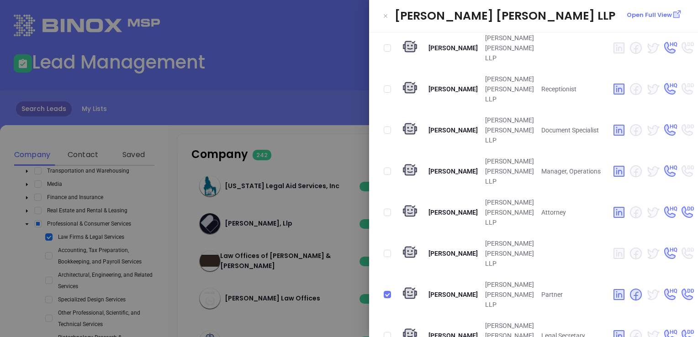
scroll to position [822, 0]
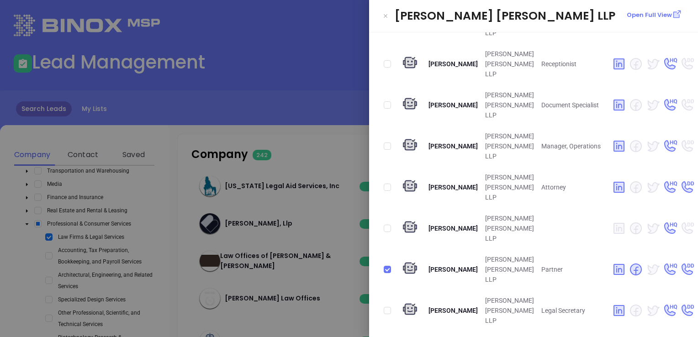
checkbox input "true"
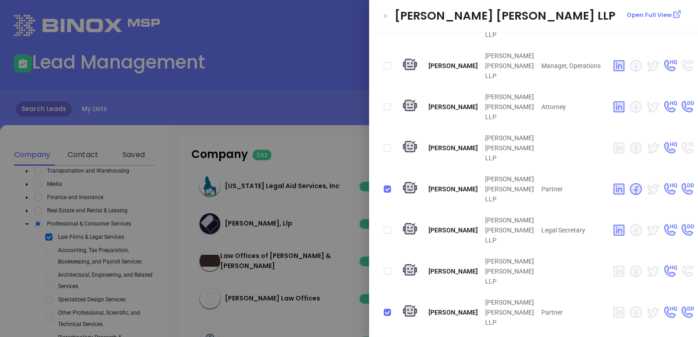
scroll to position [914, 0]
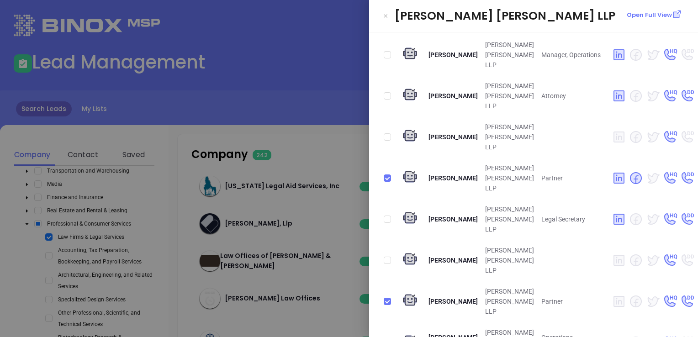
checkbox input "true"
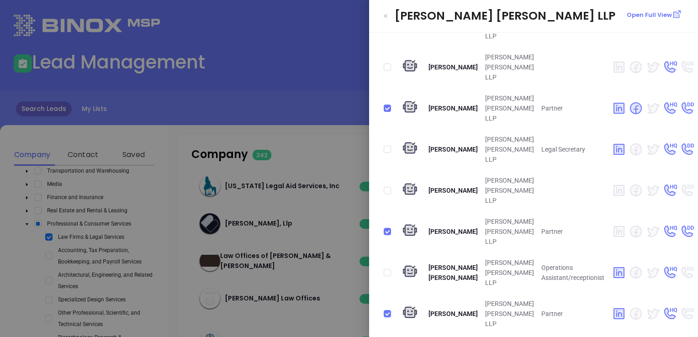
scroll to position [1005, 0]
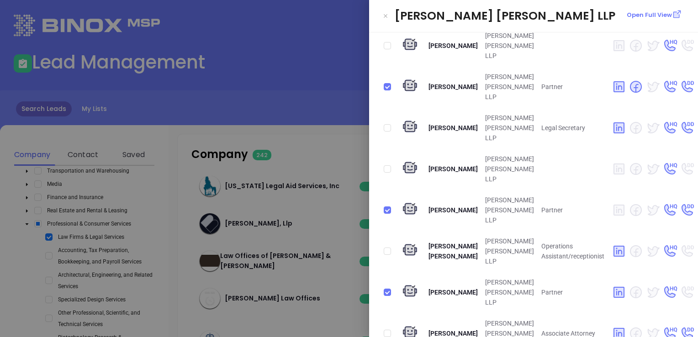
checkbox input "true"
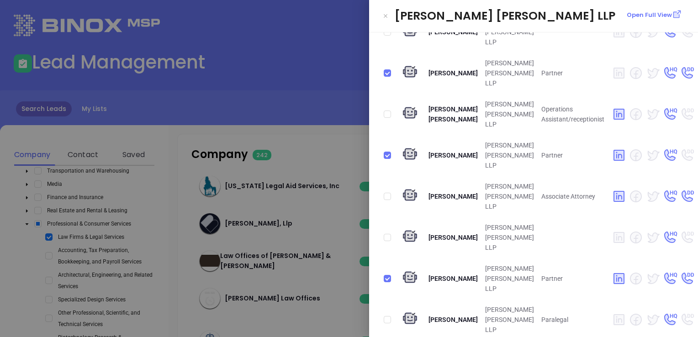
scroll to position [1188, 0]
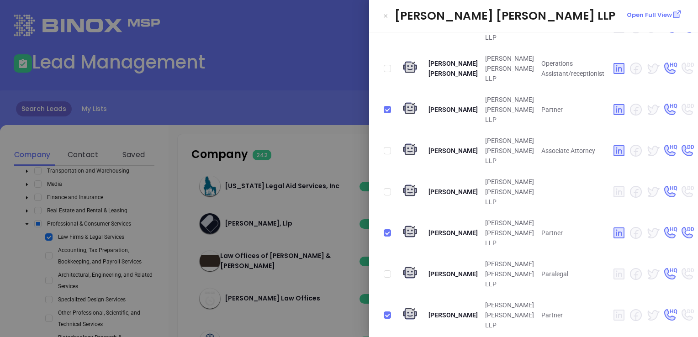
checkbox input "true"
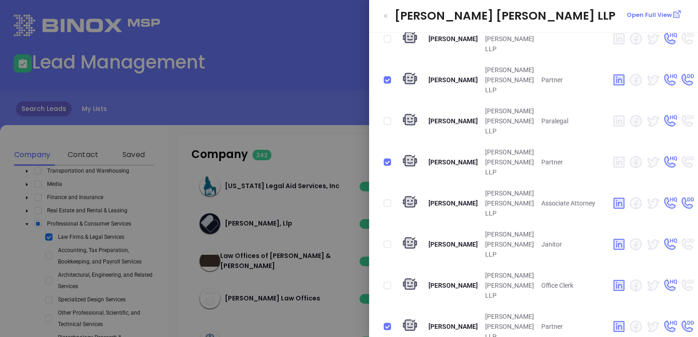
scroll to position [1352, 0]
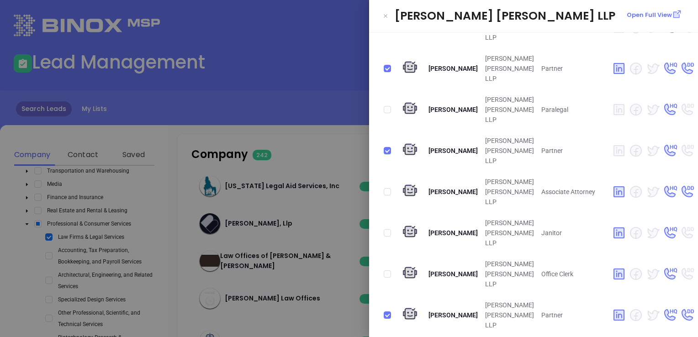
checkbox input "true"
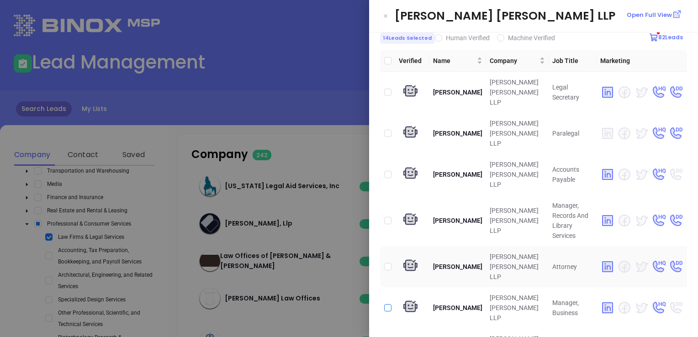
scroll to position [58, 0]
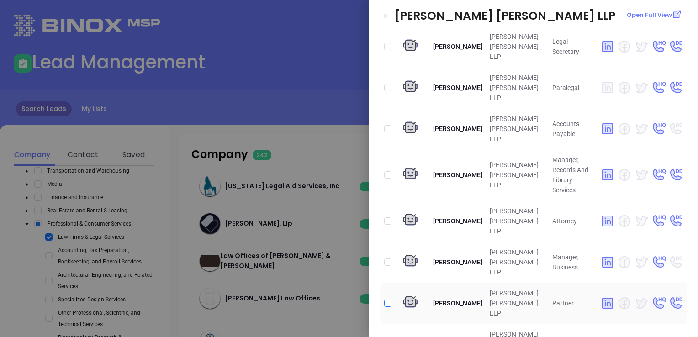
click at [387, 300] on input "checkbox" at bounding box center [387, 303] width 7 height 7
checkbox input "true"
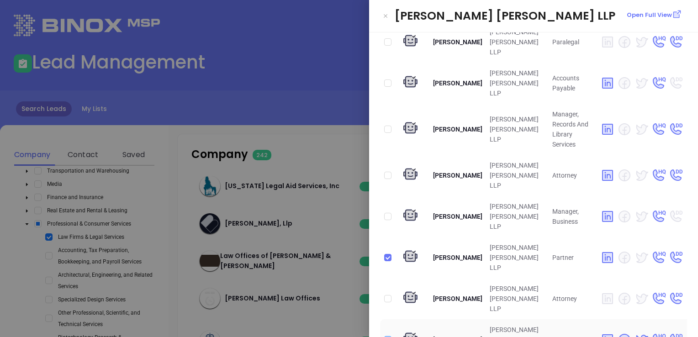
click at [390, 336] on input "checkbox" at bounding box center [387, 339] width 7 height 7
checkbox input "true"
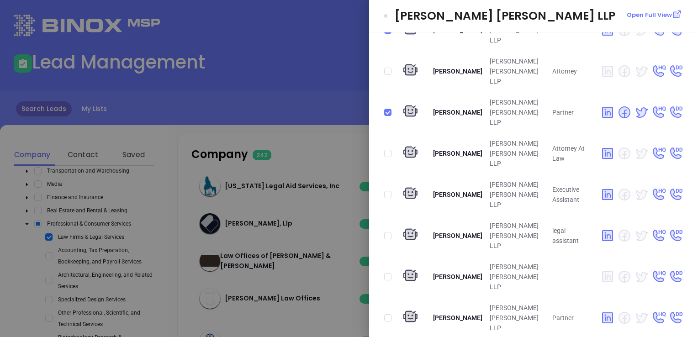
scroll to position [333, 0]
click at [386, 313] on input "checkbox" at bounding box center [387, 316] width 7 height 7
checkbox input "true"
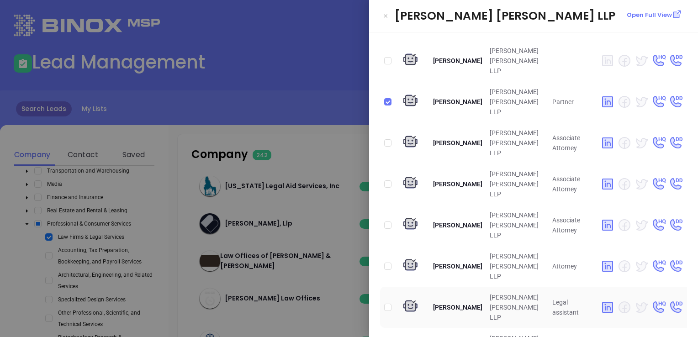
scroll to position [561, 0]
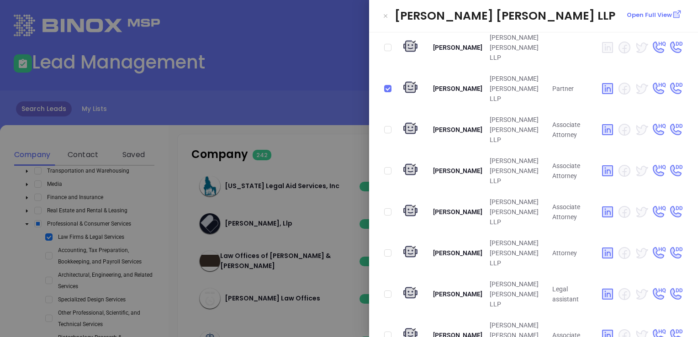
checkbox input "true"
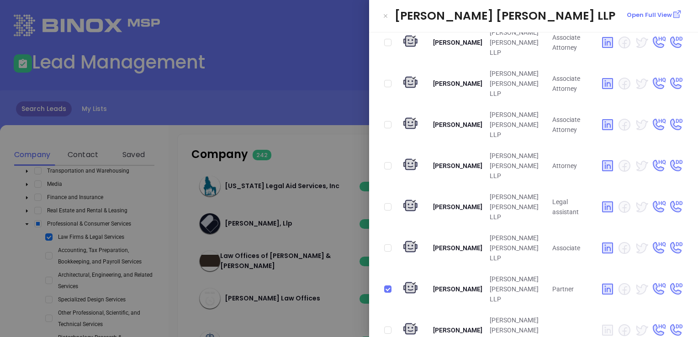
scroll to position [652, 0]
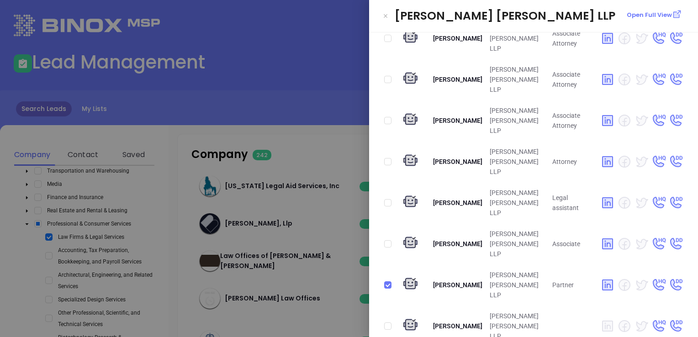
checkbox input "true"
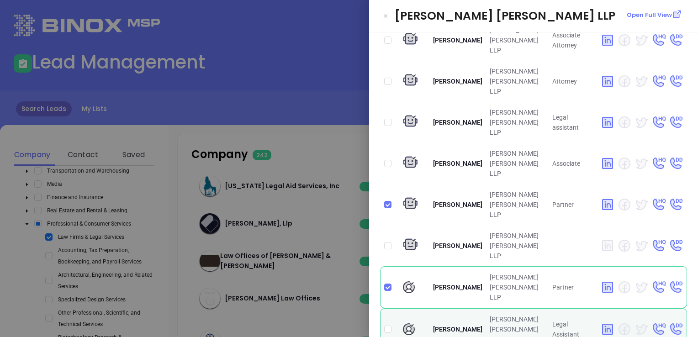
scroll to position [744, 0]
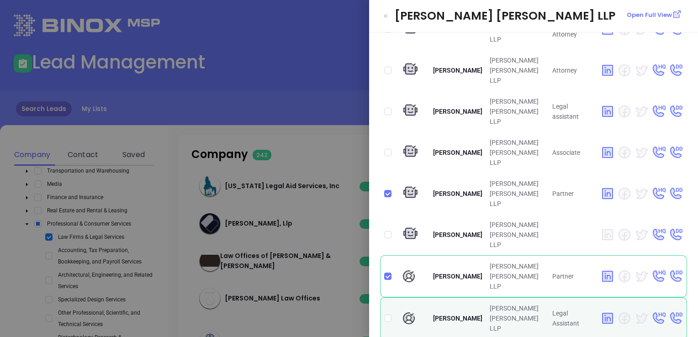
checkbox input "true"
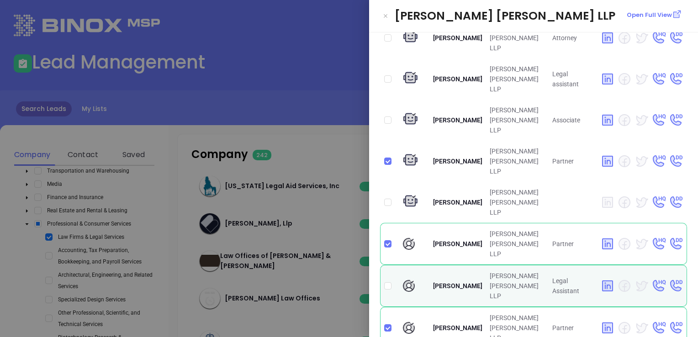
scroll to position [789, 0]
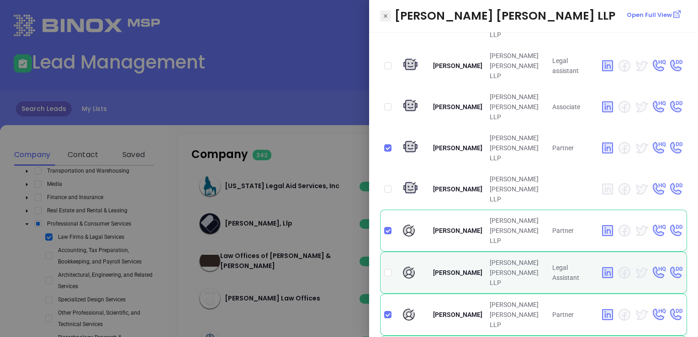
click at [383, 14] on icon "Close" at bounding box center [385, 15] width 5 height 9
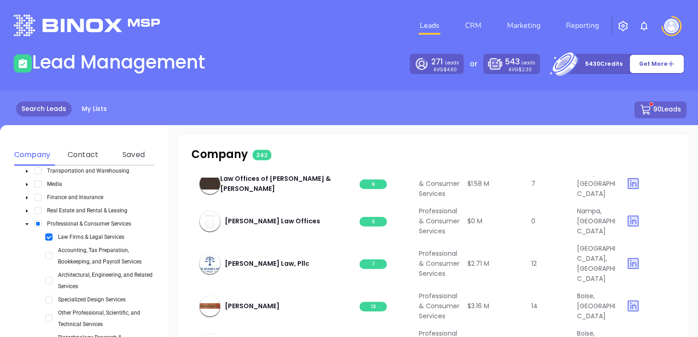
scroll to position [1919, 0]
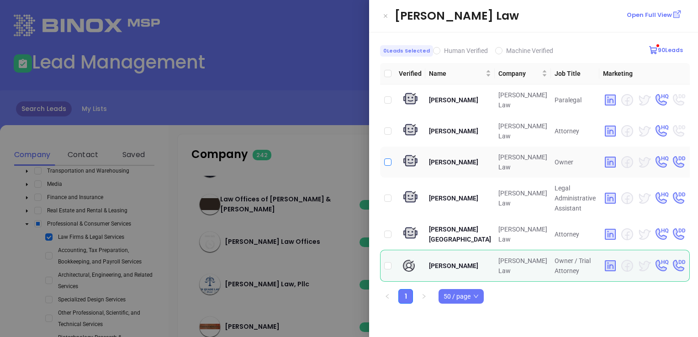
click at [387, 159] on input "checkbox" at bounding box center [387, 162] width 7 height 7
checkbox input "true"
click at [386, 262] on input "checkbox" at bounding box center [387, 265] width 7 height 7
checkbox input "true"
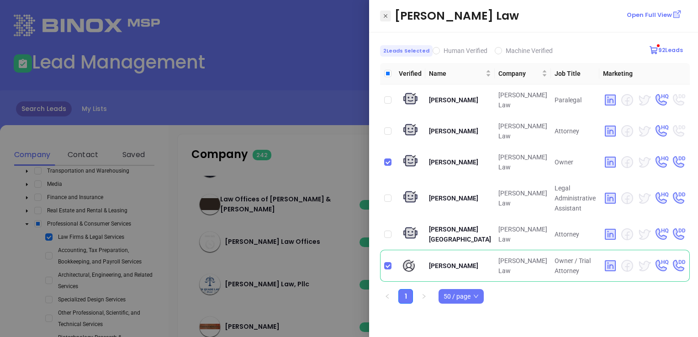
click at [384, 11] on icon "Close" at bounding box center [385, 15] width 5 height 9
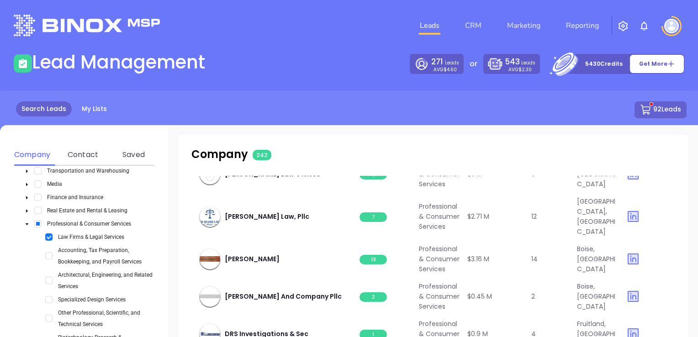
scroll to position [2010, 0]
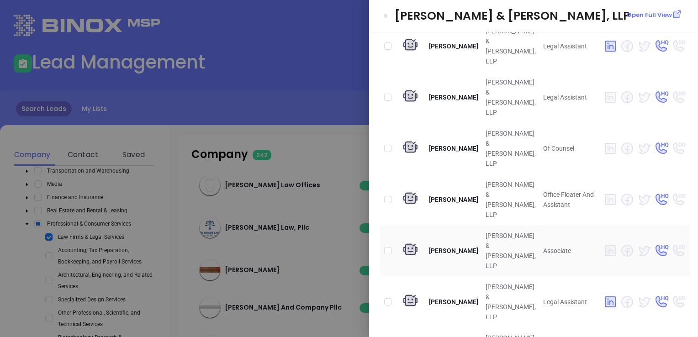
scroll to position [548, 0]
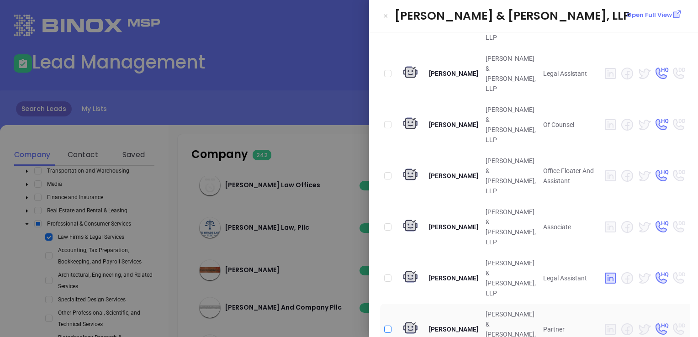
click at [386, 326] on input "checkbox" at bounding box center [387, 329] width 7 height 7
checkbox input "true"
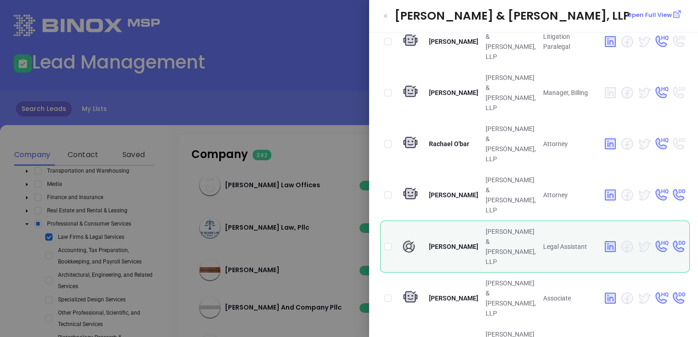
scroll to position [1096, 0]
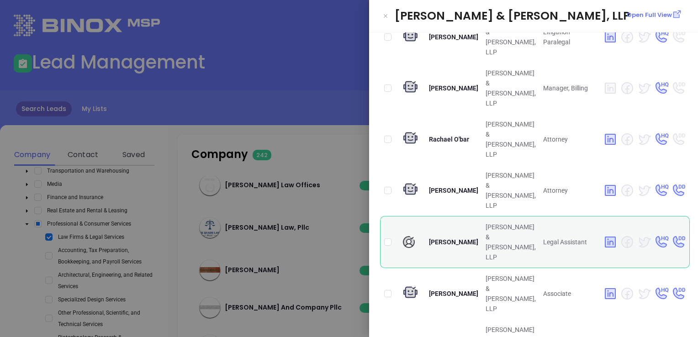
checkbox input "true"
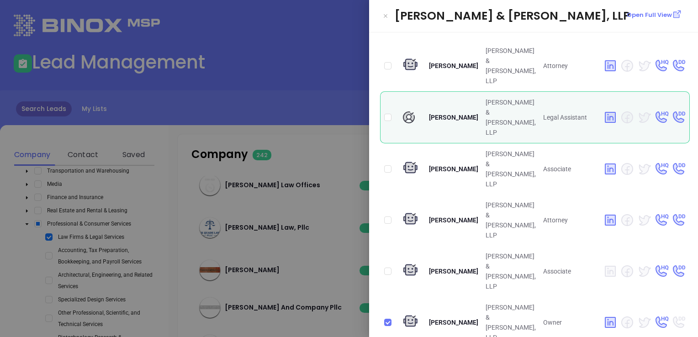
scroll to position [1234, 0]
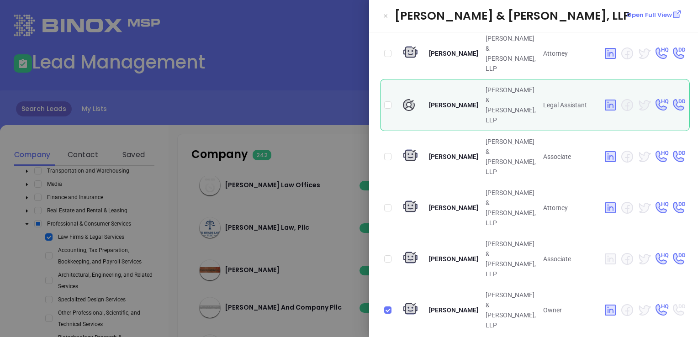
checkbox input "true"
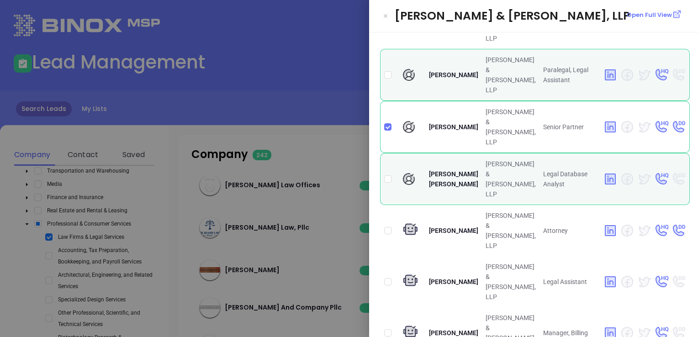
scroll to position [1690, 0]
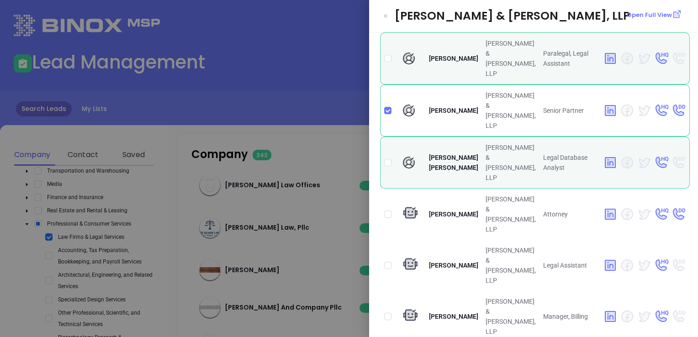
checkbox input "true"
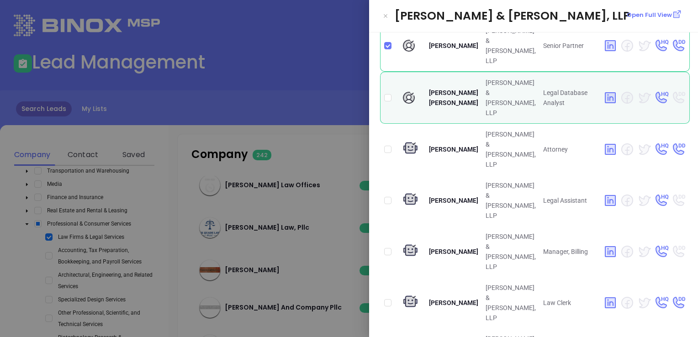
scroll to position [1757, 0]
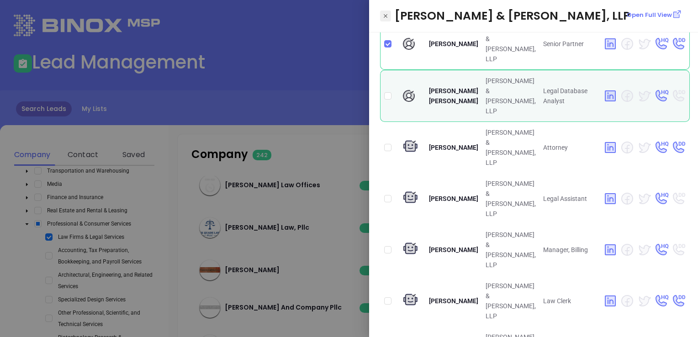
click at [387, 13] on icon "Close" at bounding box center [385, 15] width 5 height 9
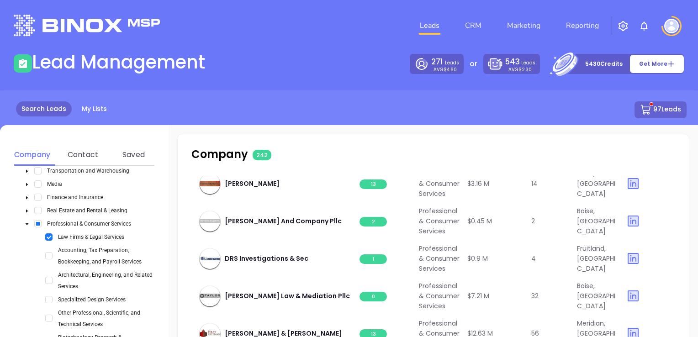
scroll to position [2102, 0]
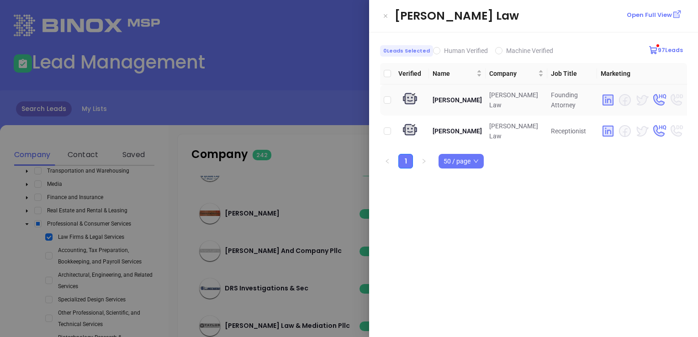
click at [383, 99] on td at bounding box center [387, 100] width 15 height 31
click at [385, 99] on input "checkbox" at bounding box center [387, 99] width 7 height 7
checkbox input "true"
click at [386, 14] on icon "Close" at bounding box center [385, 15] width 5 height 9
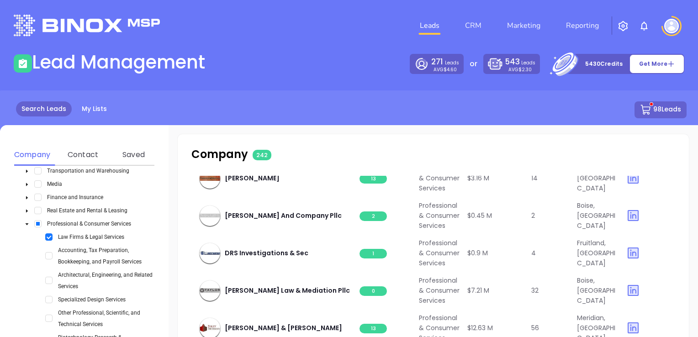
scroll to position [2193, 0]
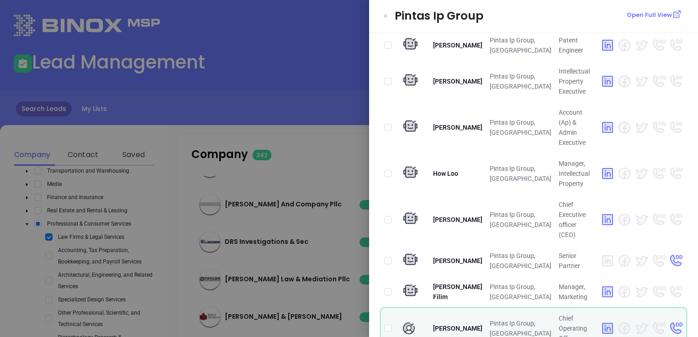
scroll to position [914, 0]
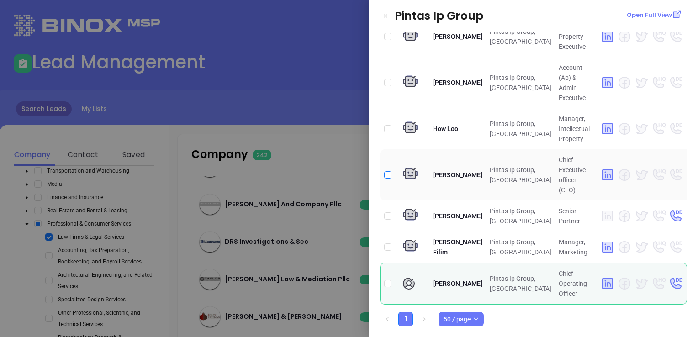
click at [387, 179] on input "checkbox" at bounding box center [387, 174] width 7 height 7
checkbox input "true"
click at [391, 201] on td at bounding box center [387, 216] width 15 height 31
click at [389, 212] on input "checkbox" at bounding box center [387, 215] width 7 height 7
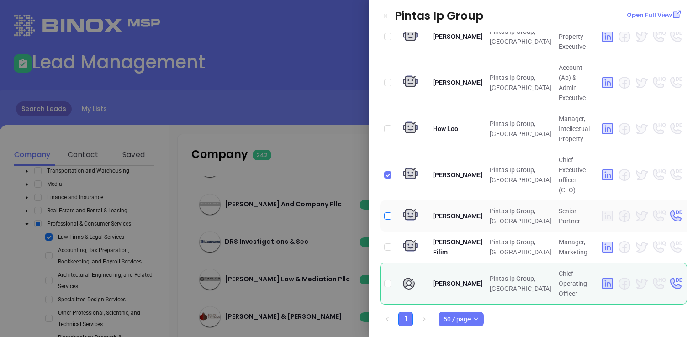
checkbox input "true"
click at [387, 284] on input "checkbox" at bounding box center [387, 283] width 7 height 7
checkbox input "true"
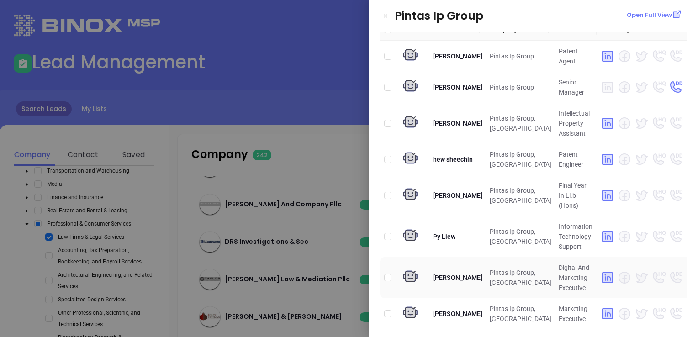
scroll to position [0, 0]
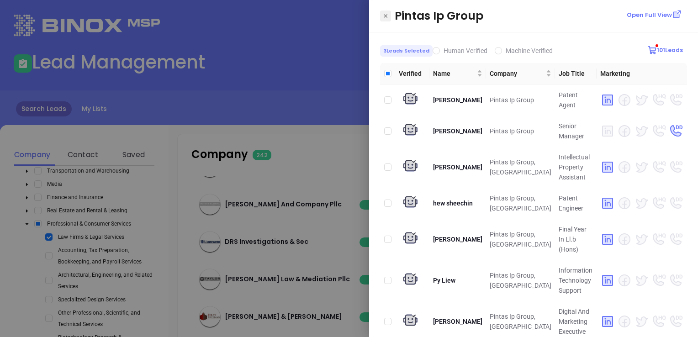
click at [386, 16] on icon "Close" at bounding box center [385, 15] width 5 height 9
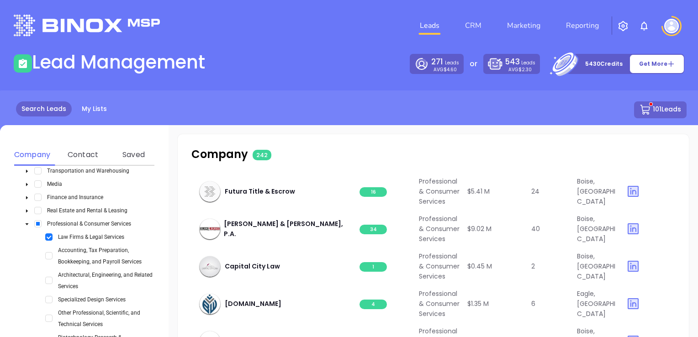
scroll to position [2376, 0]
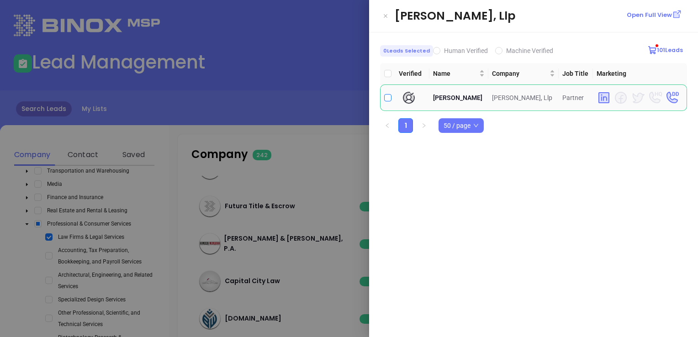
click at [386, 97] on input "checkbox" at bounding box center [387, 97] width 7 height 7
checkbox input "true"
click at [388, 15] on icon "Close" at bounding box center [385, 15] width 5 height 9
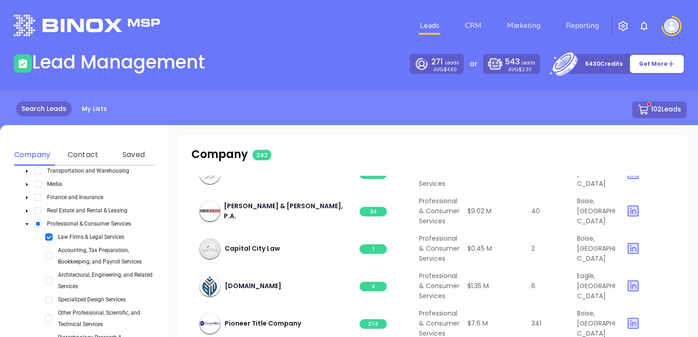
scroll to position [2467, 0]
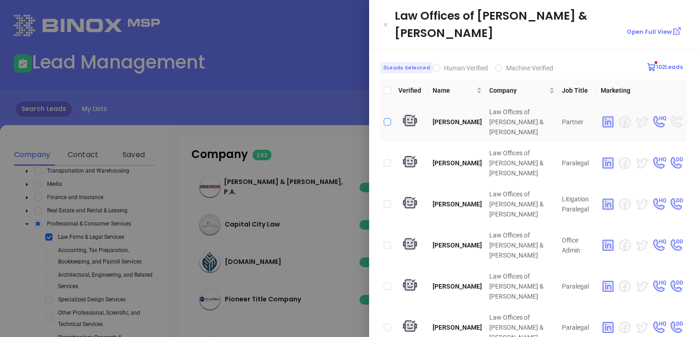
click at [386, 118] on input "checkbox" at bounding box center [387, 121] width 7 height 7
checkbox input "true"
click at [385, 20] on icon "Close" at bounding box center [385, 24] width 5 height 9
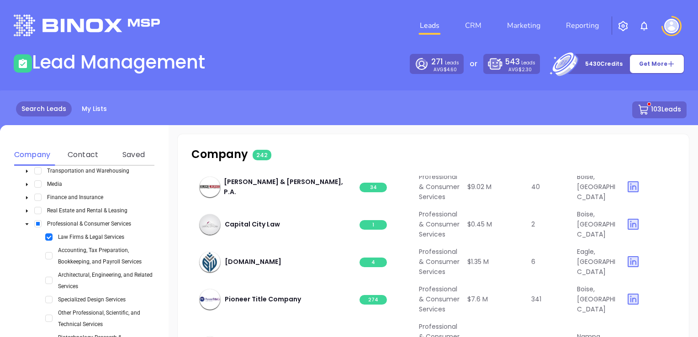
scroll to position [2513, 0]
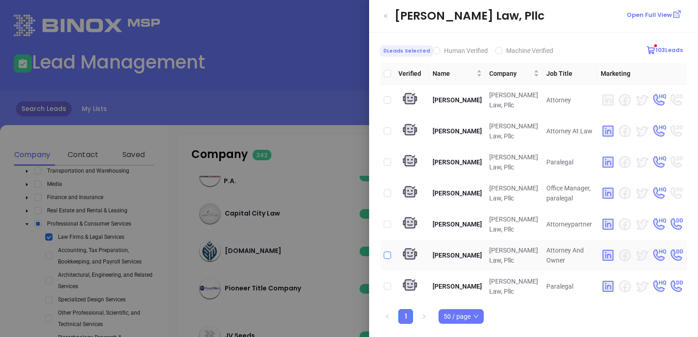
click at [385, 255] on input "checkbox" at bounding box center [387, 255] width 7 height 7
checkbox input "true"
click at [384, 16] on icon "Close" at bounding box center [385, 15] width 5 height 9
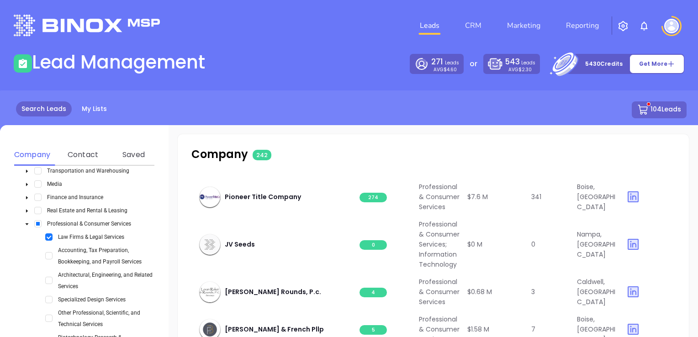
scroll to position [2650, 0]
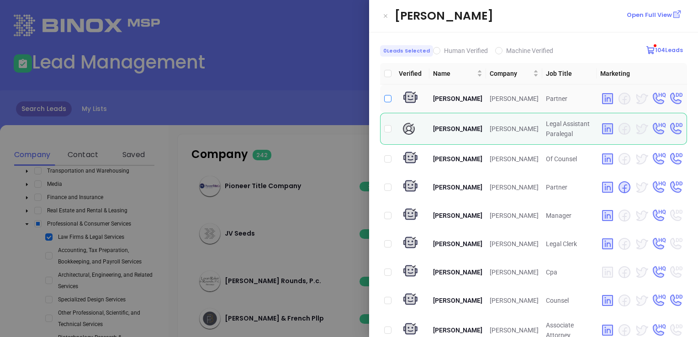
click at [389, 98] on input "checkbox" at bounding box center [387, 98] width 7 height 7
checkbox input "true"
click at [389, 191] on input "checkbox" at bounding box center [387, 187] width 7 height 7
checkbox input "true"
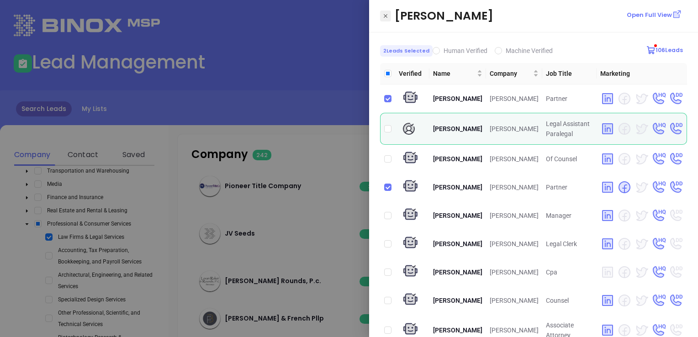
click at [388, 17] on button "Close" at bounding box center [385, 16] width 11 height 11
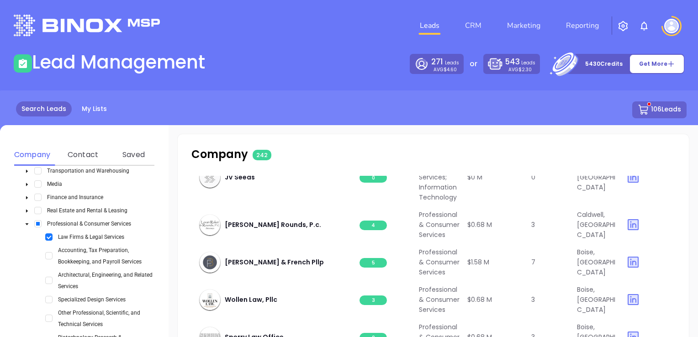
scroll to position [2741, 0]
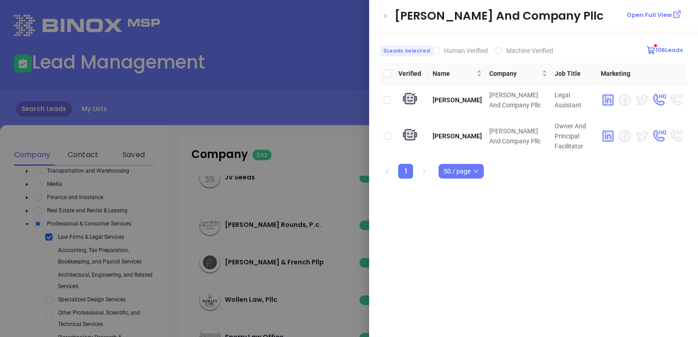
drag, startPoint x: 566, startPoint y: 12, endPoint x: 596, endPoint y: 24, distance: 31.7
click at [596, 24] on div "[PERSON_NAME] And Company Pllc" at bounding box center [541, 15] width 292 height 17
click at [385, 132] on input "checkbox" at bounding box center [387, 135] width 7 height 7
checkbox input "true"
click at [386, 14] on icon "Close" at bounding box center [385, 15] width 5 height 9
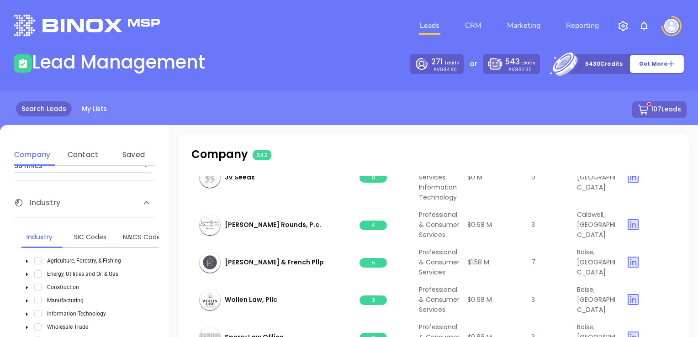
scroll to position [105, 0]
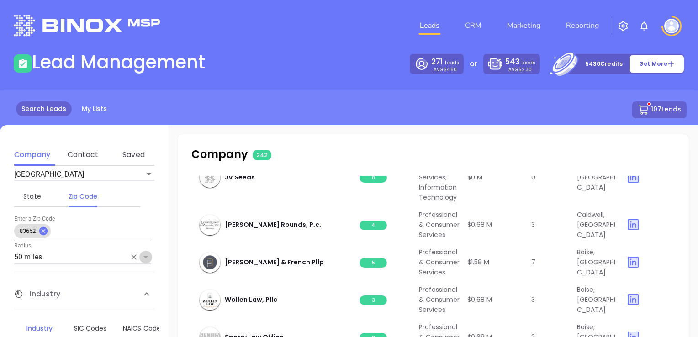
click at [144, 256] on icon "Open" at bounding box center [145, 257] width 5 height 2
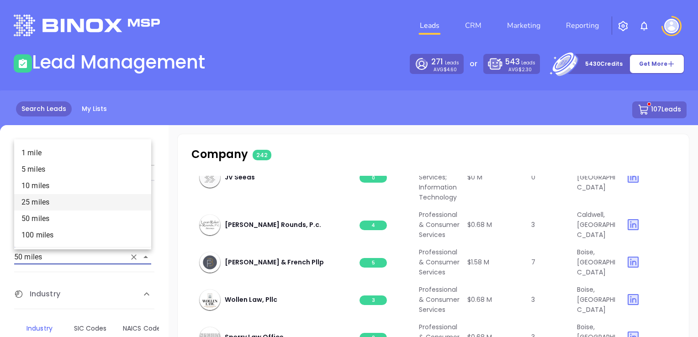
click at [80, 201] on li "25 miles" at bounding box center [82, 202] width 137 height 16
type input "25 miles"
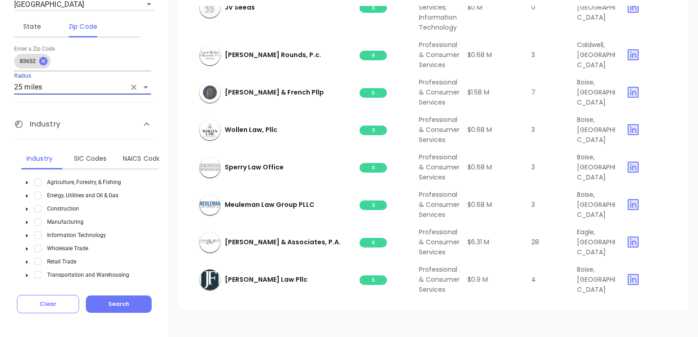
scroll to position [172, 0]
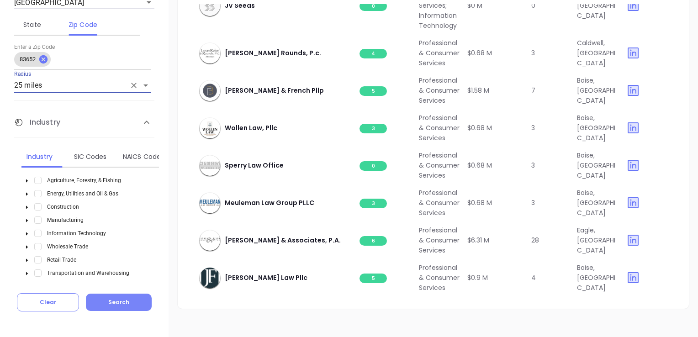
click at [134, 303] on button "Search" at bounding box center [119, 302] width 66 height 17
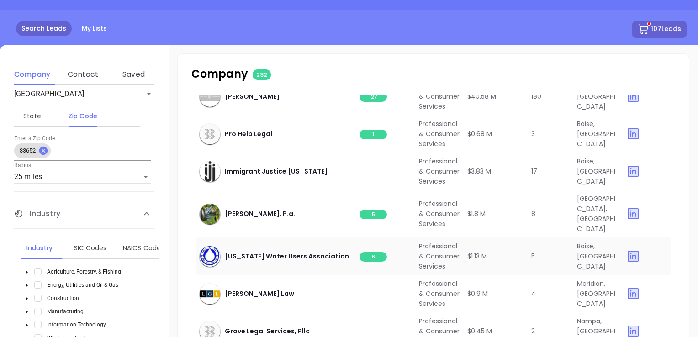
scroll to position [91, 0]
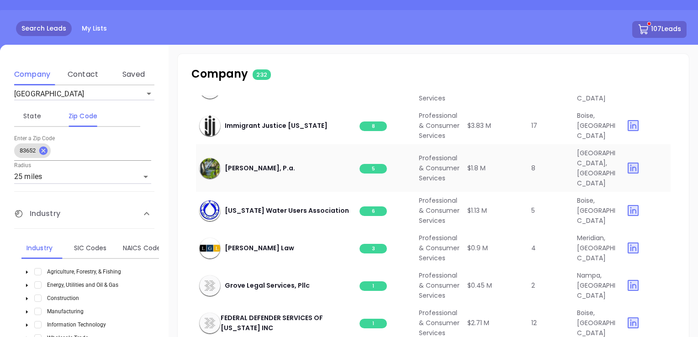
click at [371, 174] on span "5" at bounding box center [373, 169] width 27 height 10
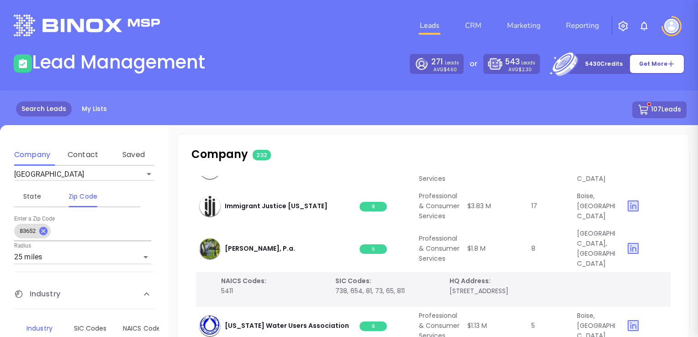
scroll to position [0, 0]
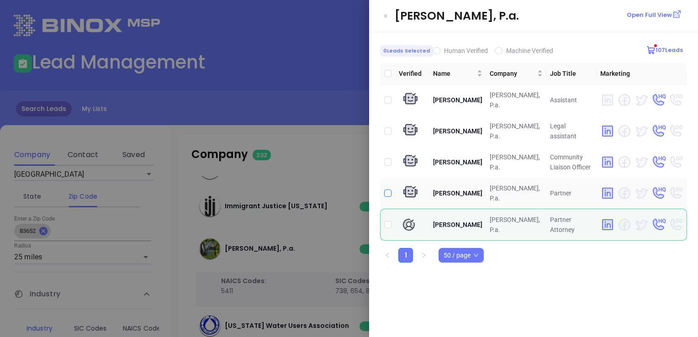
click at [388, 190] on input "checkbox" at bounding box center [387, 193] width 7 height 7
checkbox input "true"
click at [388, 224] on input "checkbox" at bounding box center [387, 224] width 7 height 7
checkbox input "true"
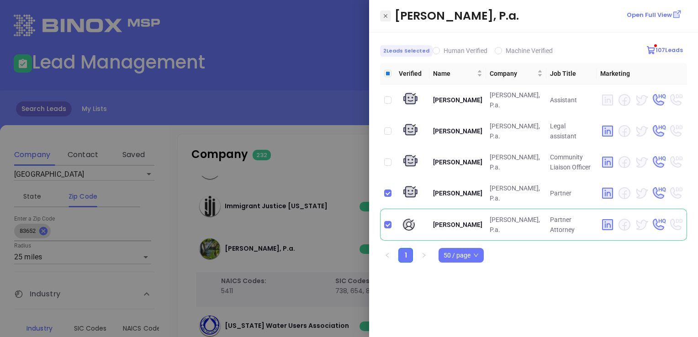
click at [384, 15] on icon "Close" at bounding box center [385, 15] width 5 height 9
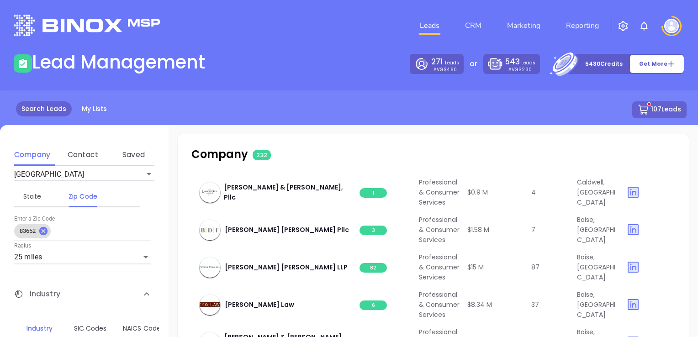
scroll to position [777, 0]
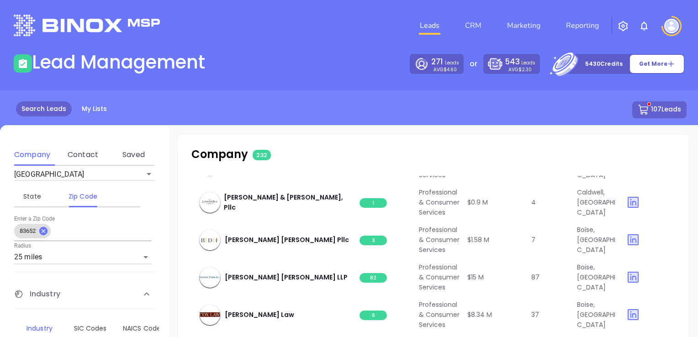
click at [375, 58] on span "4" at bounding box center [373, 53] width 27 height 10
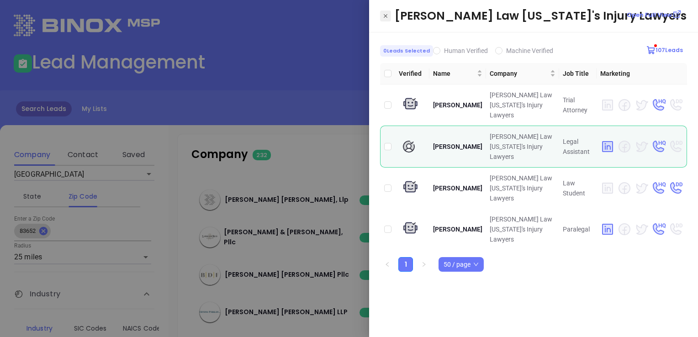
click at [386, 17] on icon "Close" at bounding box center [385, 15] width 5 height 9
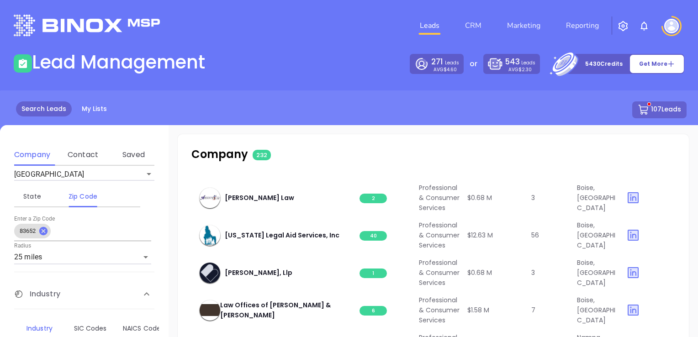
scroll to position [1005, 0]
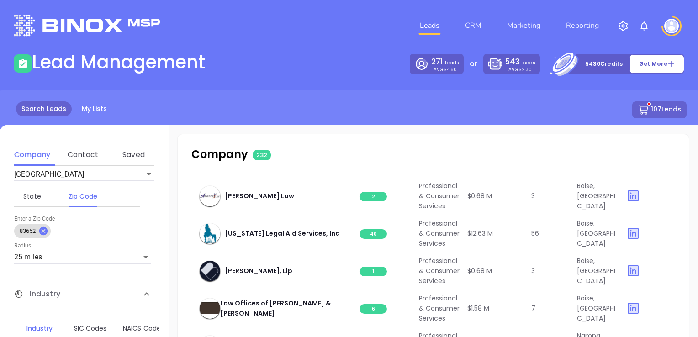
click at [373, 14] on span "1" at bounding box center [373, 10] width 27 height 10
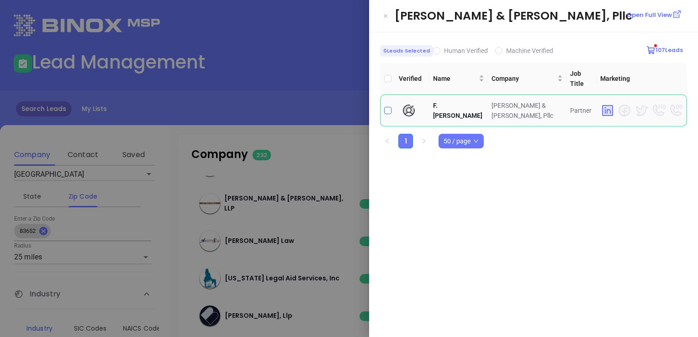
click at [387, 107] on input "checkbox" at bounding box center [387, 110] width 7 height 7
checkbox input "true"
click at [383, 14] on icon "Close" at bounding box center [385, 15] width 5 height 9
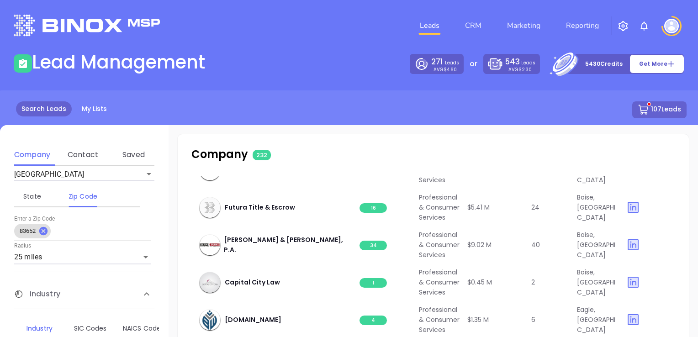
scroll to position [1462, 0]
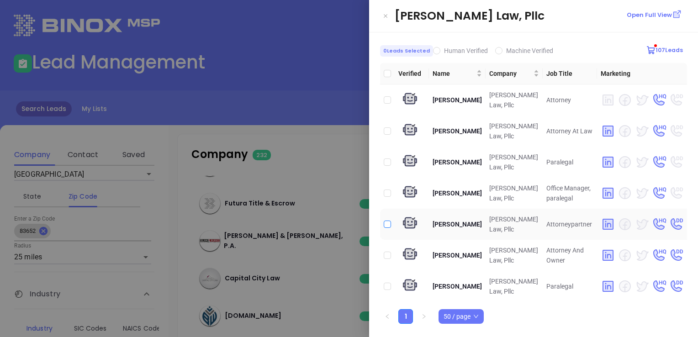
click at [386, 224] on input "checkbox" at bounding box center [387, 224] width 7 height 7
checkbox input "true"
click at [386, 254] on input "checkbox" at bounding box center [387, 255] width 7 height 7
checkbox input "true"
click at [386, 11] on icon "Close" at bounding box center [385, 15] width 5 height 9
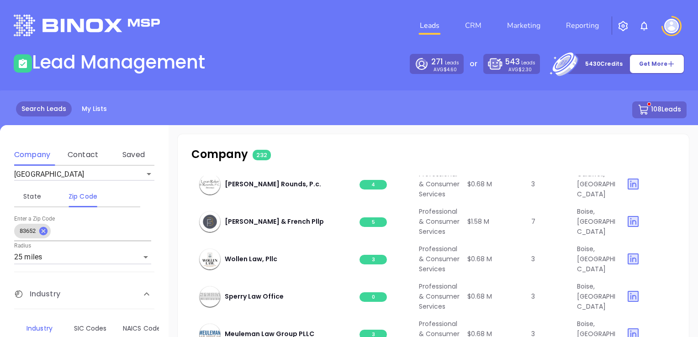
scroll to position [1736, 0]
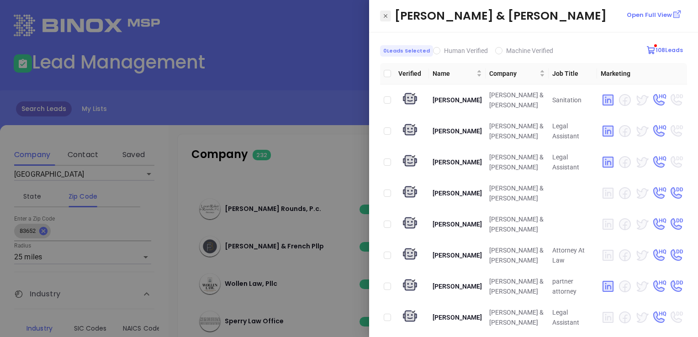
click at [385, 15] on icon "Close" at bounding box center [385, 15] width 5 height 9
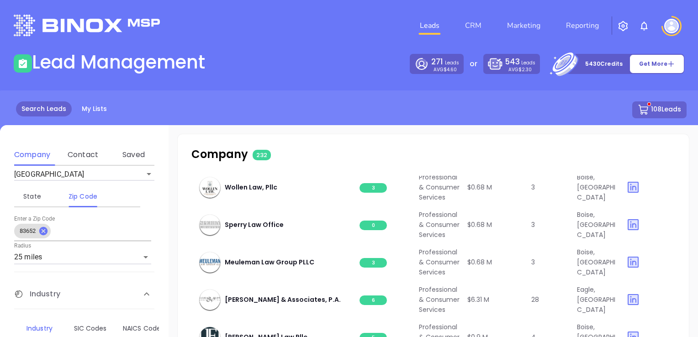
scroll to position [1964, 0]
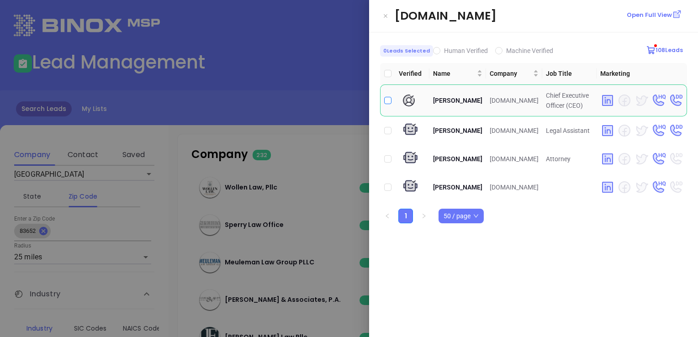
click at [389, 98] on input "checkbox" at bounding box center [387, 100] width 7 height 7
checkbox input "true"
click at [387, 14] on icon "Close" at bounding box center [385, 15] width 5 height 9
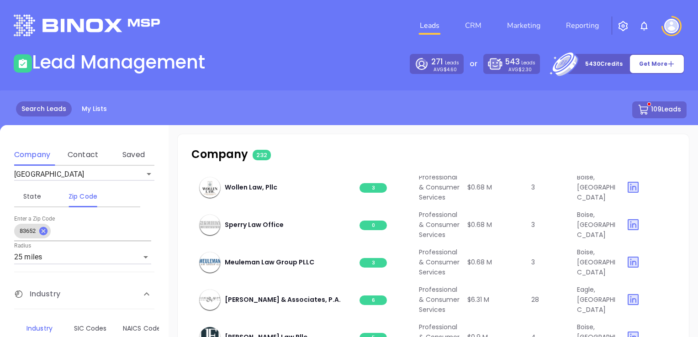
scroll to position [2147, 0]
click at [370, 118] on span "4" at bounding box center [373, 113] width 27 height 10
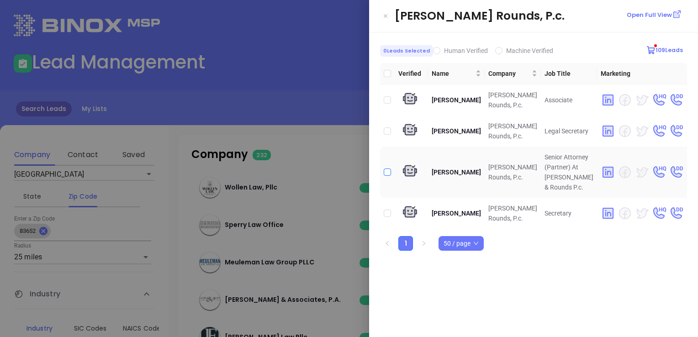
click at [387, 169] on input "checkbox" at bounding box center [387, 172] width 7 height 7
checkbox input "true"
click at [387, 15] on icon "Close" at bounding box center [385, 15] width 5 height 9
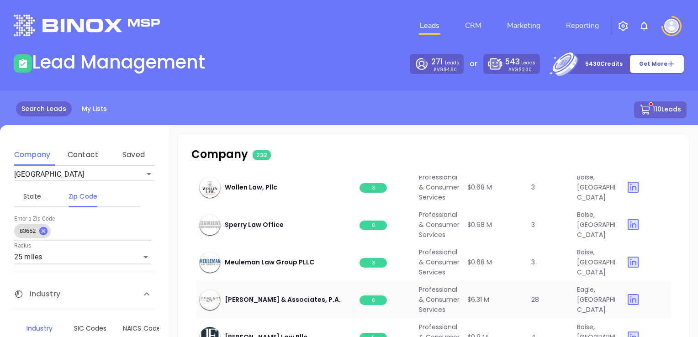
scroll to position [2431, 0]
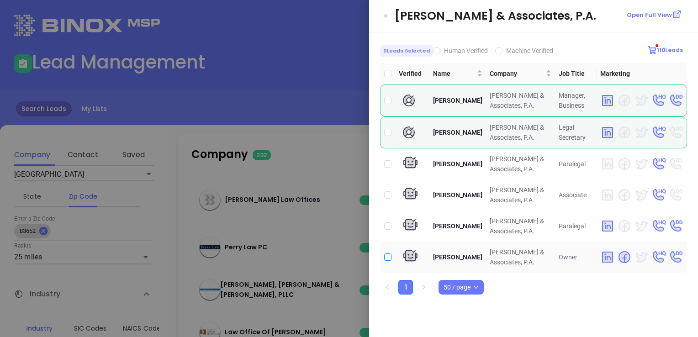
click at [387, 256] on input "checkbox" at bounding box center [387, 257] width 7 height 7
checkbox input "true"
click at [388, 13] on icon "Close" at bounding box center [385, 15] width 5 height 9
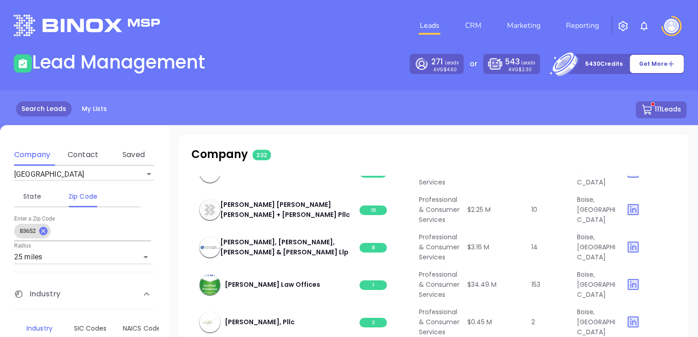
scroll to position [2614, 0]
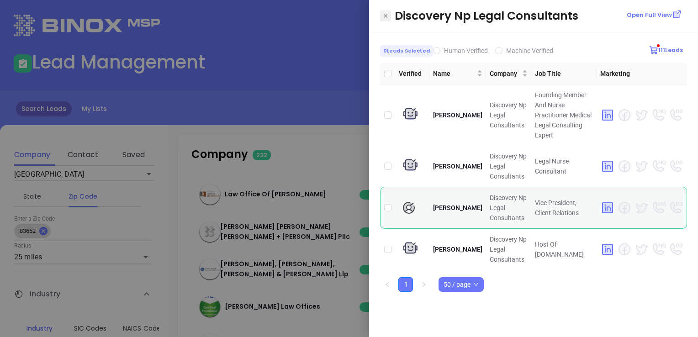
click at [384, 14] on icon "Close" at bounding box center [385, 15] width 5 height 9
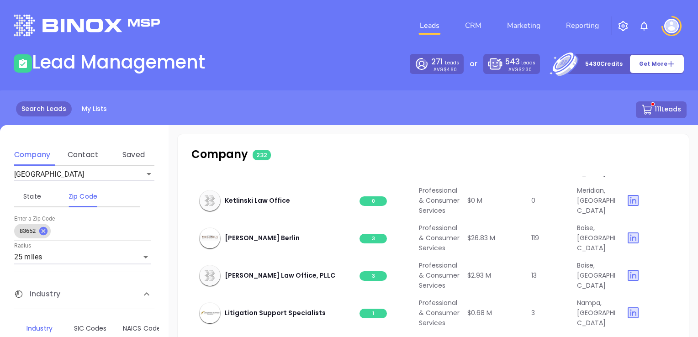
scroll to position [3117, 0]
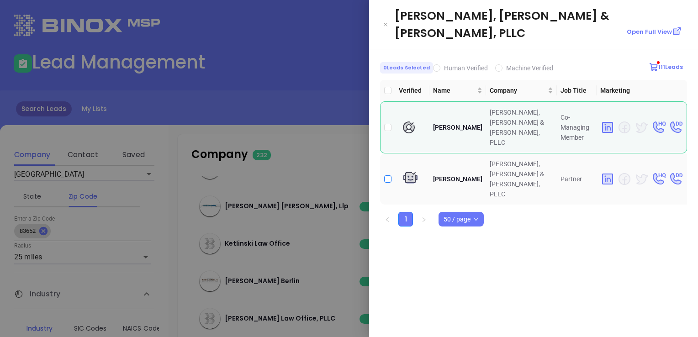
click at [388, 175] on input "checkbox" at bounding box center [387, 178] width 7 height 7
checkbox input "true"
click at [385, 20] on icon "Close" at bounding box center [385, 24] width 5 height 9
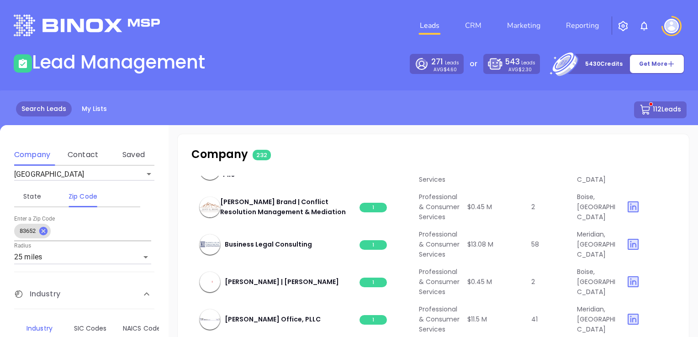
scroll to position [3848, 0]
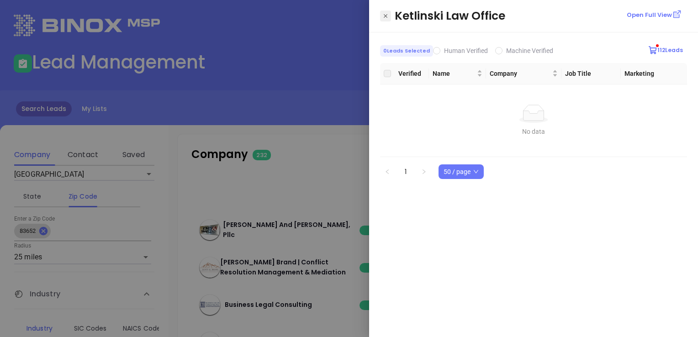
click at [388, 14] on button "Close" at bounding box center [385, 16] width 11 height 11
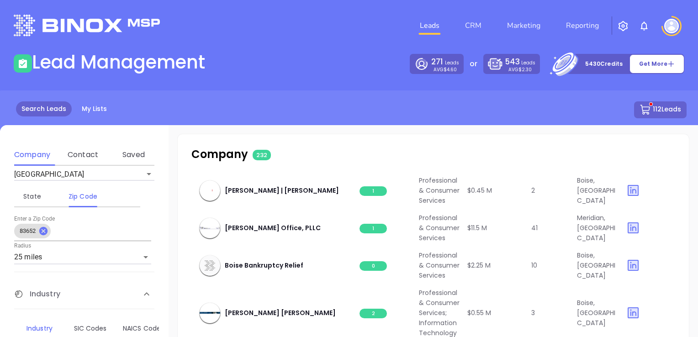
scroll to position [4030, 0]
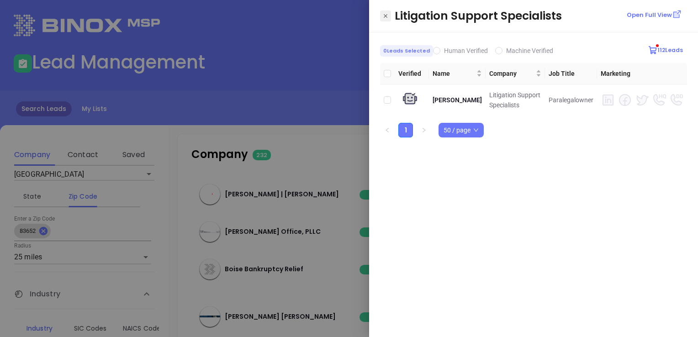
click at [386, 16] on icon "Close" at bounding box center [385, 15] width 5 height 9
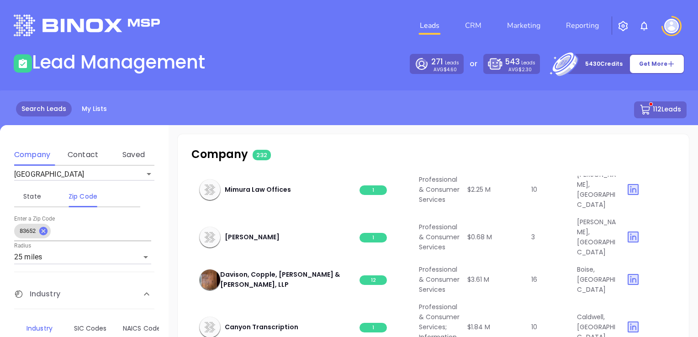
scroll to position [4259, 0]
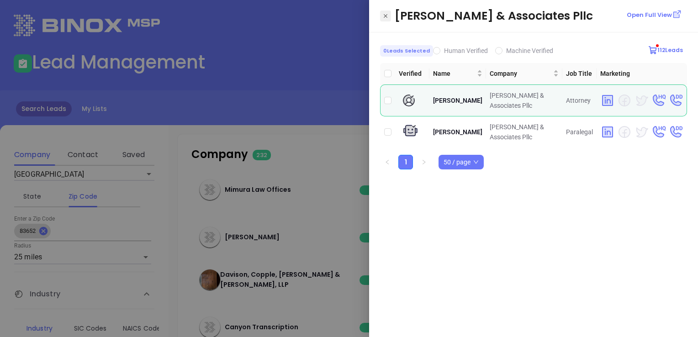
click at [387, 14] on icon "Close" at bounding box center [385, 15] width 5 height 9
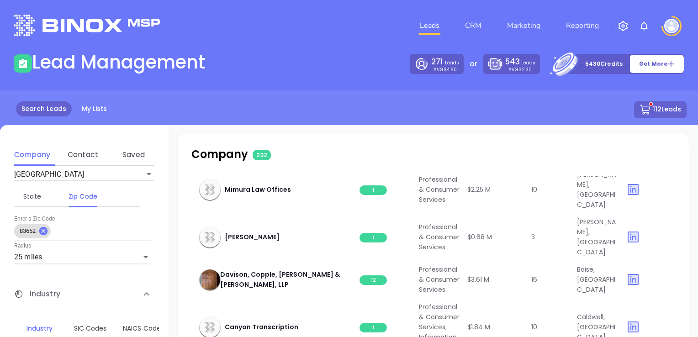
scroll to position [4898, 0]
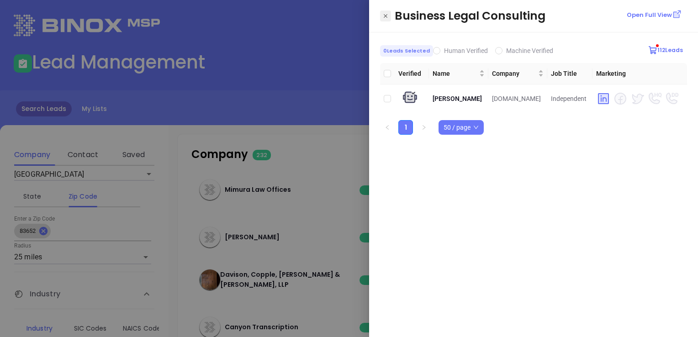
click at [386, 15] on icon "Close" at bounding box center [385, 15] width 5 height 9
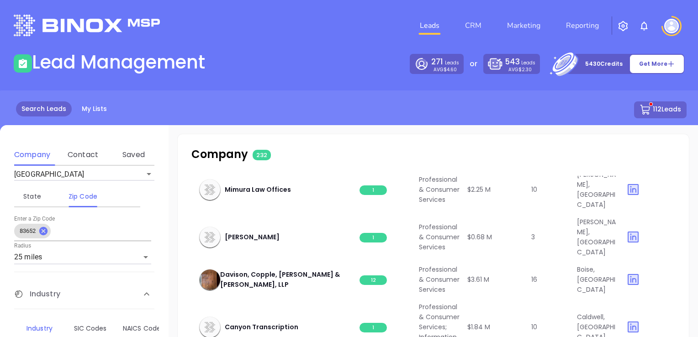
scroll to position [5172, 0]
click at [369, 195] on span "1" at bounding box center [373, 190] width 27 height 10
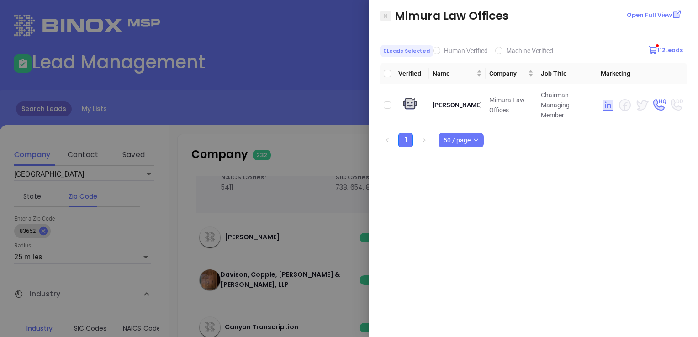
click at [386, 16] on icon "Close" at bounding box center [385, 15] width 5 height 9
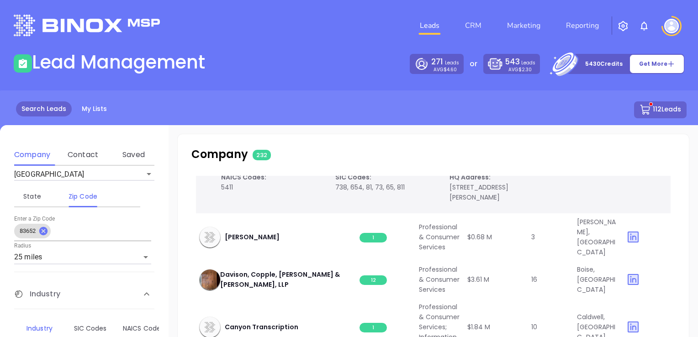
click at [373, 150] on span "1" at bounding box center [373, 146] width 27 height 10
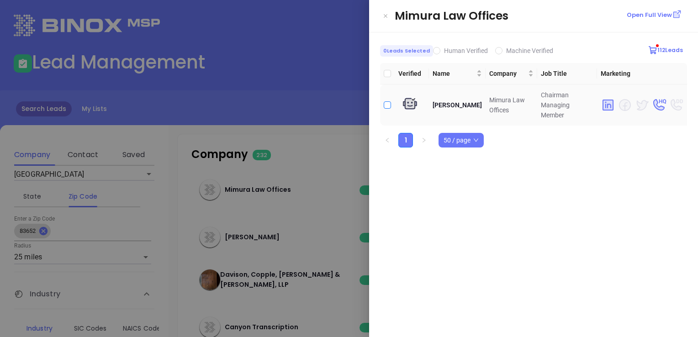
click at [386, 101] on input "checkbox" at bounding box center [387, 104] width 7 height 7
checkbox input "true"
click at [388, 14] on icon "Close" at bounding box center [385, 15] width 5 height 9
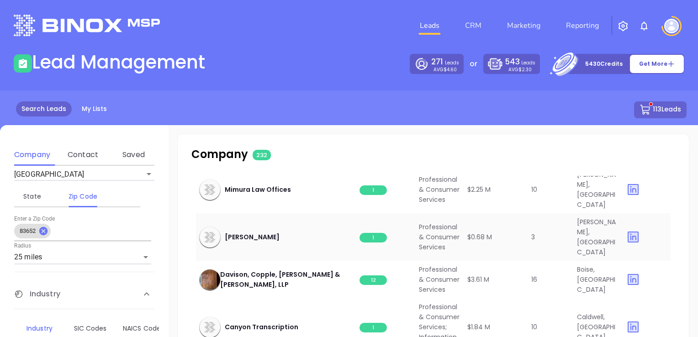
click at [371, 243] on span "1" at bounding box center [373, 238] width 27 height 10
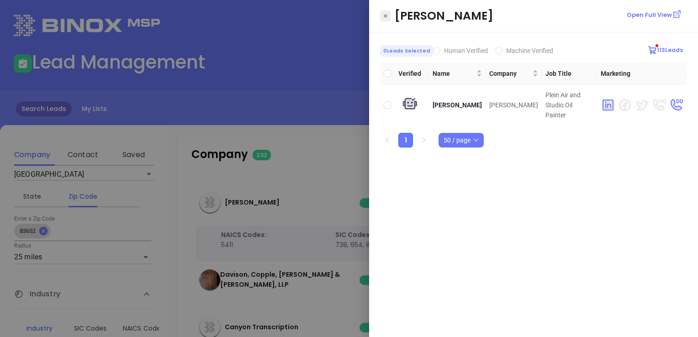
click at [387, 16] on icon "Close" at bounding box center [385, 15] width 5 height 9
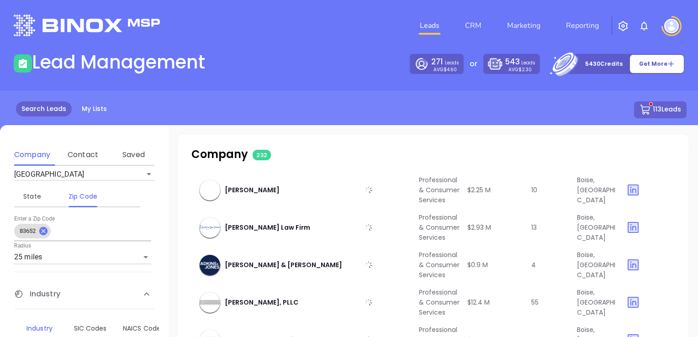
scroll to position [5342, 0]
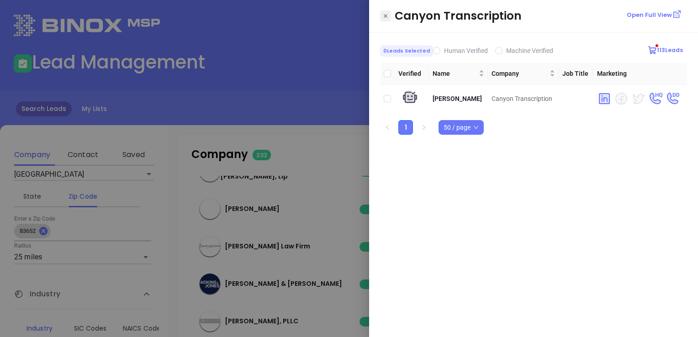
click at [383, 15] on icon "Close" at bounding box center [385, 15] width 5 height 9
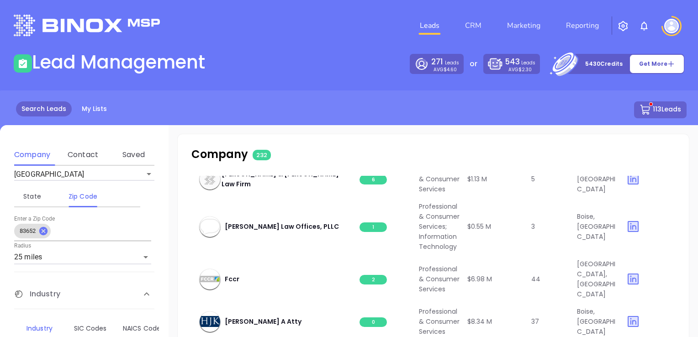
scroll to position [5844, 0]
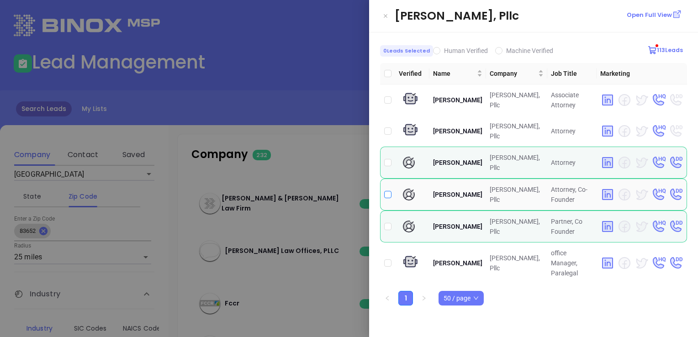
click at [389, 193] on input "checkbox" at bounding box center [387, 194] width 7 height 7
checkbox input "true"
click at [389, 223] on input "checkbox" at bounding box center [387, 226] width 7 height 7
checkbox input "true"
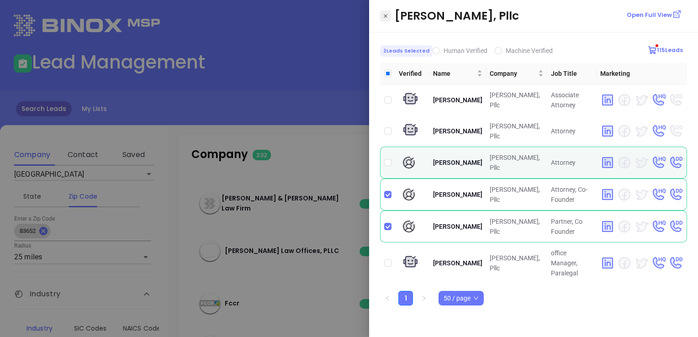
click at [383, 15] on icon "Close" at bounding box center [385, 15] width 5 height 9
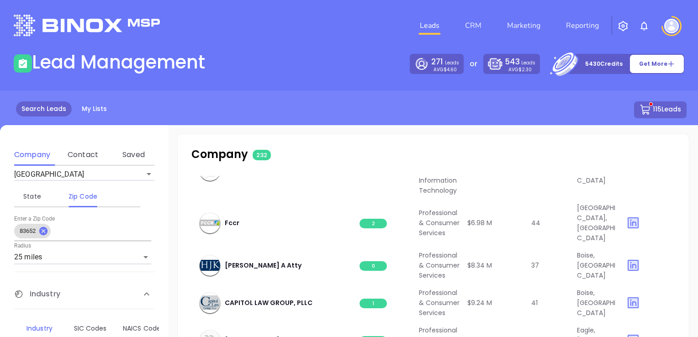
scroll to position [5935, 0]
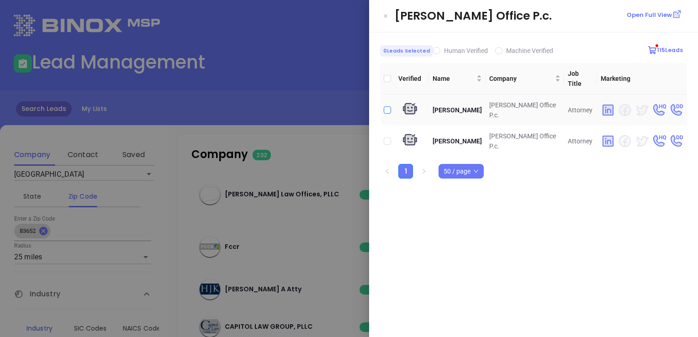
click at [385, 106] on input "checkbox" at bounding box center [387, 109] width 7 height 7
checkbox input "true"
click at [388, 138] on input "checkbox" at bounding box center [387, 141] width 7 height 7
checkbox input "true"
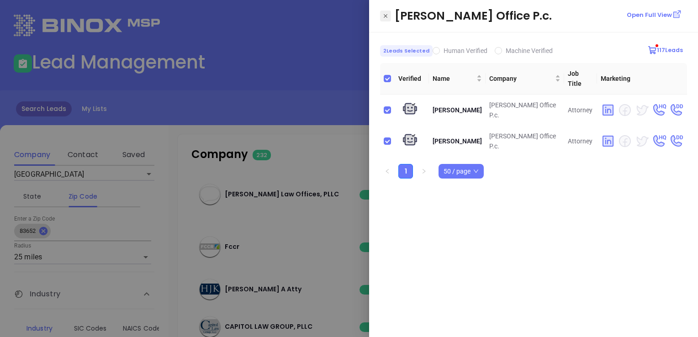
click at [386, 12] on icon "Close" at bounding box center [385, 15] width 5 height 9
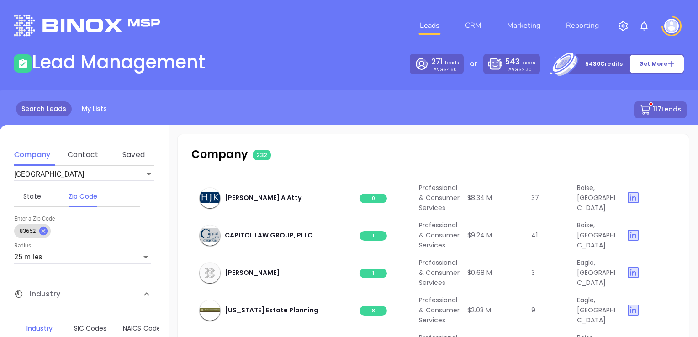
scroll to position [6072, 0]
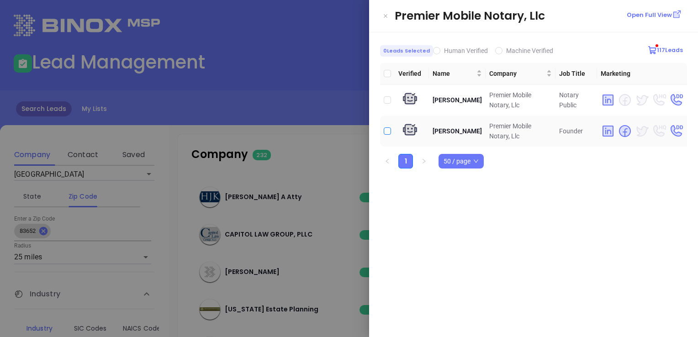
click at [387, 130] on input "checkbox" at bounding box center [387, 130] width 7 height 7
checkbox input "true"
click at [384, 16] on icon "Close" at bounding box center [385, 15] width 5 height 9
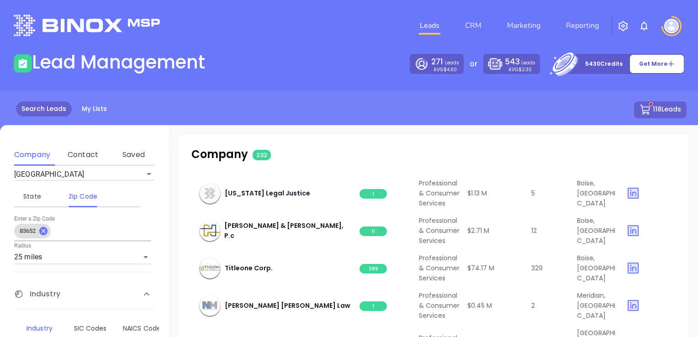
scroll to position [6347, 0]
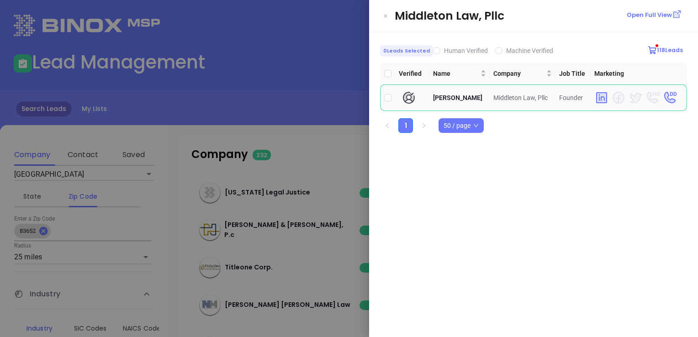
click at [382, 98] on td at bounding box center [387, 98] width 15 height 26
click at [391, 95] on input "checkbox" at bounding box center [387, 97] width 7 height 7
checkbox input "true"
click at [385, 11] on icon "Close" at bounding box center [385, 15] width 5 height 9
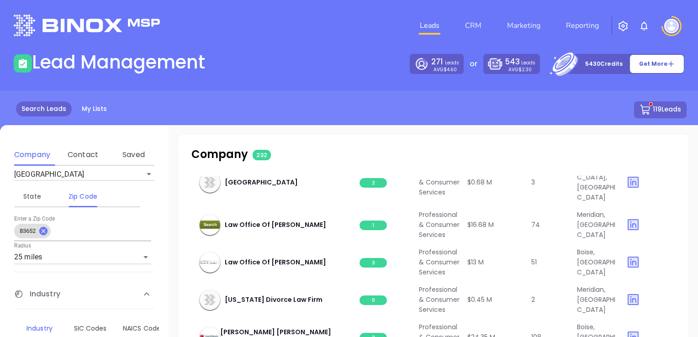
scroll to position [6986, 0]
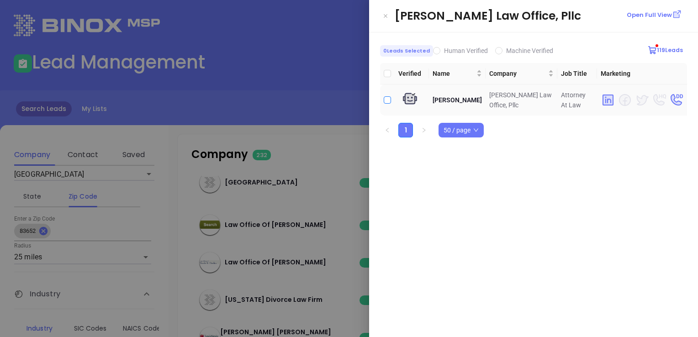
click at [386, 103] on label at bounding box center [387, 100] width 7 height 10
click at [386, 103] on input "checkbox" at bounding box center [387, 99] width 7 height 7
checkbox input "true"
click at [386, 12] on icon "Close" at bounding box center [385, 15] width 5 height 9
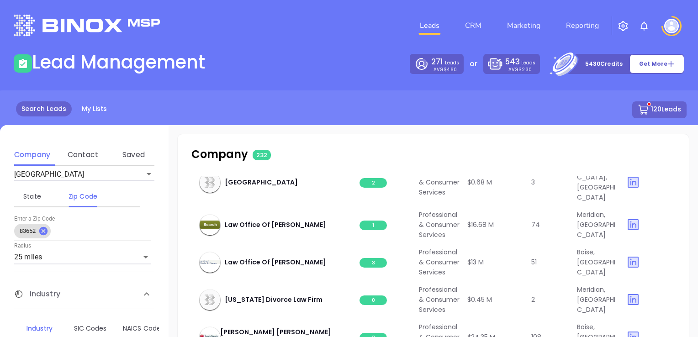
scroll to position [7352, 0]
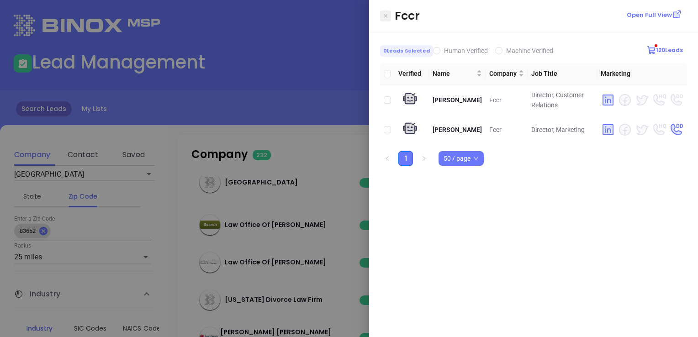
click at [385, 16] on icon "Close" at bounding box center [386, 16] width 4 height 4
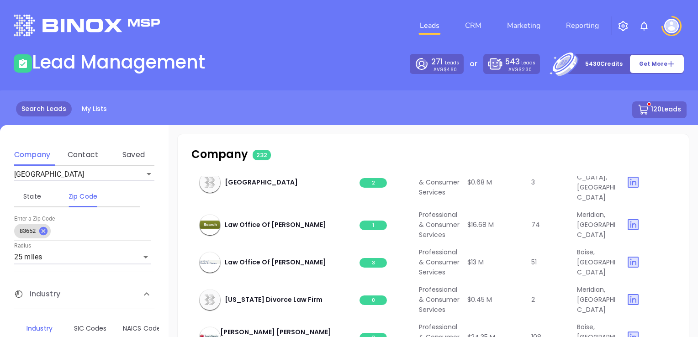
scroll to position [7580, 0]
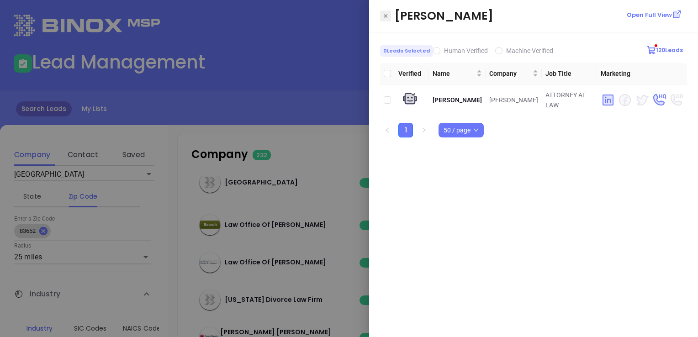
click at [386, 17] on icon "Close" at bounding box center [385, 15] width 5 height 9
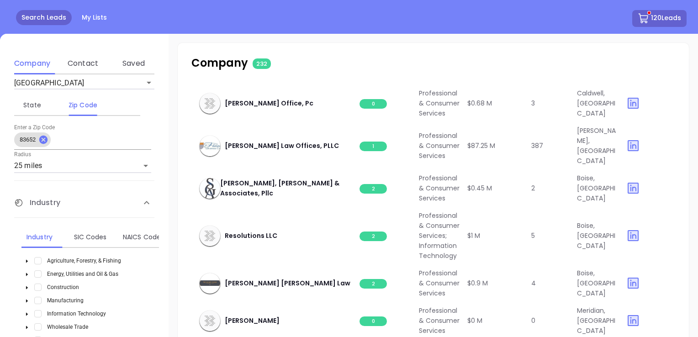
scroll to position [9791, 0]
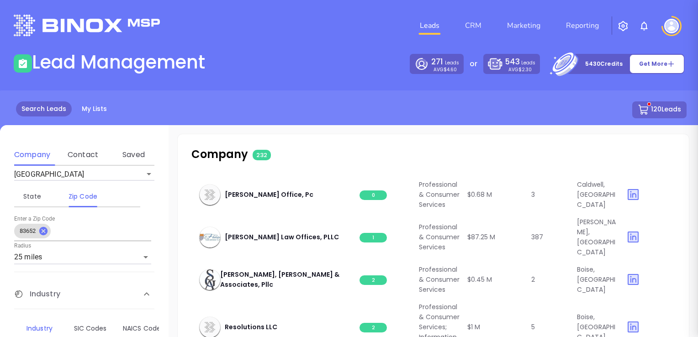
scroll to position [0, 0]
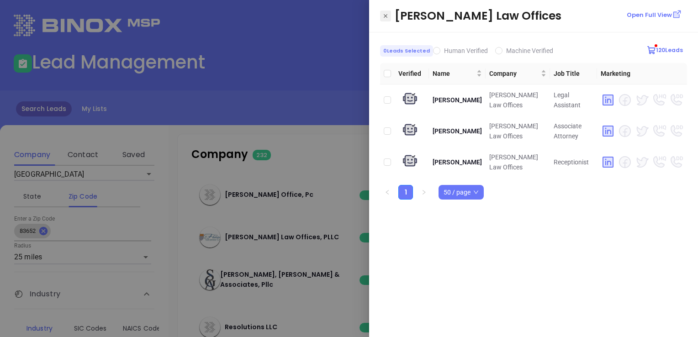
click at [386, 15] on icon "Close" at bounding box center [385, 15] width 5 height 9
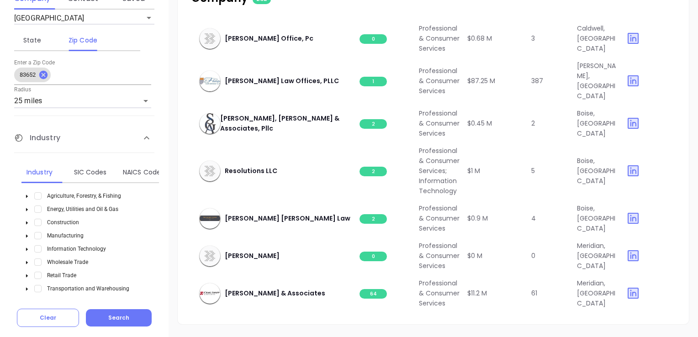
scroll to position [172, 0]
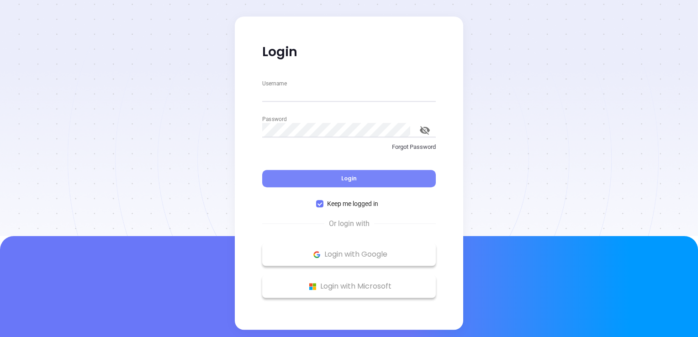
type input "[EMAIL_ADDRESS][DOMAIN_NAME]"
click at [352, 177] on span "Login" at bounding box center [349, 179] width 16 height 8
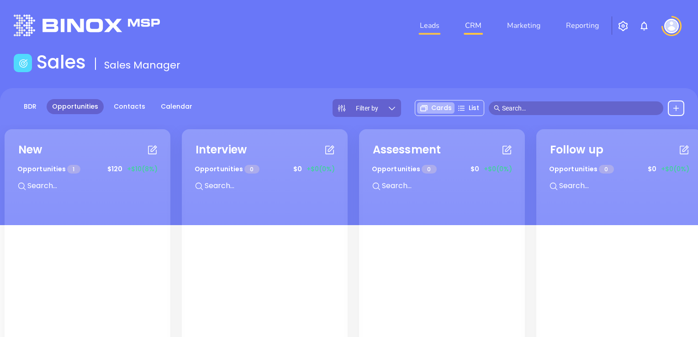
click at [439, 23] on link "Leads" at bounding box center [429, 25] width 27 height 18
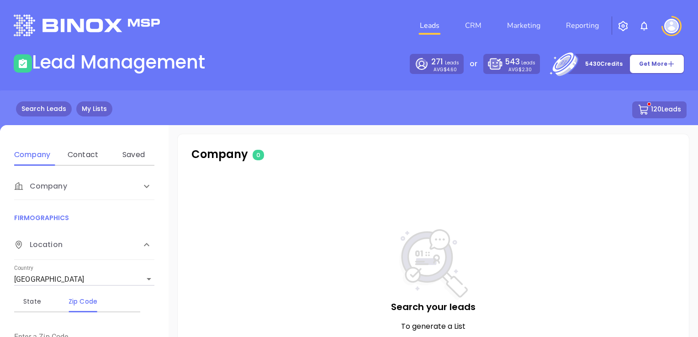
click at [89, 106] on link "My Lists" at bounding box center [94, 108] width 36 height 15
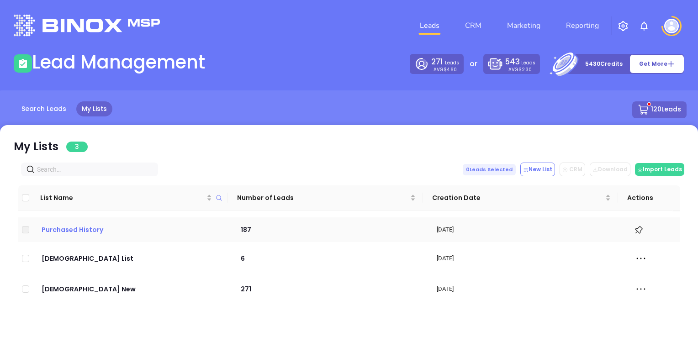
click at [134, 226] on p "Purchased History" at bounding box center [131, 230] width 183 height 10
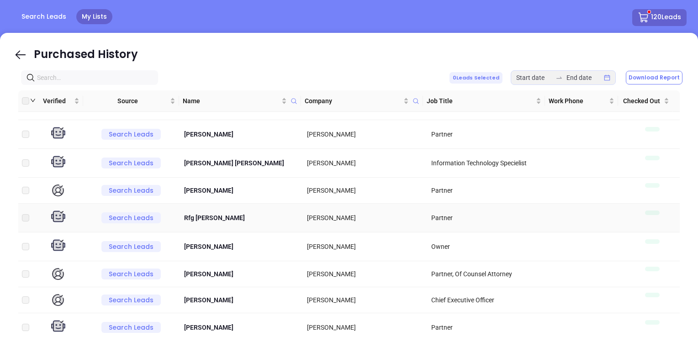
scroll to position [154, 0]
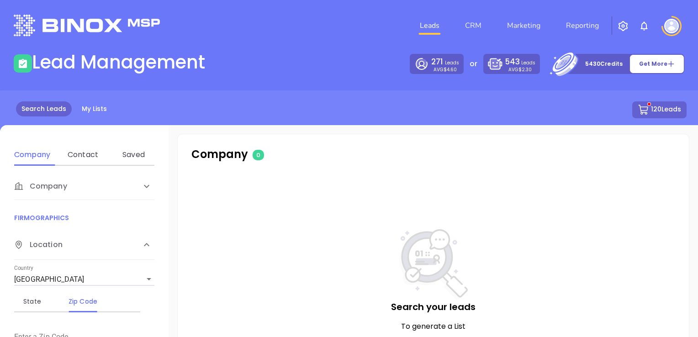
click at [429, 23] on link "Leads" at bounding box center [429, 25] width 27 height 18
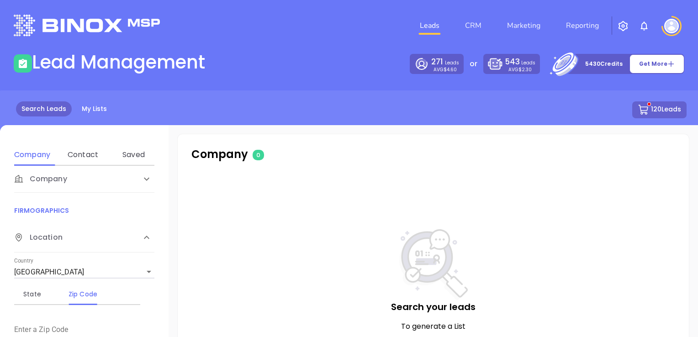
scroll to position [14, 0]
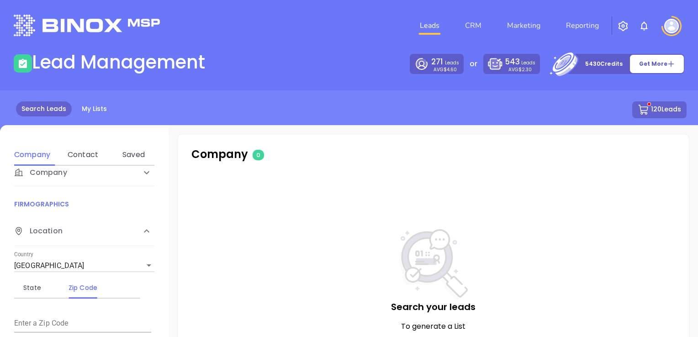
click at [84, 286] on div "Zip Code" at bounding box center [83, 287] width 36 height 11
click at [74, 314] on div "Enter a Zip Code" at bounding box center [82, 320] width 137 height 26
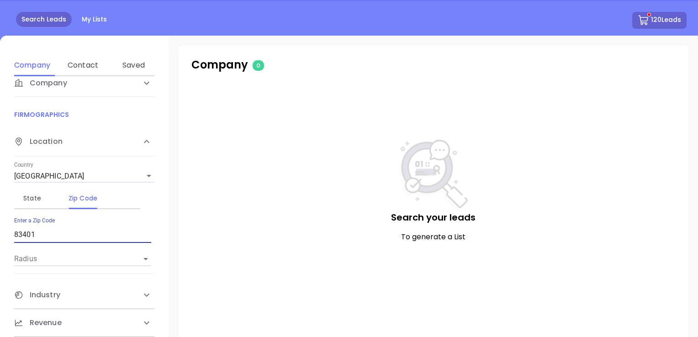
scroll to position [91, 0]
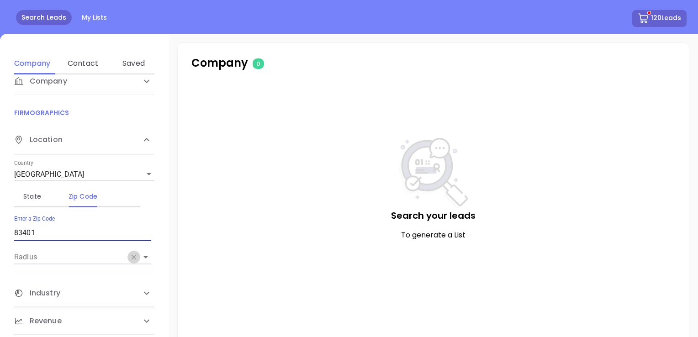
click at [133, 258] on icon "Clear" at bounding box center [133, 256] width 5 height 5
type input "83401"
click at [145, 254] on icon "Open" at bounding box center [145, 257] width 11 height 11
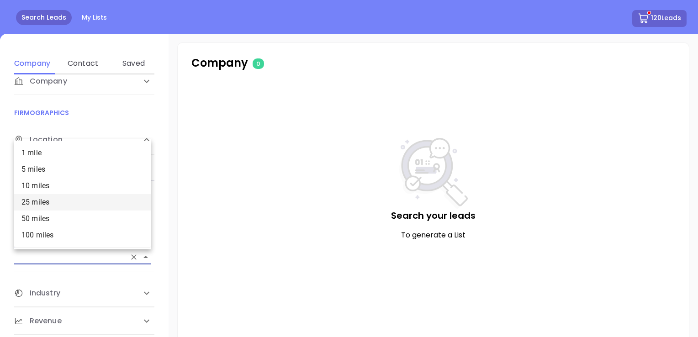
click at [74, 203] on li "25 miles" at bounding box center [82, 202] width 137 height 16
type input "25 miles"
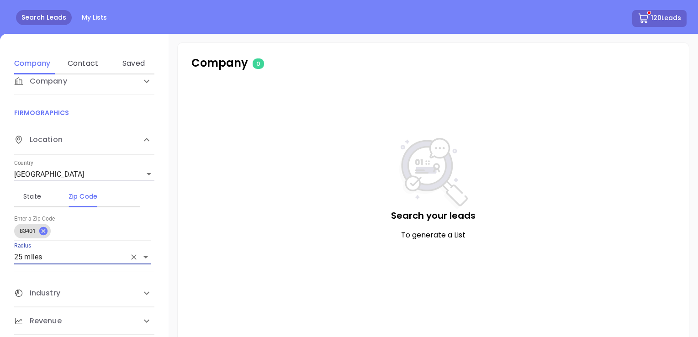
click at [57, 293] on span "Industry" at bounding box center [37, 293] width 46 height 11
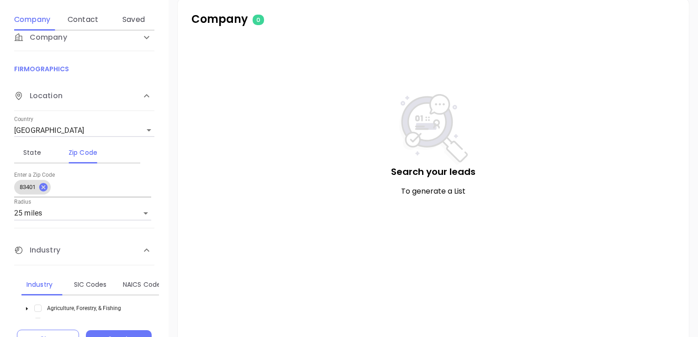
scroll to position [172, 0]
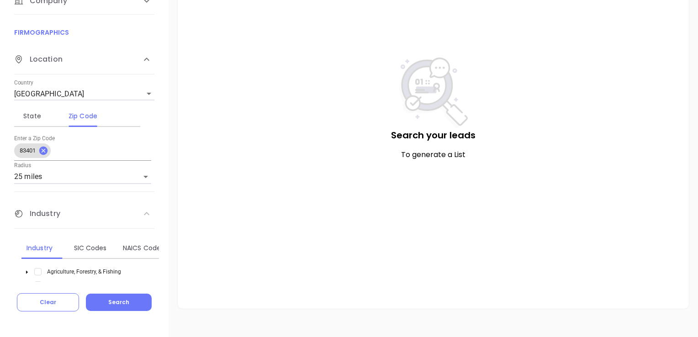
click at [144, 212] on icon at bounding box center [146, 213] width 5 height 3
click at [145, 211] on icon at bounding box center [146, 212] width 11 height 11
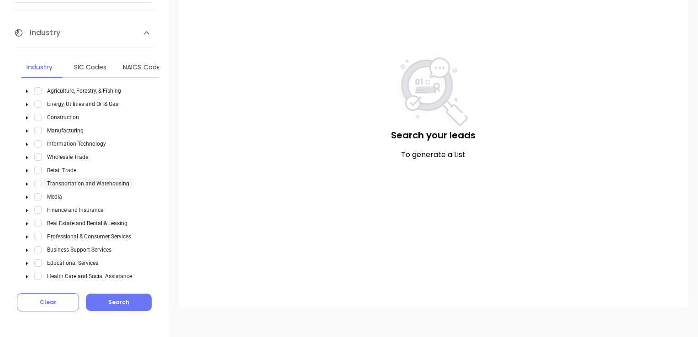
scroll to position [242, 0]
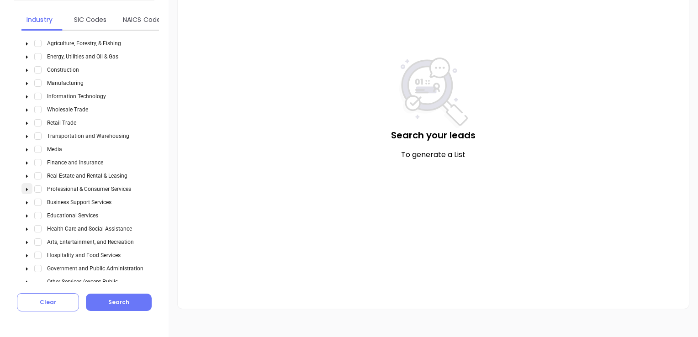
click at [28, 187] on icon "caret-down" at bounding box center [27, 189] width 5 height 5
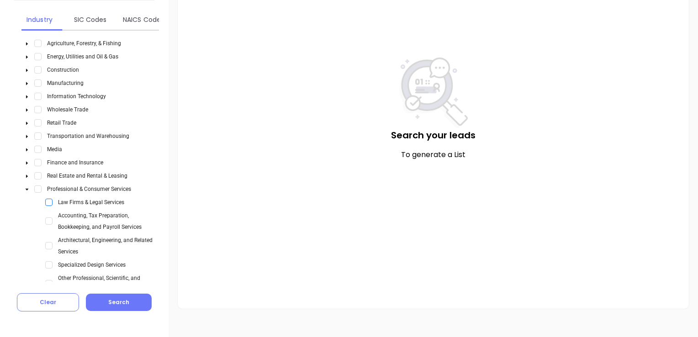
click at [49, 200] on span "Select Law Firms & Legal Services" at bounding box center [48, 202] width 7 height 7
click at [132, 301] on button "Search" at bounding box center [119, 302] width 66 height 17
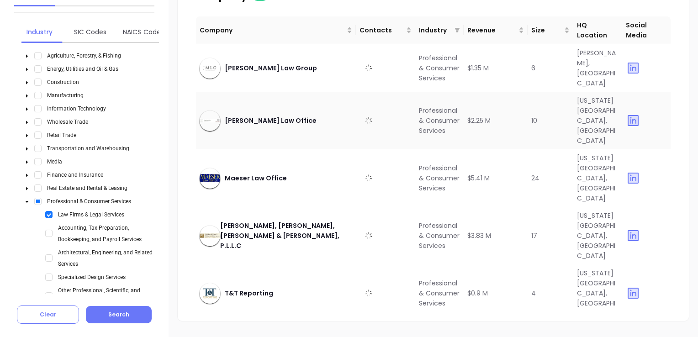
scroll to position [126, 0]
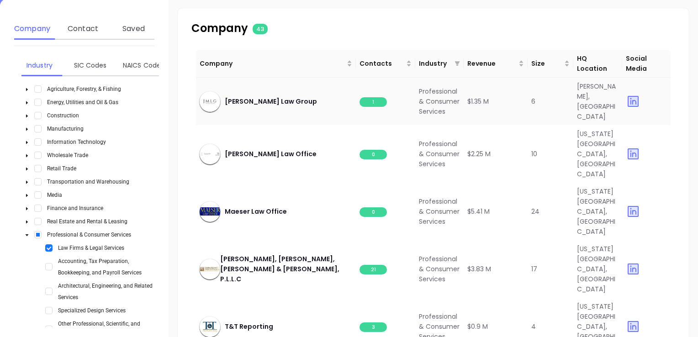
click at [378, 101] on span "1" at bounding box center [373, 102] width 27 height 10
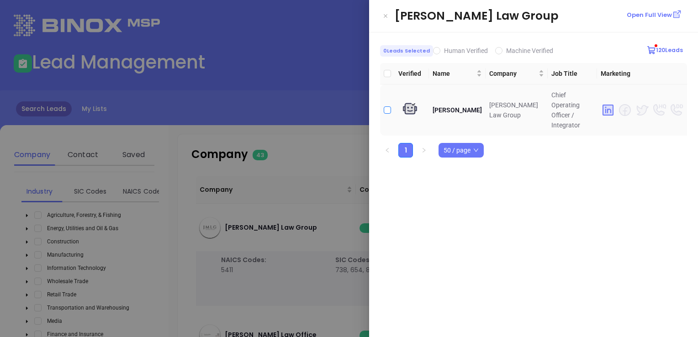
click at [389, 106] on input "checkbox" at bounding box center [387, 109] width 7 height 7
checkbox input "true"
click at [386, 14] on icon "Close" at bounding box center [385, 15] width 5 height 9
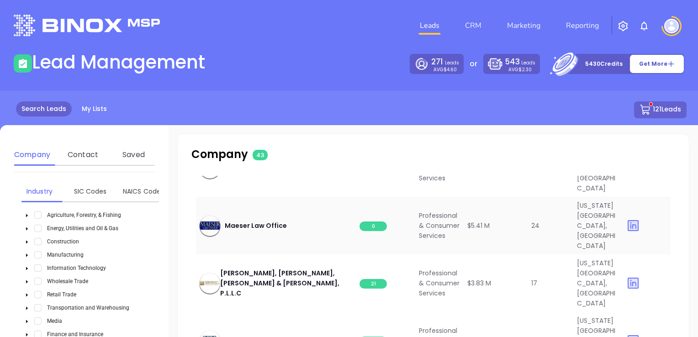
scroll to position [183, 0]
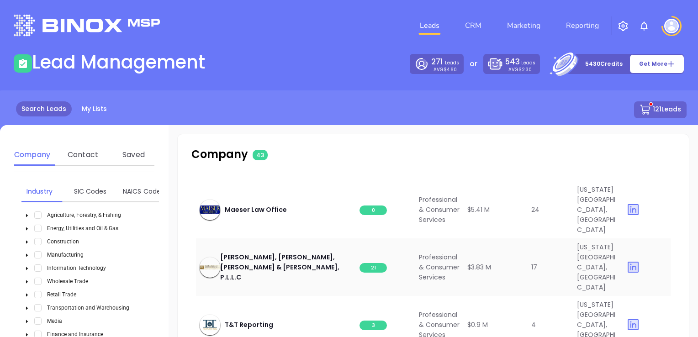
click at [376, 263] on span "21" at bounding box center [373, 268] width 27 height 10
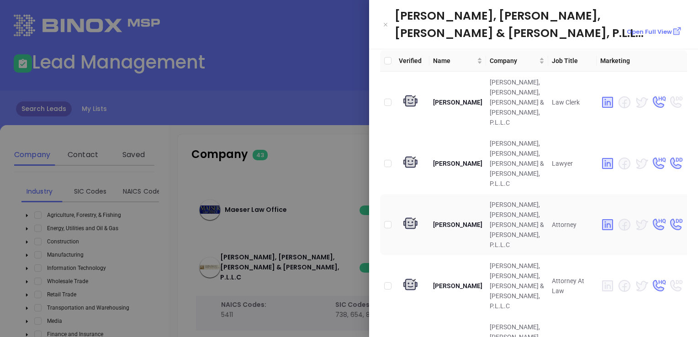
scroll to position [46, 0]
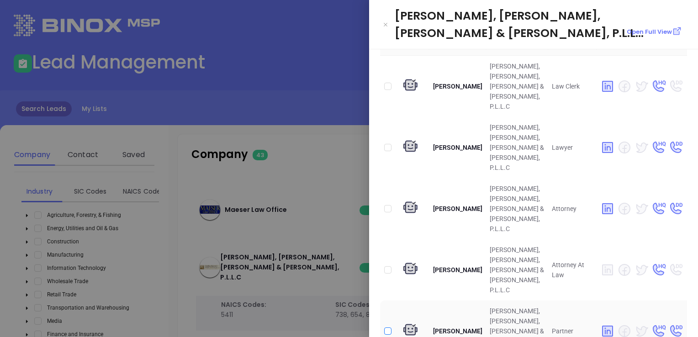
click at [386, 328] on input "checkbox" at bounding box center [387, 331] width 7 height 7
checkbox input "true"
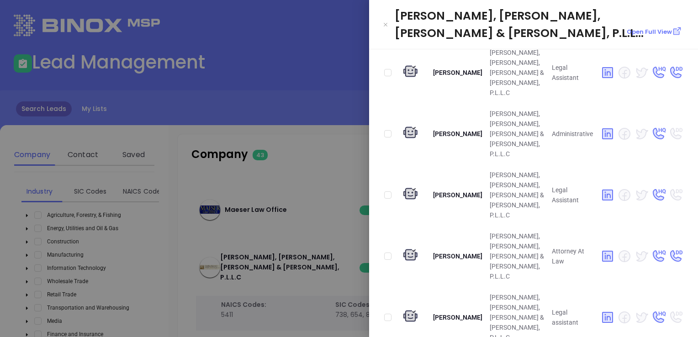
scroll to position [640, 0]
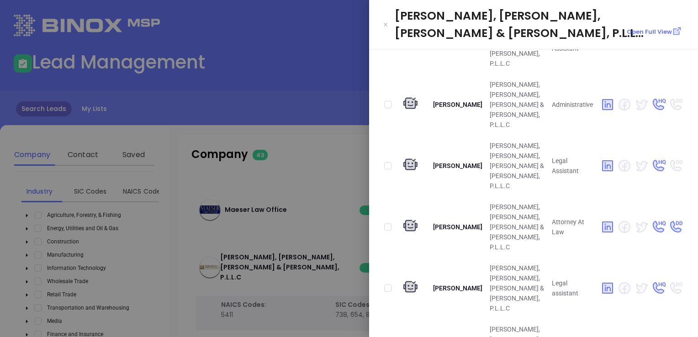
checkbox input "true"
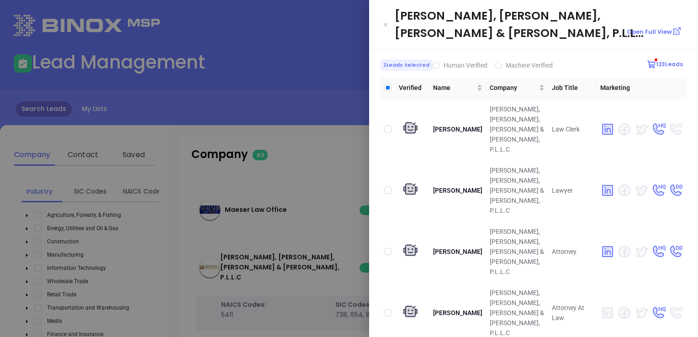
scroll to position [0, 0]
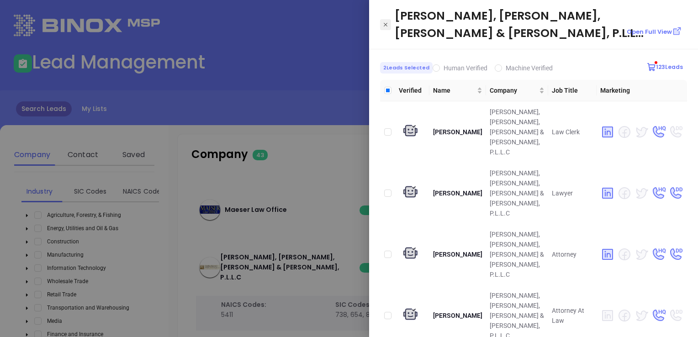
click at [385, 20] on icon "Close" at bounding box center [385, 24] width 5 height 9
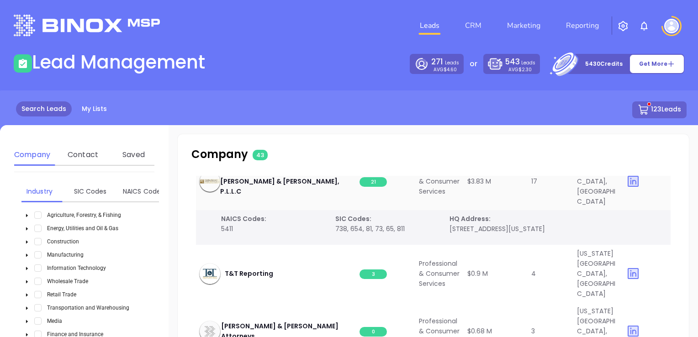
scroll to position [274, 0]
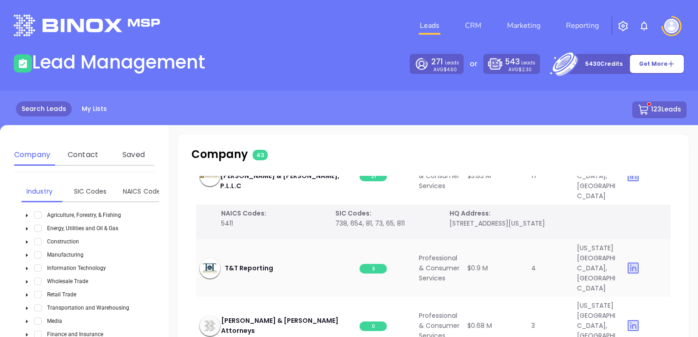
click at [375, 264] on span "3" at bounding box center [373, 269] width 27 height 10
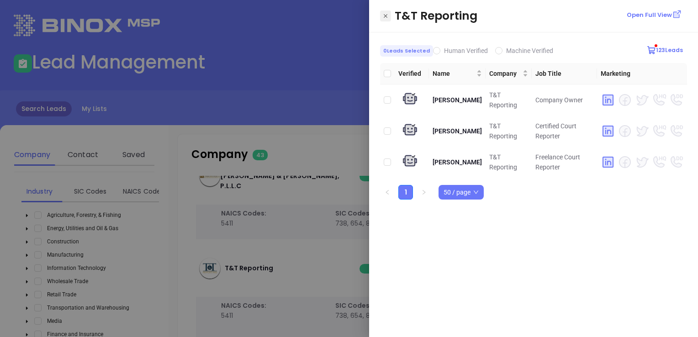
click at [387, 16] on icon "Close" at bounding box center [385, 15] width 5 height 9
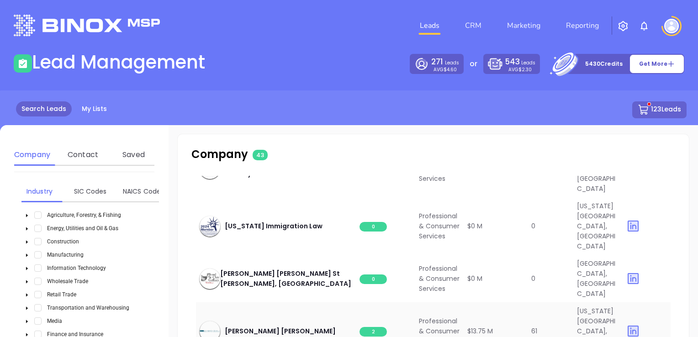
scroll to position [503, 0]
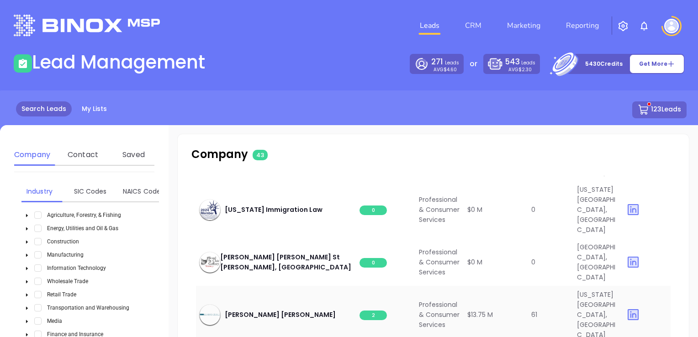
click at [375, 311] on span "2" at bounding box center [373, 316] width 27 height 10
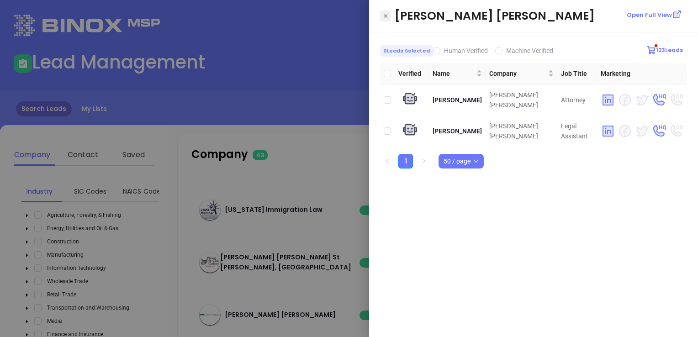
click at [388, 14] on button "Close" at bounding box center [385, 16] width 11 height 11
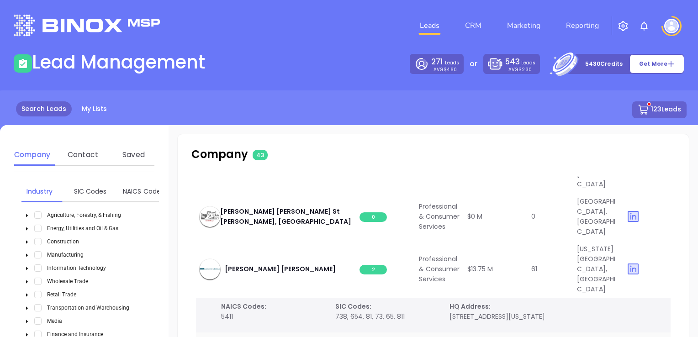
scroll to position [594, 0]
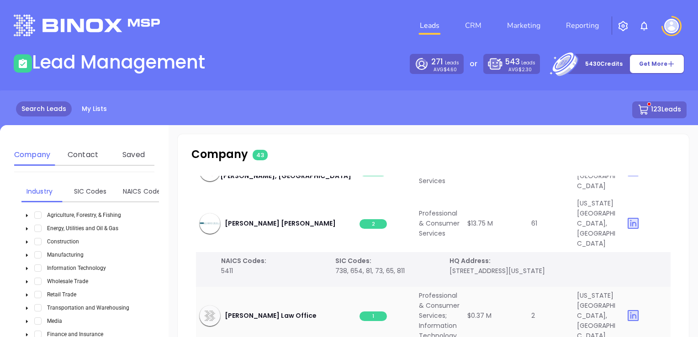
click at [379, 312] on span "1" at bounding box center [373, 317] width 27 height 10
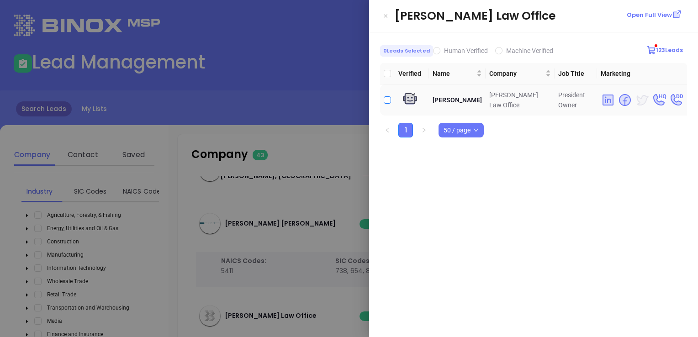
click at [387, 97] on input "checkbox" at bounding box center [387, 99] width 7 height 7
checkbox input "true"
click at [386, 14] on icon "Close" at bounding box center [385, 15] width 5 height 9
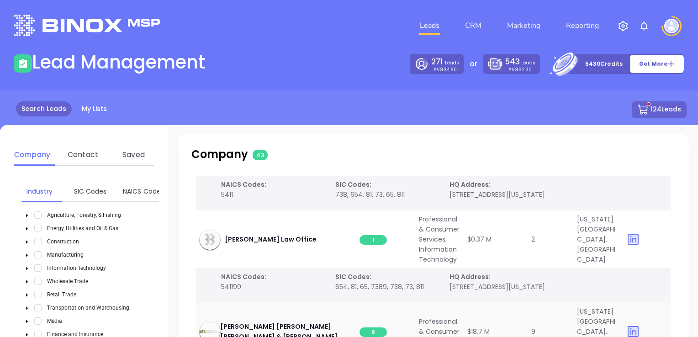
scroll to position [685, 0]
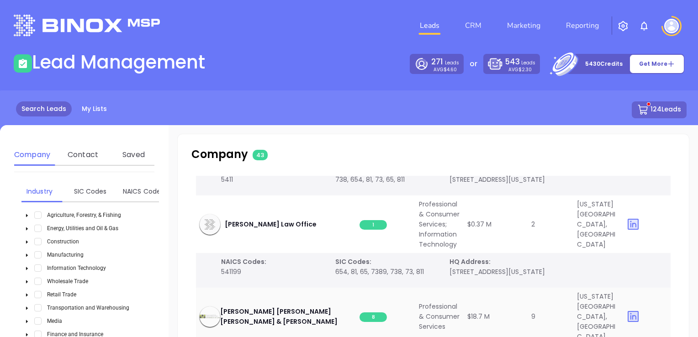
click at [370, 312] on span "8" at bounding box center [373, 317] width 27 height 10
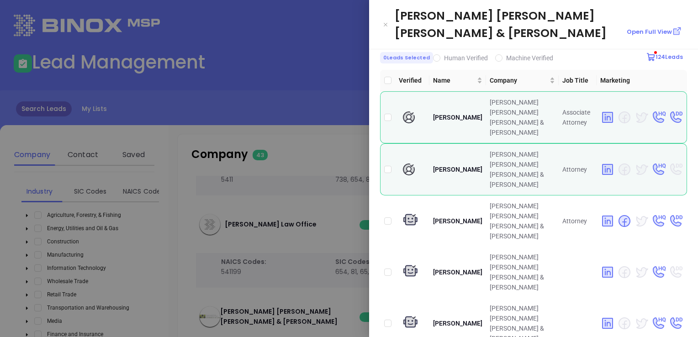
scroll to position [0, 0]
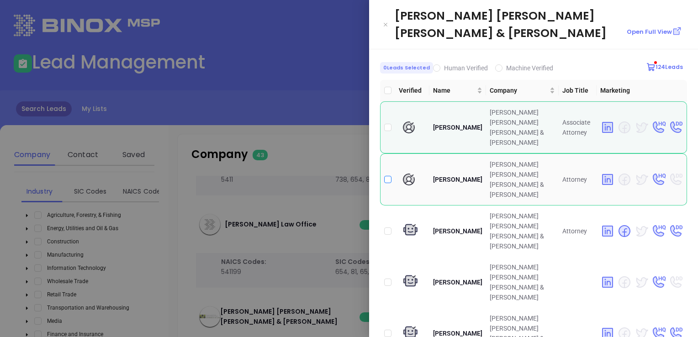
click at [389, 176] on input "checkbox" at bounding box center [387, 179] width 7 height 7
checkbox input "true"
click at [387, 228] on input "checkbox" at bounding box center [387, 231] width 7 height 7
checkbox input "true"
click at [387, 20] on icon "Close" at bounding box center [385, 24] width 5 height 9
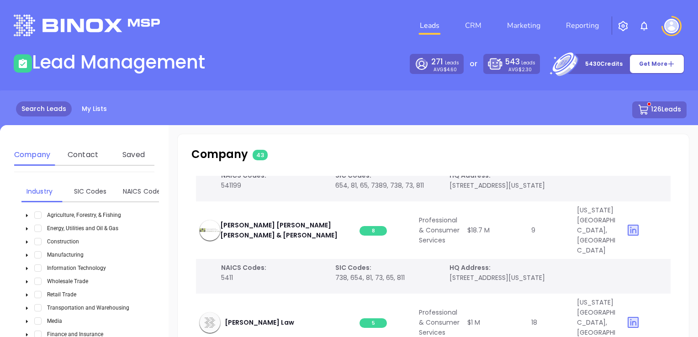
scroll to position [777, 0]
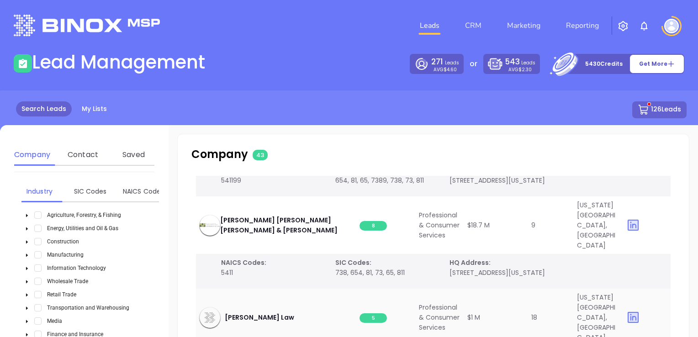
click at [369, 313] on span "5" at bounding box center [373, 318] width 27 height 10
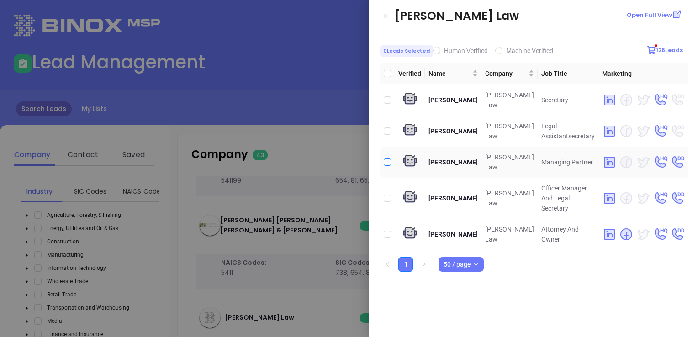
click at [386, 164] on input "checkbox" at bounding box center [387, 162] width 7 height 7
checkbox input "true"
click at [387, 231] on input "checkbox" at bounding box center [387, 234] width 7 height 7
checkbox input "true"
click at [386, 14] on icon "Close" at bounding box center [385, 15] width 5 height 9
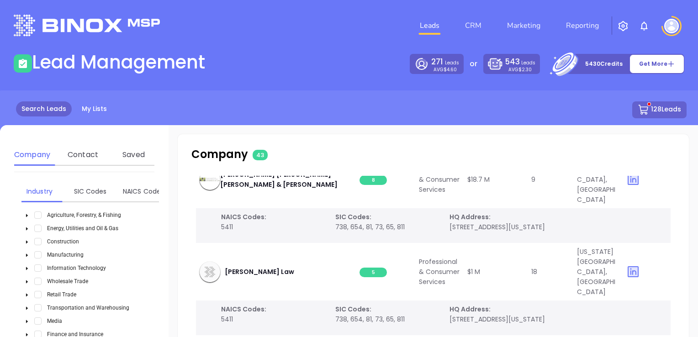
scroll to position [868, 0]
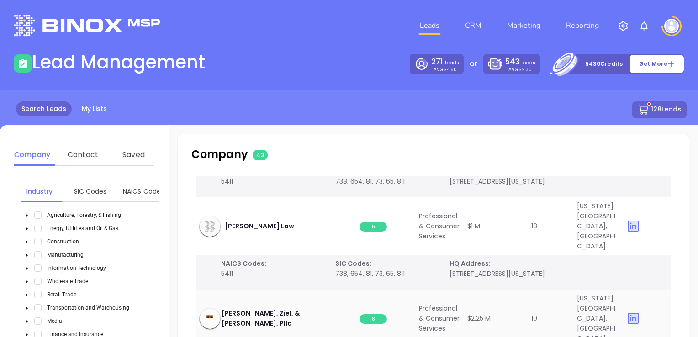
click at [378, 314] on span "8" at bounding box center [373, 319] width 27 height 10
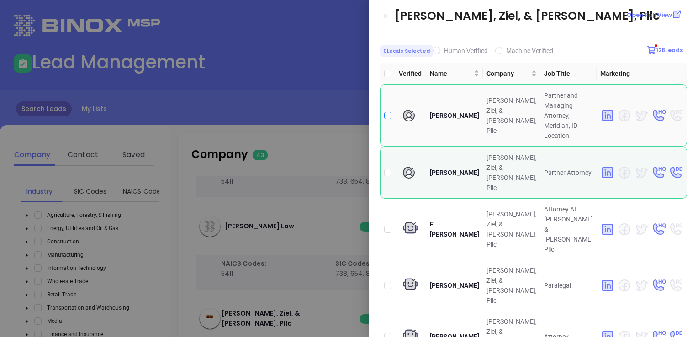
click at [386, 112] on input "checkbox" at bounding box center [387, 115] width 7 height 7
checkbox input "true"
click at [385, 169] on input "checkbox" at bounding box center [387, 172] width 7 height 7
checkbox input "true"
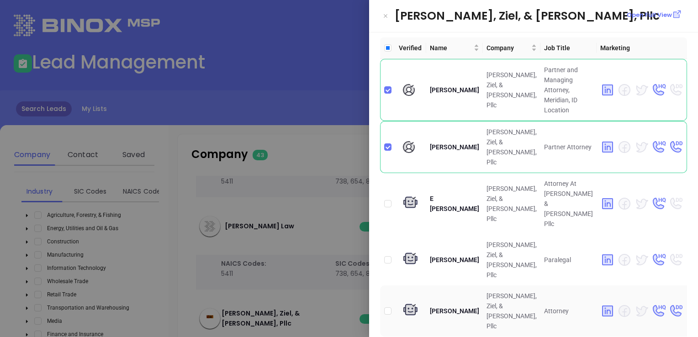
scroll to position [40, 0]
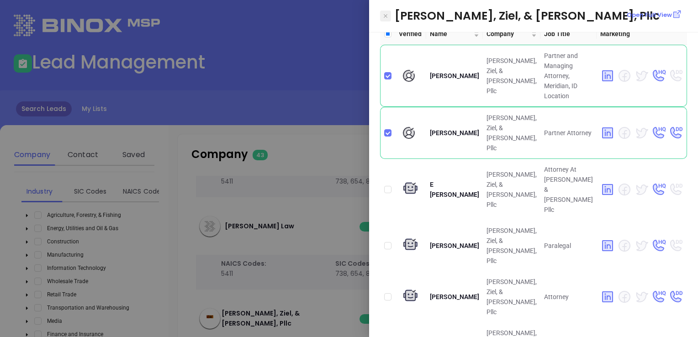
click at [384, 14] on icon "Close" at bounding box center [386, 16] width 4 height 4
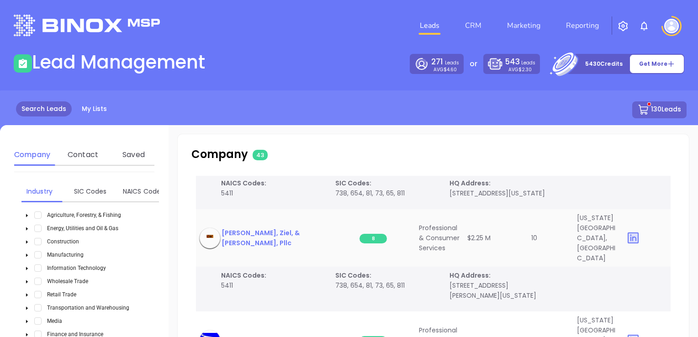
scroll to position [959, 0]
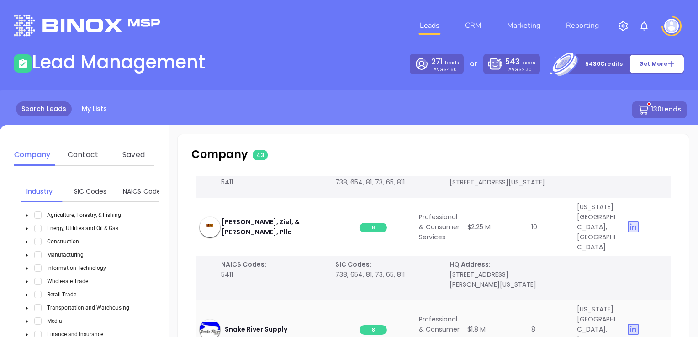
click at [379, 325] on span "8" at bounding box center [373, 330] width 27 height 10
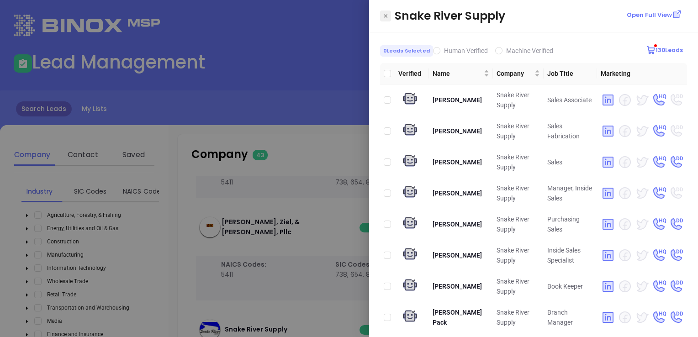
click at [388, 15] on icon "Close" at bounding box center [385, 15] width 5 height 9
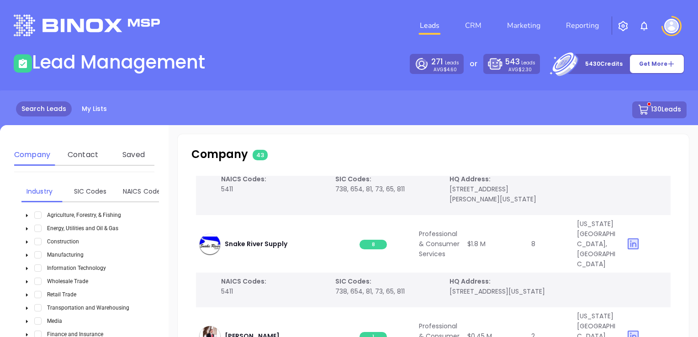
scroll to position [1051, 0]
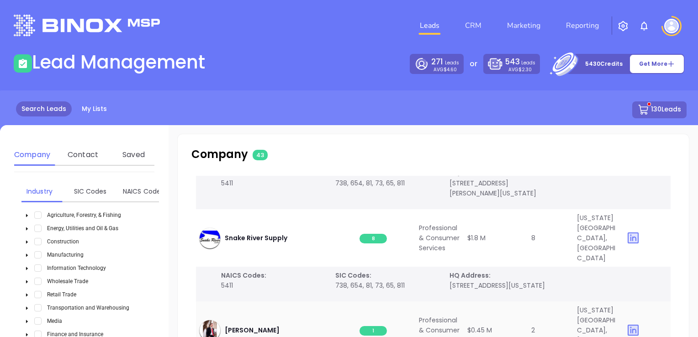
click at [377, 326] on span "1" at bounding box center [373, 331] width 27 height 10
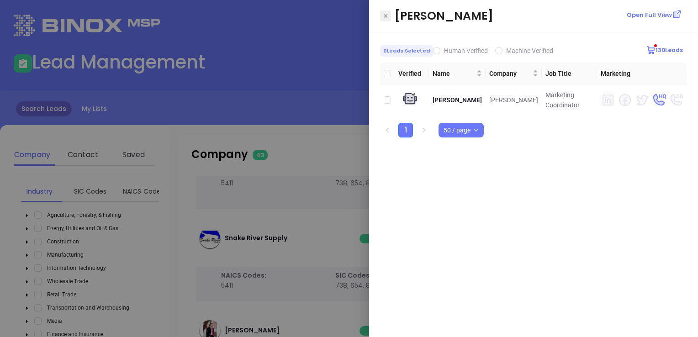
click at [387, 16] on icon "Close" at bounding box center [385, 15] width 5 height 9
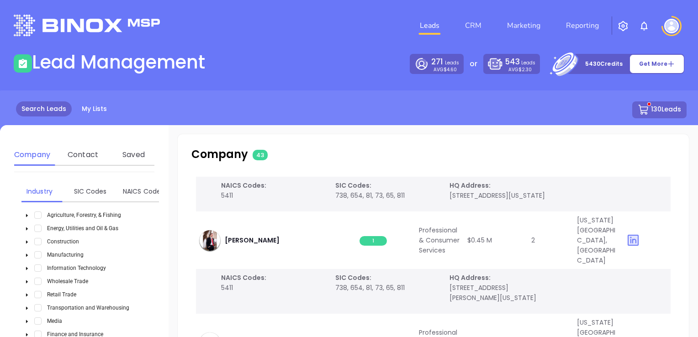
scroll to position [1142, 0]
click at [376, 337] on span "6" at bounding box center [373, 342] width 27 height 10
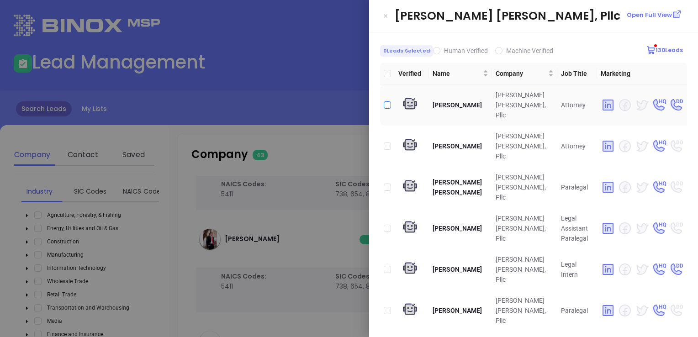
click at [387, 101] on input "checkbox" at bounding box center [387, 104] width 7 height 7
checkbox input "true"
click at [387, 143] on input "checkbox" at bounding box center [387, 146] width 7 height 7
checkbox input "true"
click at [387, 14] on icon "Close" at bounding box center [385, 15] width 5 height 9
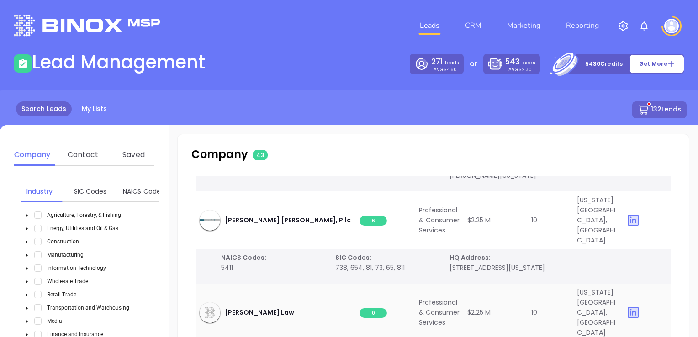
scroll to position [1279, 0]
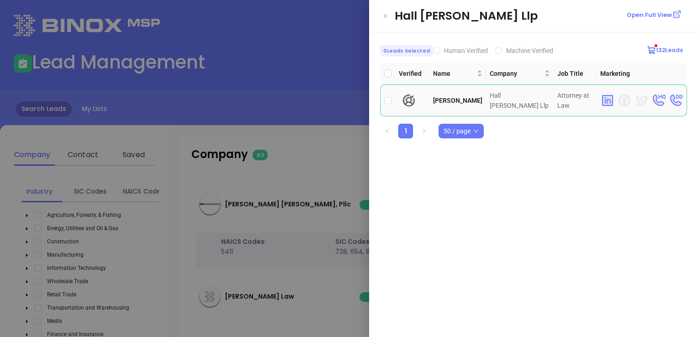
drag, startPoint x: 387, startPoint y: 96, endPoint x: 390, endPoint y: 90, distance: 6.8
click at [387, 97] on input "checkbox" at bounding box center [387, 100] width 7 height 7
checkbox input "true"
click at [383, 13] on icon "Close" at bounding box center [385, 15] width 5 height 9
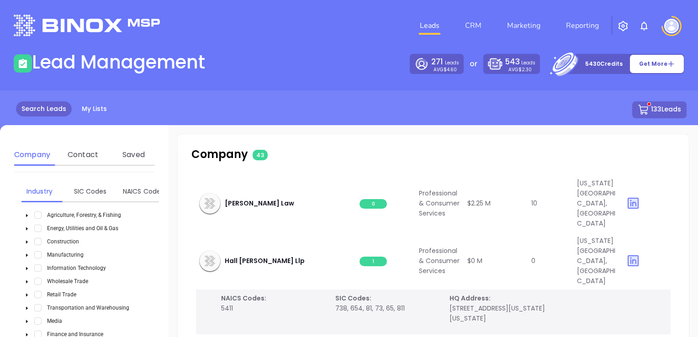
scroll to position [1416, 0]
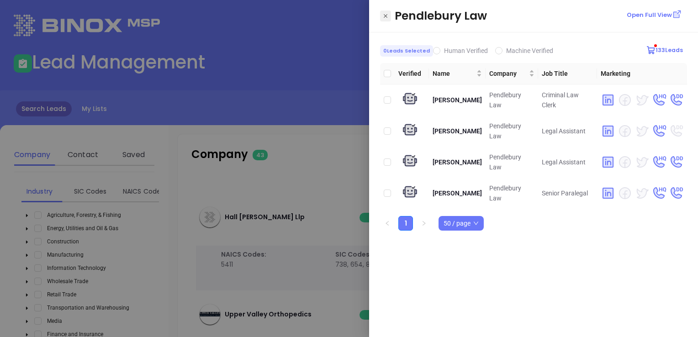
click at [386, 13] on icon "Close" at bounding box center [385, 15] width 5 height 9
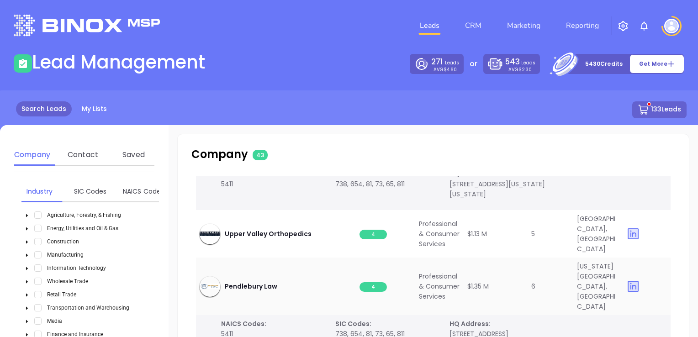
scroll to position [1508, 0]
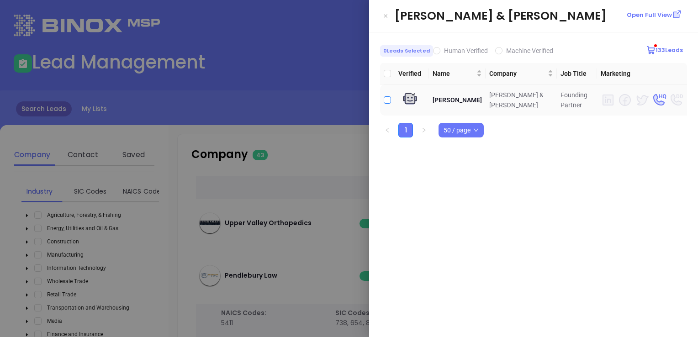
click at [386, 99] on input "checkbox" at bounding box center [387, 99] width 7 height 7
checkbox input "true"
click at [384, 15] on icon "Close" at bounding box center [385, 15] width 5 height 9
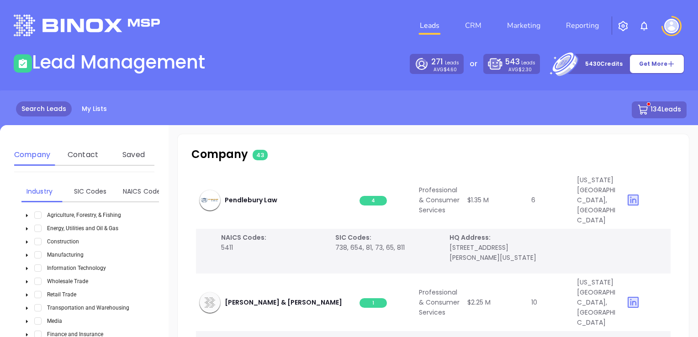
scroll to position [1599, 0]
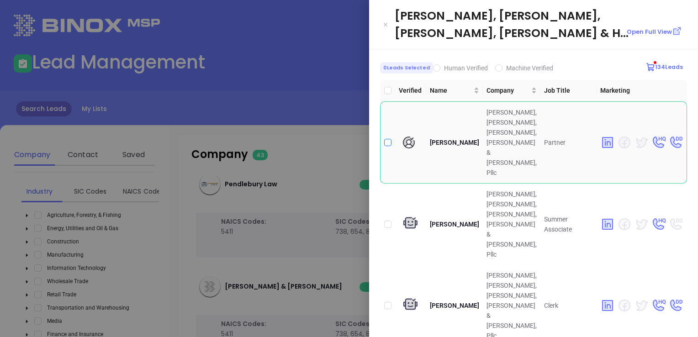
click at [387, 139] on input "checkbox" at bounding box center [387, 142] width 7 height 7
checkbox input "true"
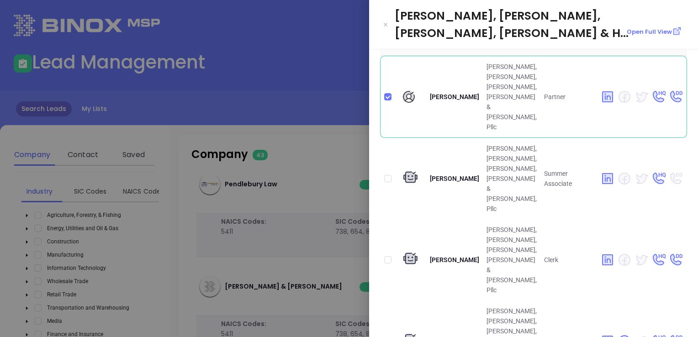
scroll to position [137, 0]
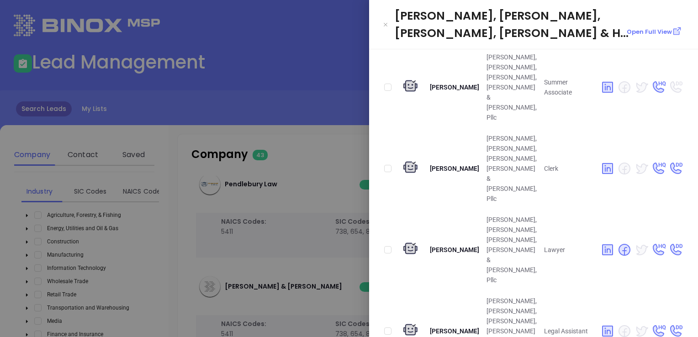
checkbox input "true"
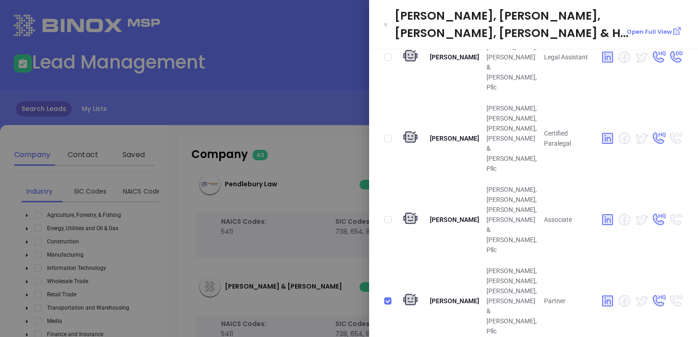
scroll to position [457, 0]
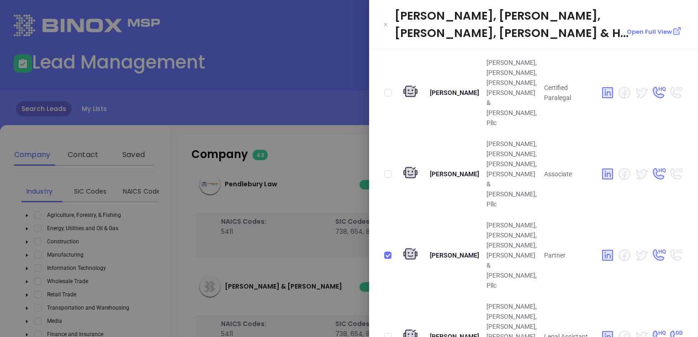
checkbox input "true"
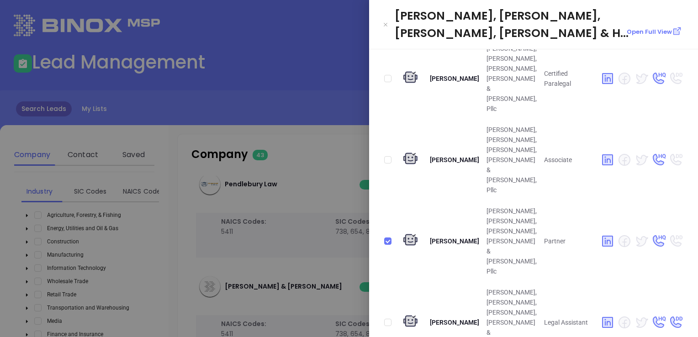
scroll to position [479, 0]
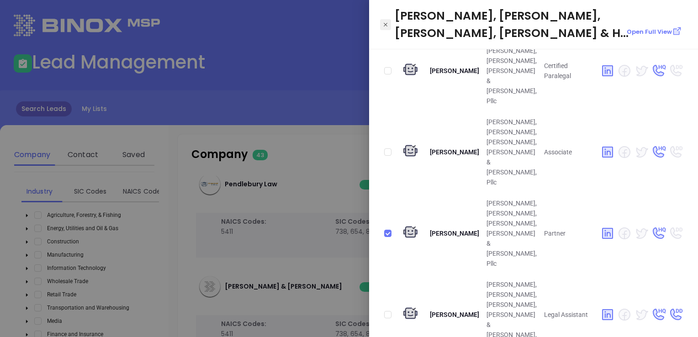
click at [385, 20] on icon "Close" at bounding box center [385, 24] width 5 height 9
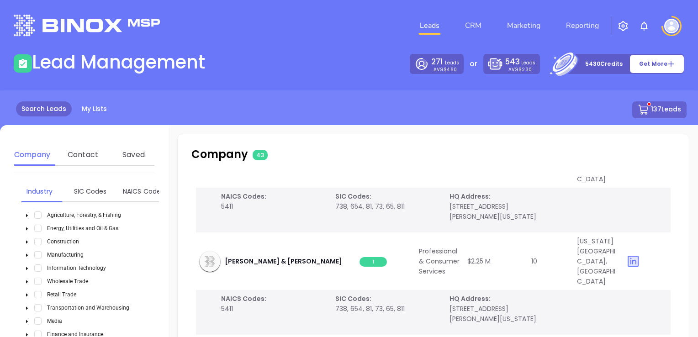
scroll to position [1690, 0]
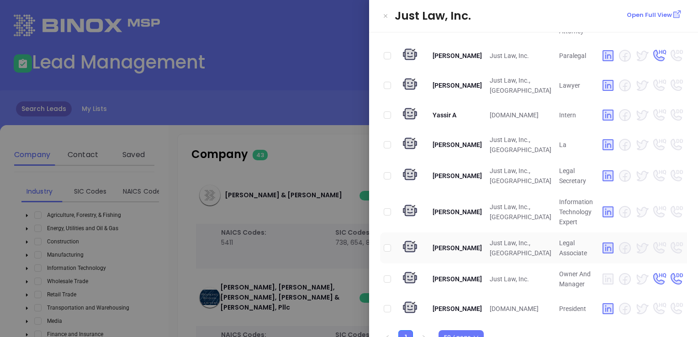
scroll to position [306, 0]
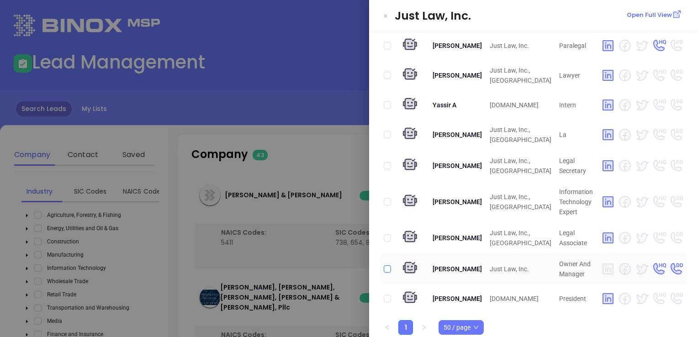
click at [385, 265] on input "checkbox" at bounding box center [387, 268] width 7 height 7
checkbox input "true"
click at [386, 295] on input "checkbox" at bounding box center [387, 298] width 7 height 7
checkbox input "true"
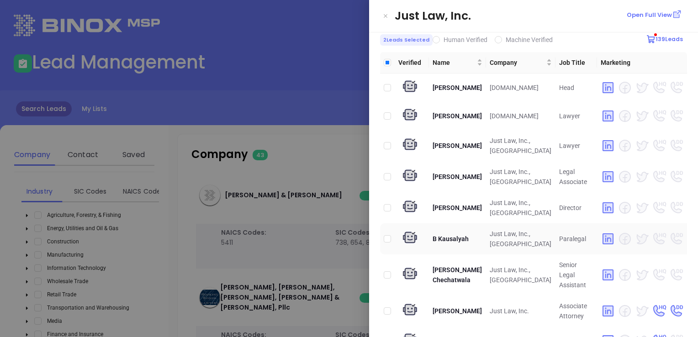
scroll to position [0, 0]
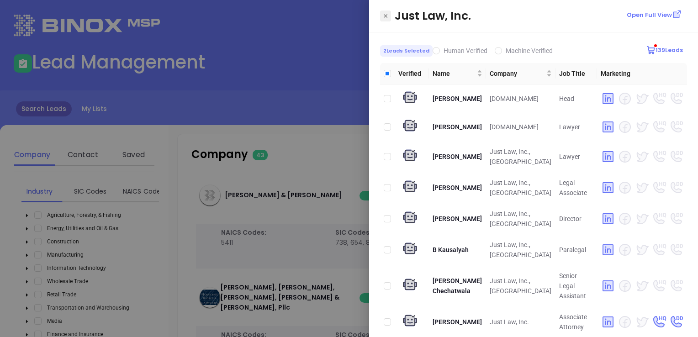
click at [381, 15] on button "Close" at bounding box center [385, 16] width 11 height 11
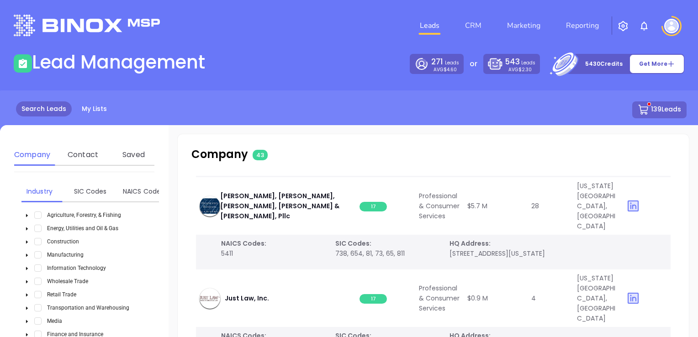
scroll to position [1827, 0]
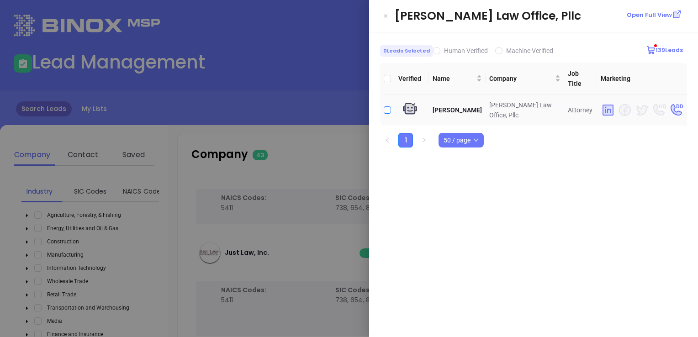
click at [386, 106] on input "checkbox" at bounding box center [387, 109] width 7 height 7
checkbox input "true"
click at [387, 14] on icon "Close" at bounding box center [385, 15] width 5 height 9
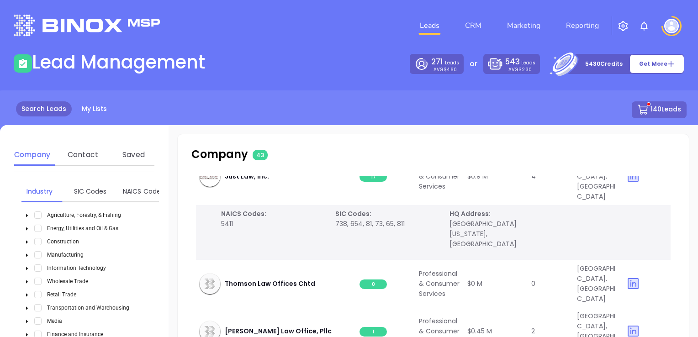
scroll to position [1919, 0]
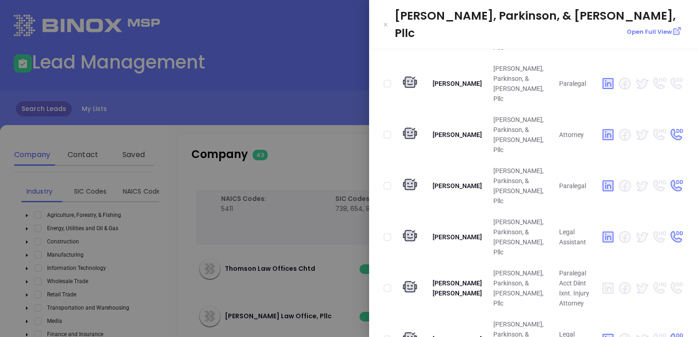
scroll to position [149, 0]
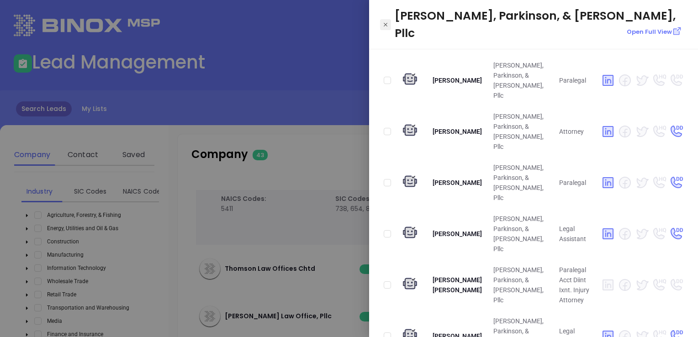
click at [386, 20] on icon "Close" at bounding box center [385, 24] width 5 height 9
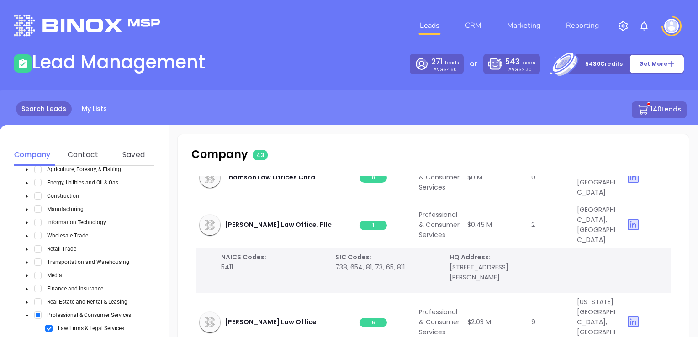
scroll to position [379, 0]
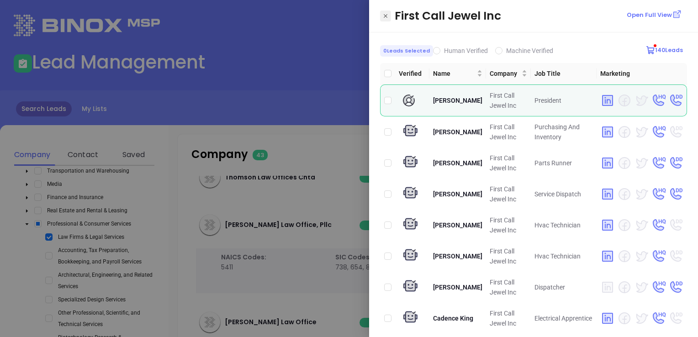
click at [387, 18] on icon "Close" at bounding box center [385, 15] width 5 height 9
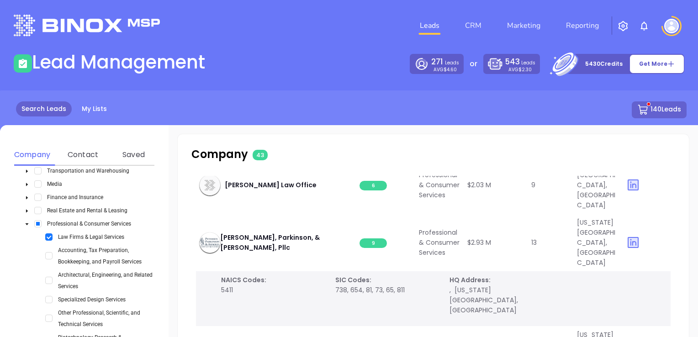
scroll to position [2193, 0]
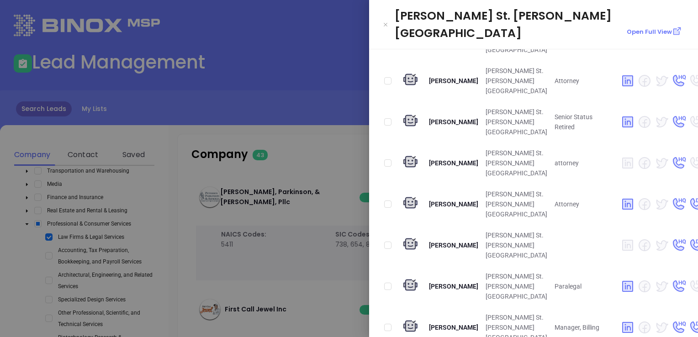
scroll to position [228, 0]
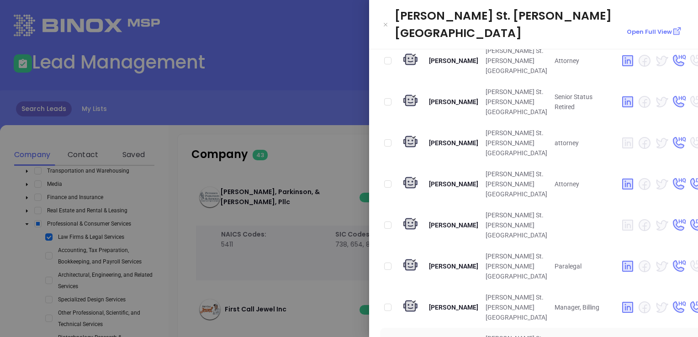
checkbox input "true"
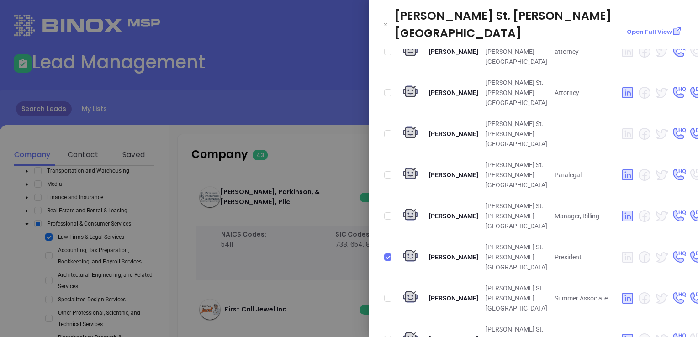
scroll to position [365, 0]
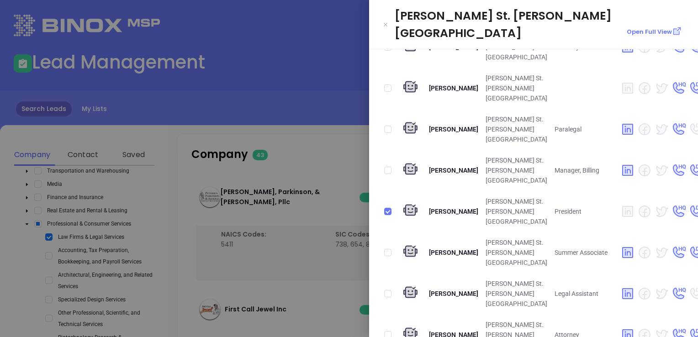
checkbox input "true"
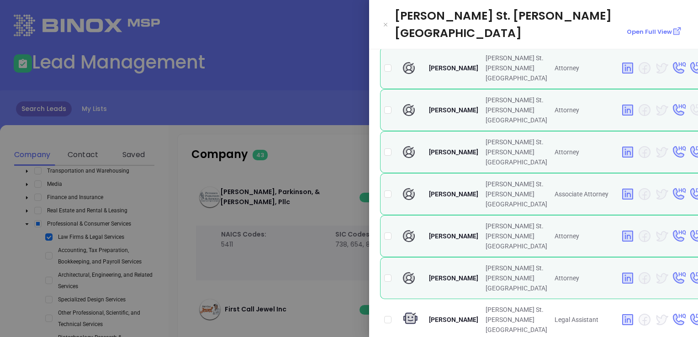
scroll to position [777, 0]
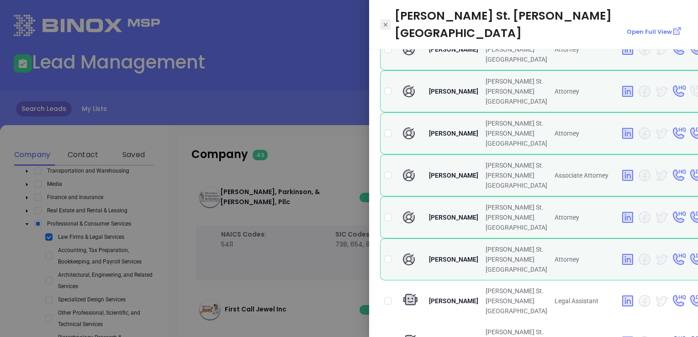
click at [384, 20] on icon "Close" at bounding box center [385, 24] width 5 height 9
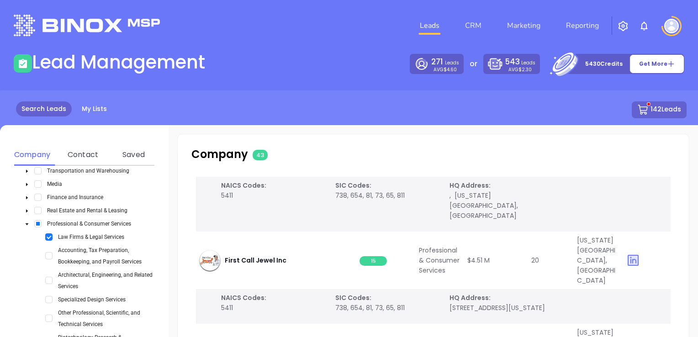
scroll to position [2284, 0]
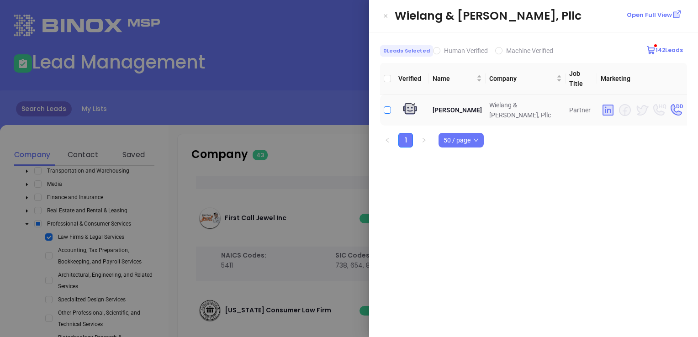
click at [388, 106] on input "checkbox" at bounding box center [387, 109] width 7 height 7
checkbox input "true"
click at [384, 17] on icon "Close" at bounding box center [385, 15] width 5 height 9
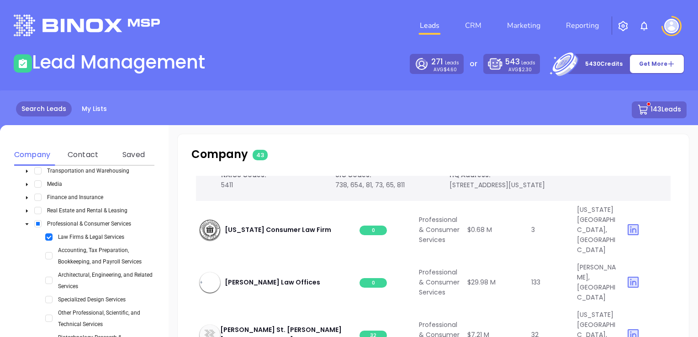
scroll to position [2376, 0]
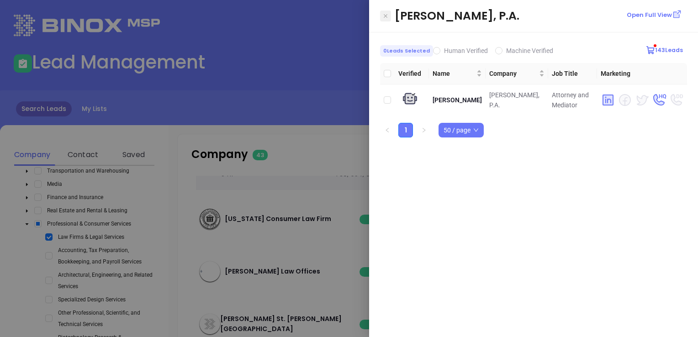
click at [386, 16] on icon "Close" at bounding box center [386, 16] width 4 height 4
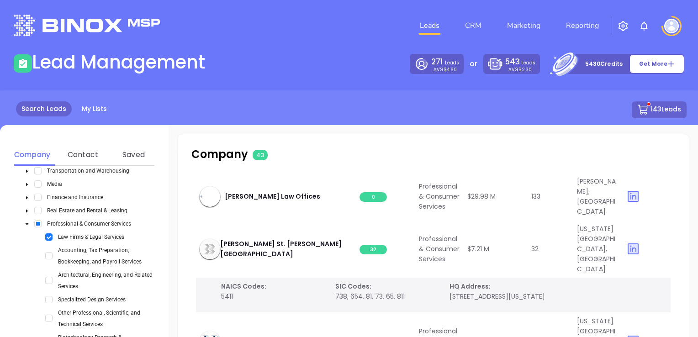
scroll to position [2467, 0]
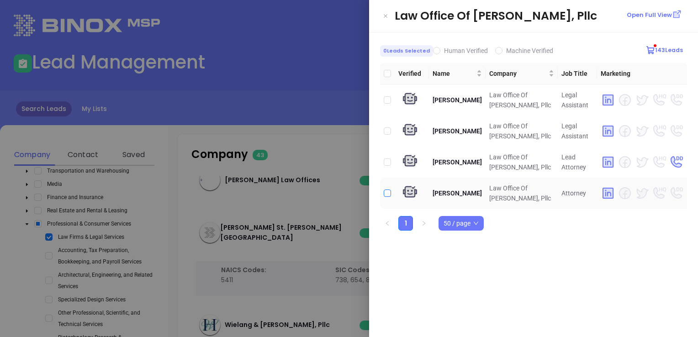
click at [386, 193] on input "checkbox" at bounding box center [387, 193] width 7 height 7
checkbox input "true"
click at [386, 13] on icon "Close" at bounding box center [385, 15] width 5 height 9
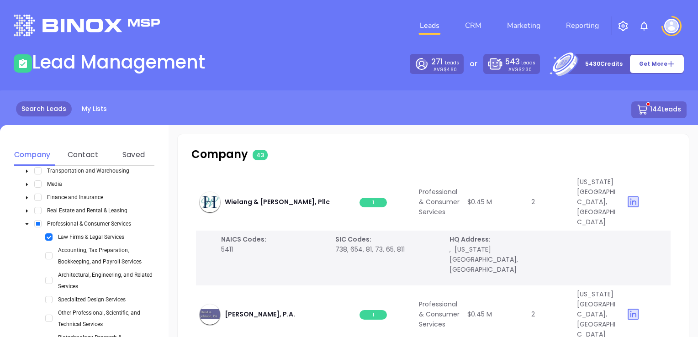
scroll to position [2604, 0]
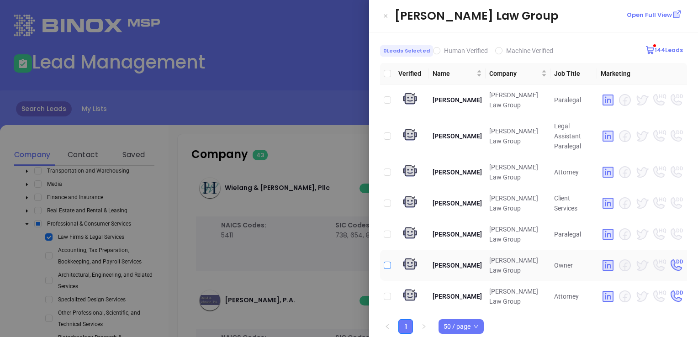
click at [388, 262] on input "checkbox" at bounding box center [387, 265] width 7 height 7
checkbox input "true"
click at [389, 14] on button "Close" at bounding box center [385, 16] width 11 height 11
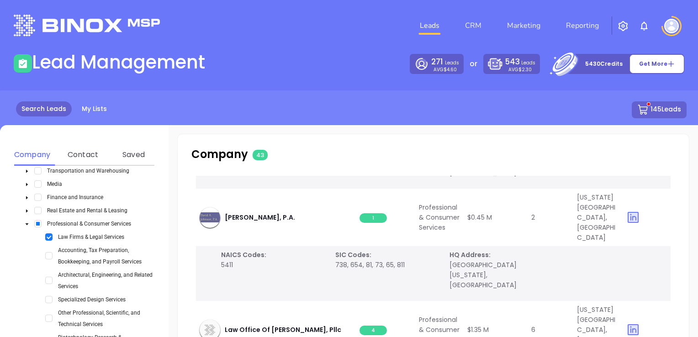
scroll to position [2695, 0]
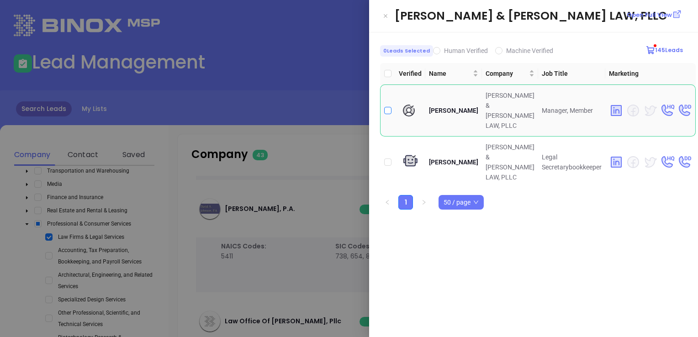
click at [388, 107] on input "checkbox" at bounding box center [387, 110] width 7 height 7
checkbox input "true"
click at [386, 12] on icon "Close" at bounding box center [385, 15] width 5 height 9
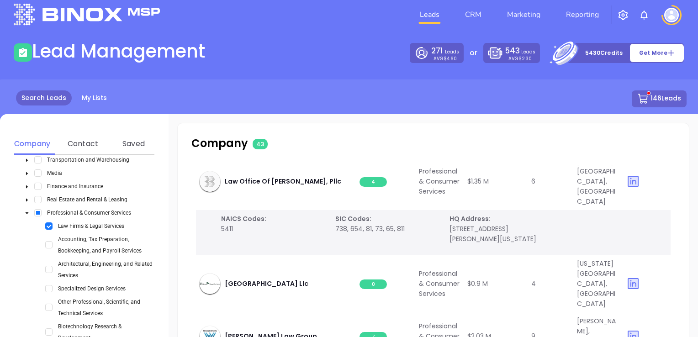
scroll to position [46, 0]
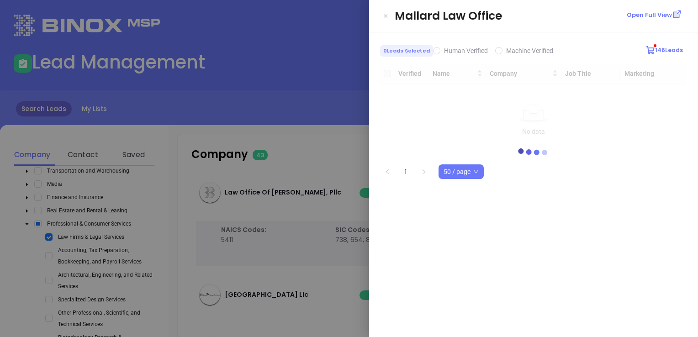
scroll to position [0, 0]
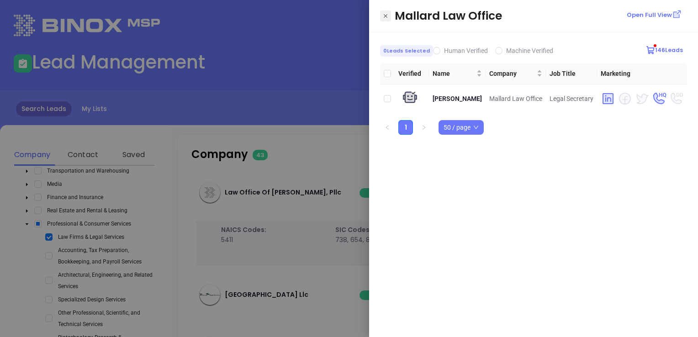
click at [382, 12] on button "Close" at bounding box center [385, 16] width 11 height 11
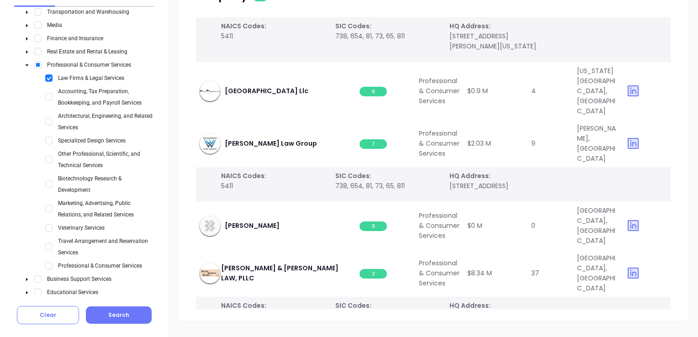
scroll to position [172, 0]
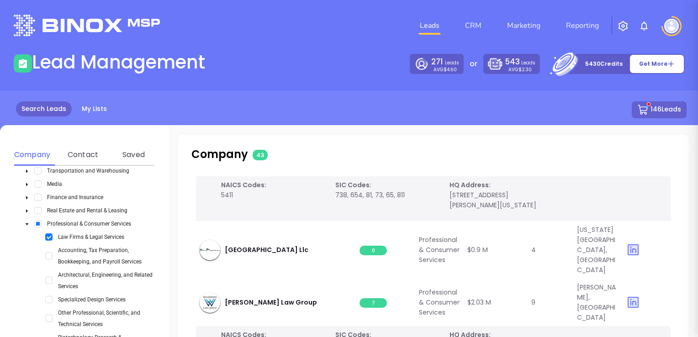
scroll to position [0, 0]
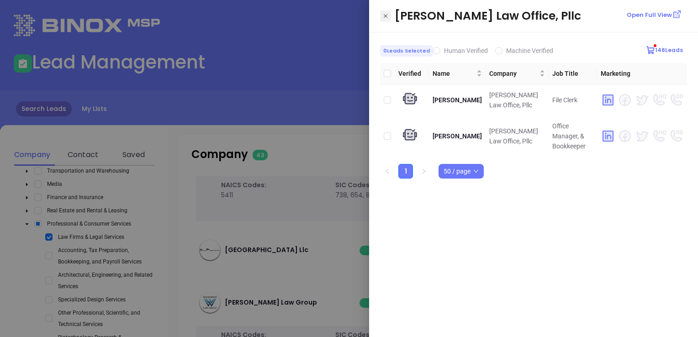
click at [384, 12] on icon "Close" at bounding box center [385, 15] width 5 height 9
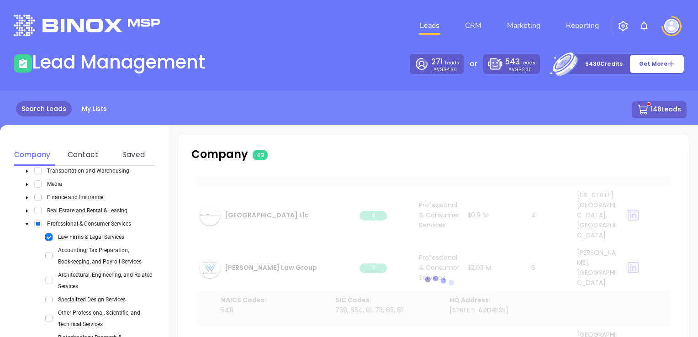
scroll to position [91, 0]
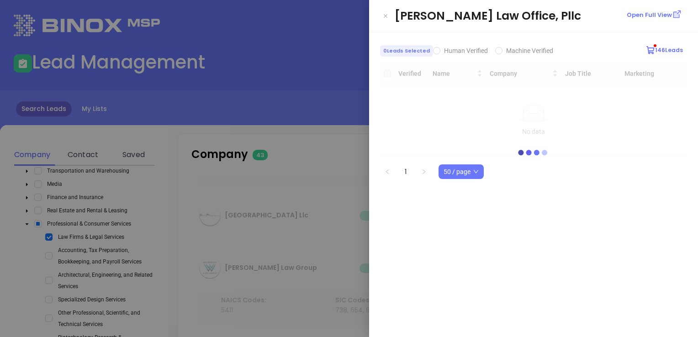
scroll to position [0, 0]
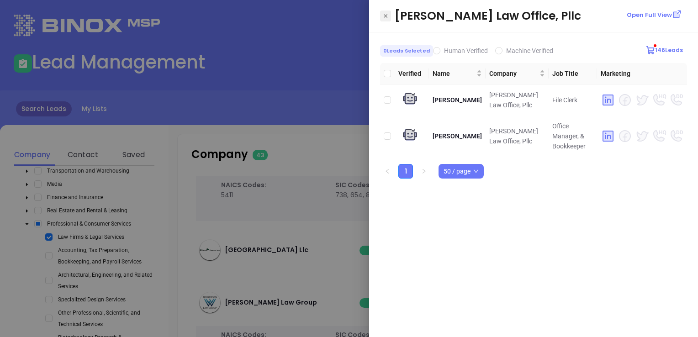
click at [386, 12] on icon "Close" at bounding box center [385, 15] width 5 height 9
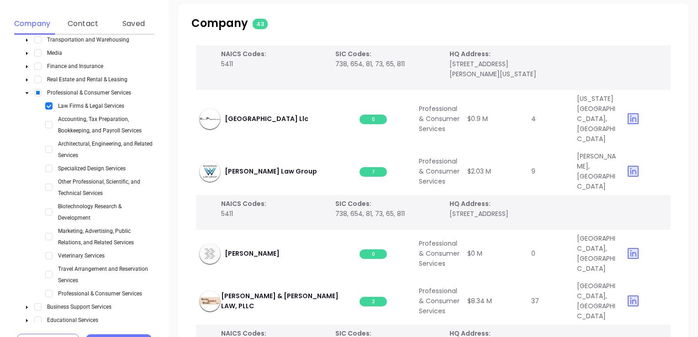
scroll to position [137, 0]
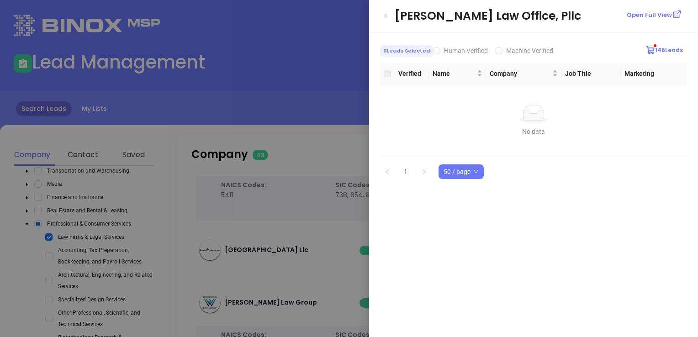
scroll to position [0, 0]
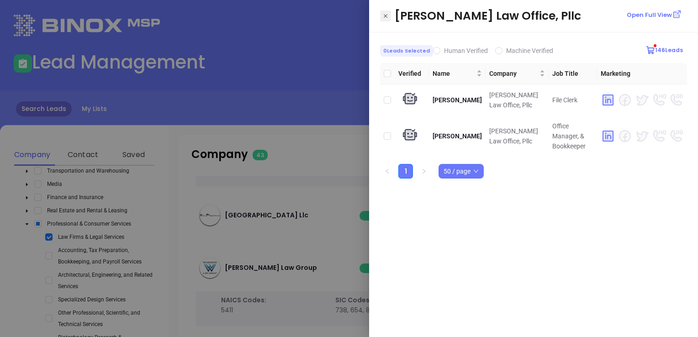
click at [389, 15] on button "Close" at bounding box center [385, 16] width 11 height 11
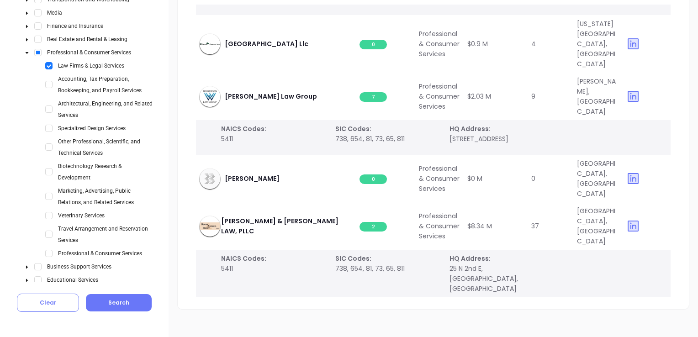
scroll to position [172, 0]
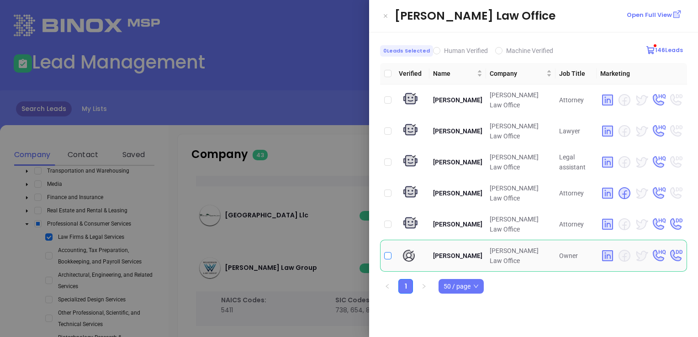
click at [385, 252] on input "checkbox" at bounding box center [387, 255] width 7 height 7
checkbox input "true"
click at [388, 13] on icon "Close" at bounding box center [385, 15] width 5 height 9
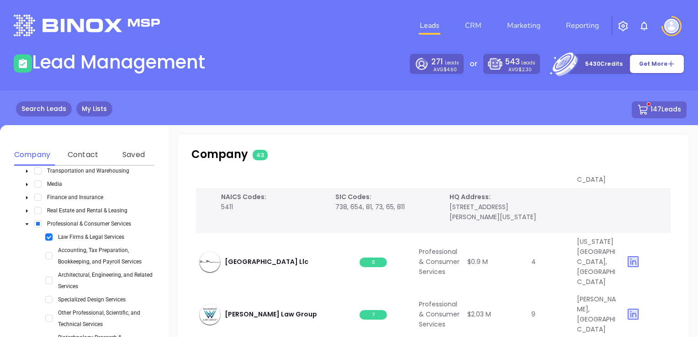
click at [105, 109] on link "My Lists" at bounding box center [94, 108] width 36 height 15
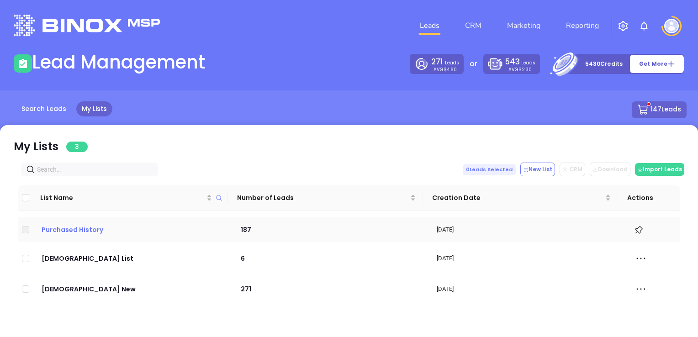
click at [93, 229] on p "Purchased History" at bounding box center [131, 230] width 183 height 10
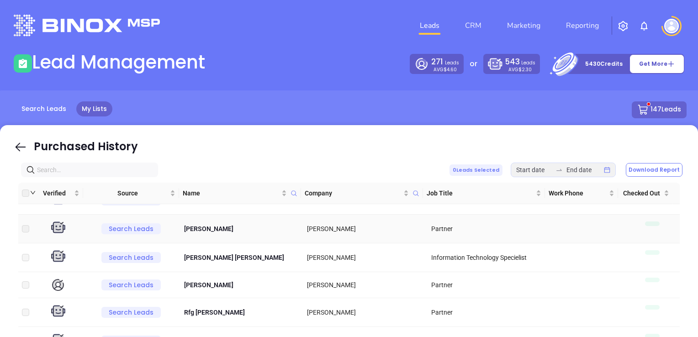
scroll to position [326, 0]
